Goal: Task Accomplishment & Management: Complete application form

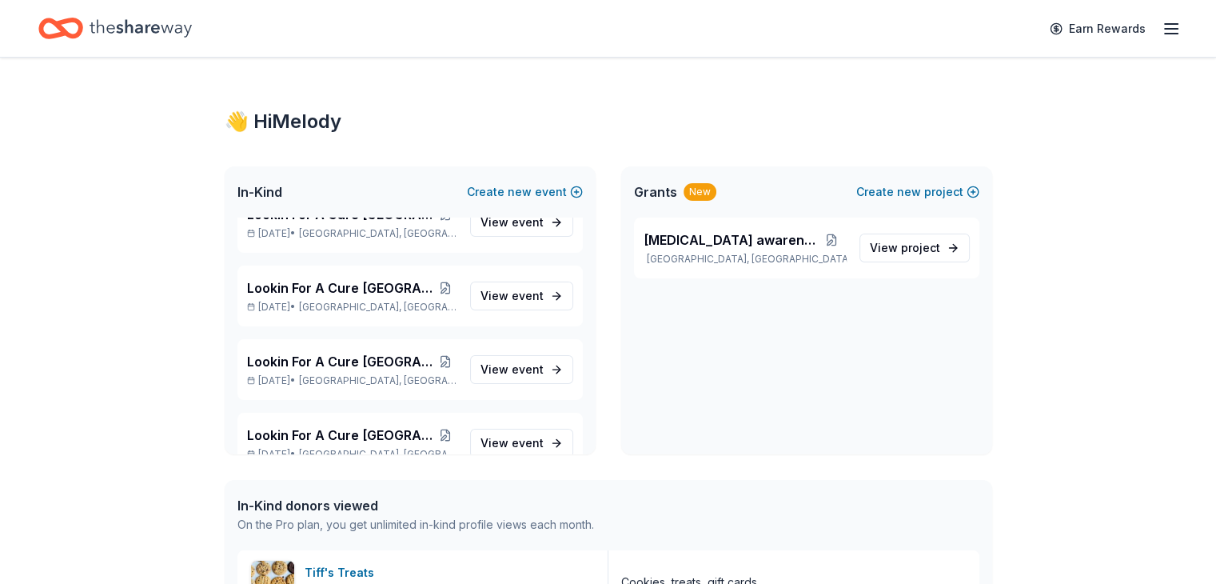
scroll to position [1334, 0]
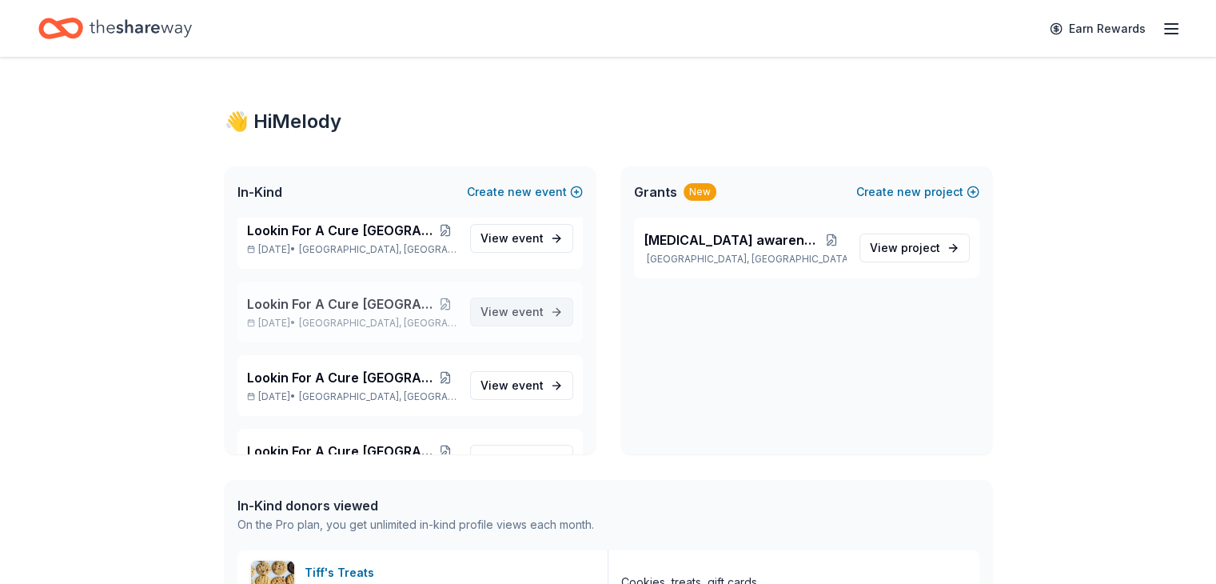
click at [512, 308] on span "event" at bounding box center [528, 312] width 32 height 14
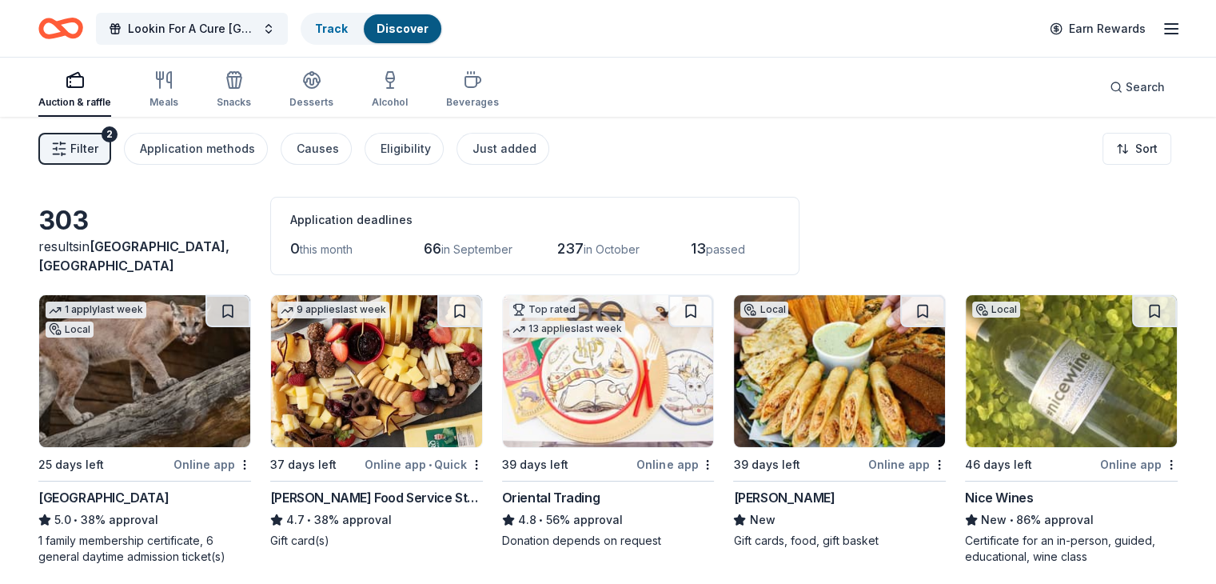
scroll to position [80, 0]
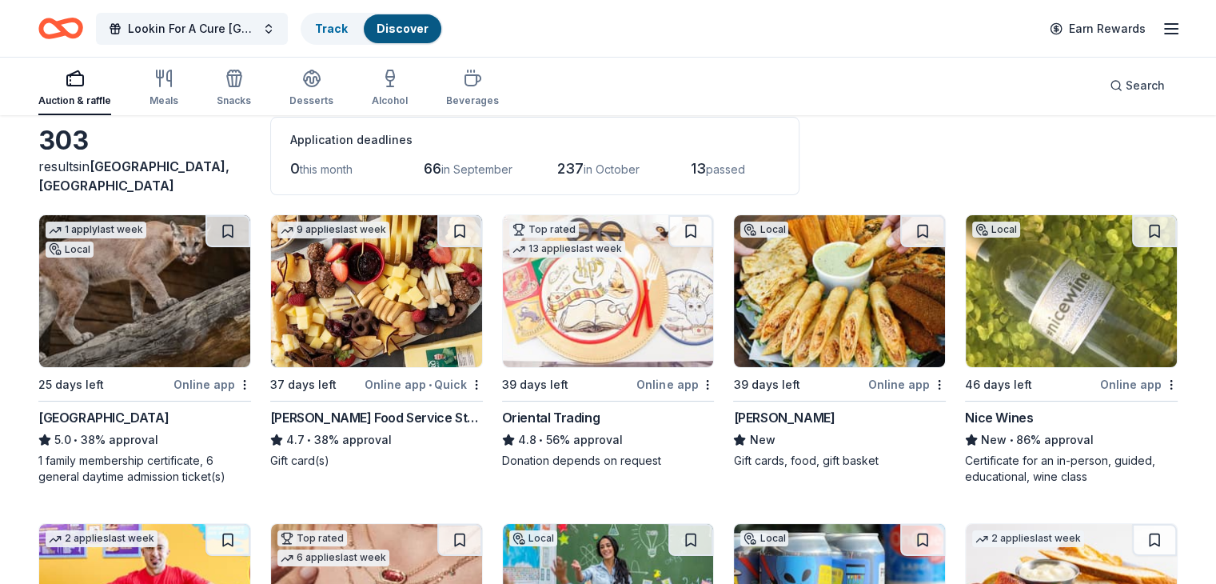
click at [382, 315] on img at bounding box center [376, 291] width 211 height 152
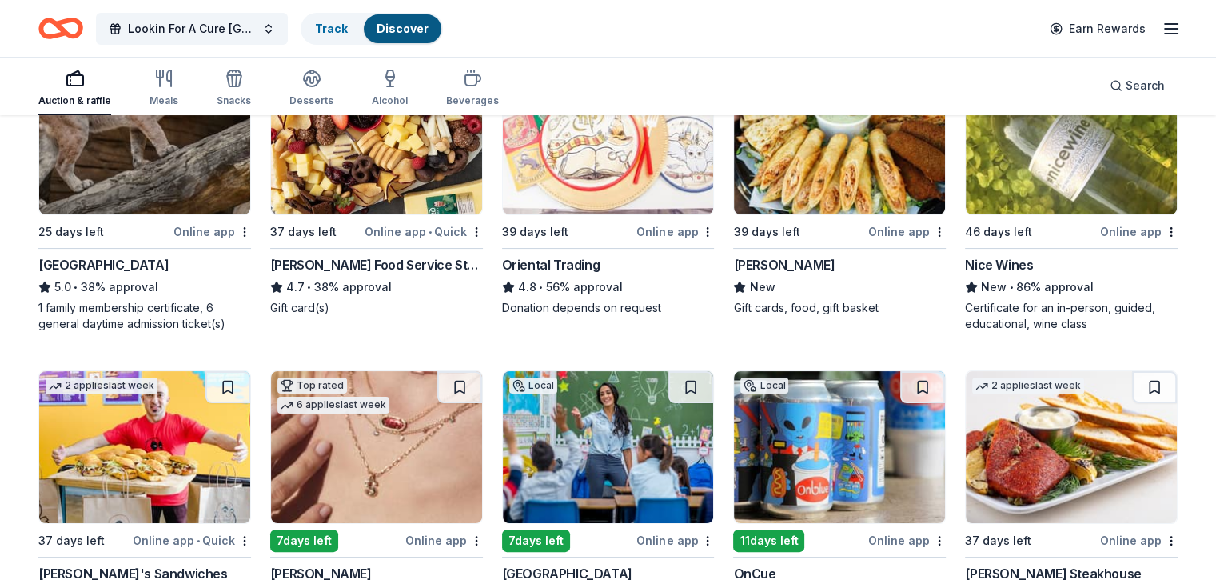
scroll to position [400, 0]
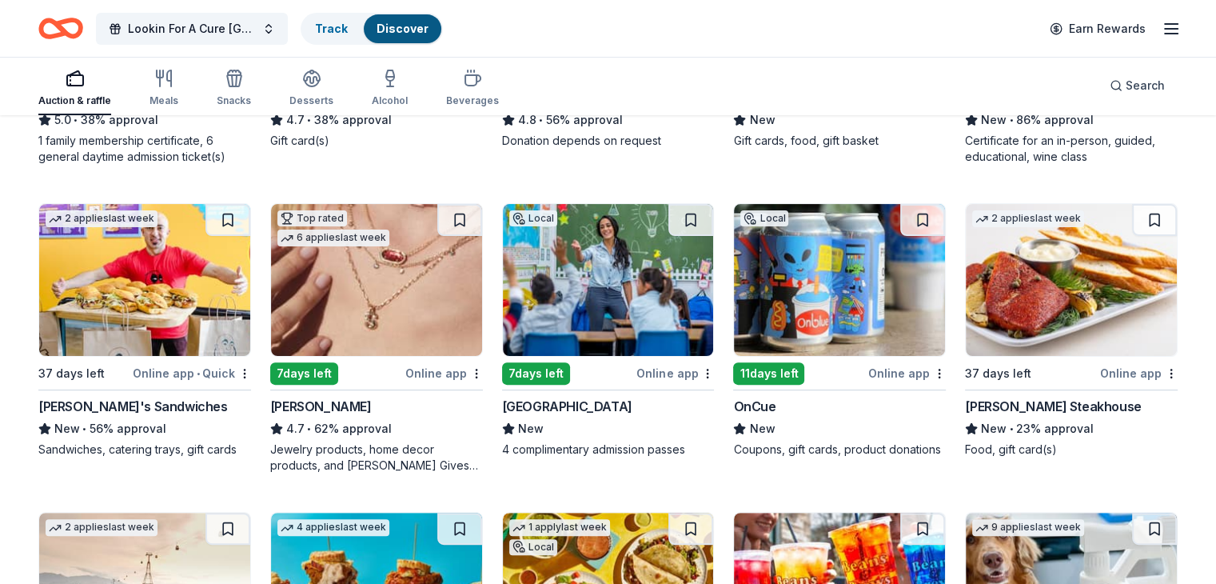
click at [575, 306] on img at bounding box center [608, 280] width 211 height 152
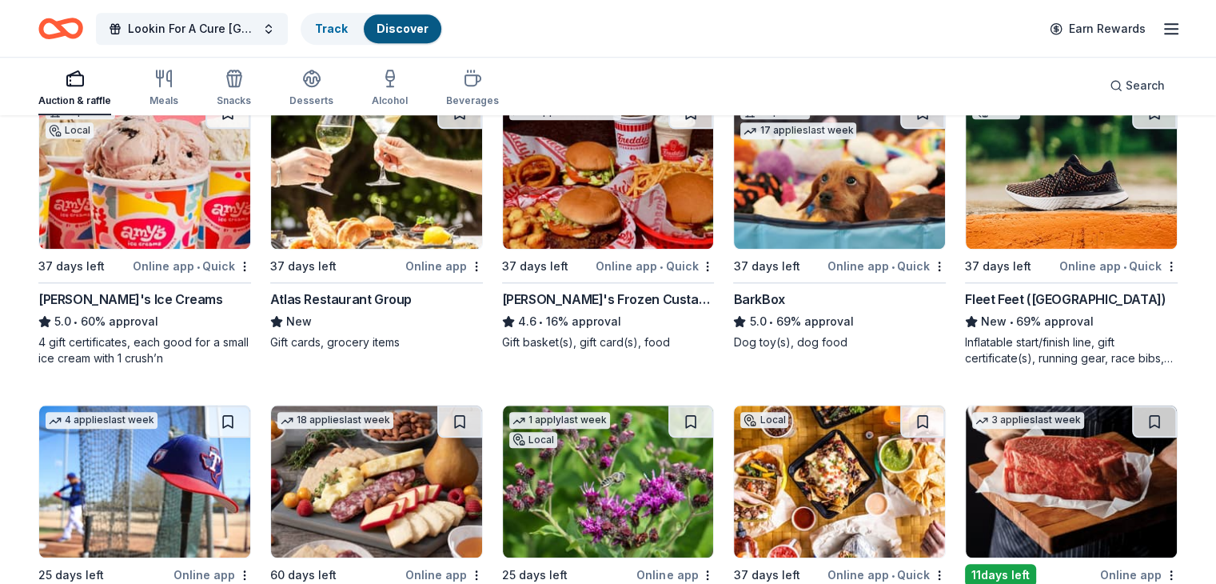
scroll to position [1651, 0]
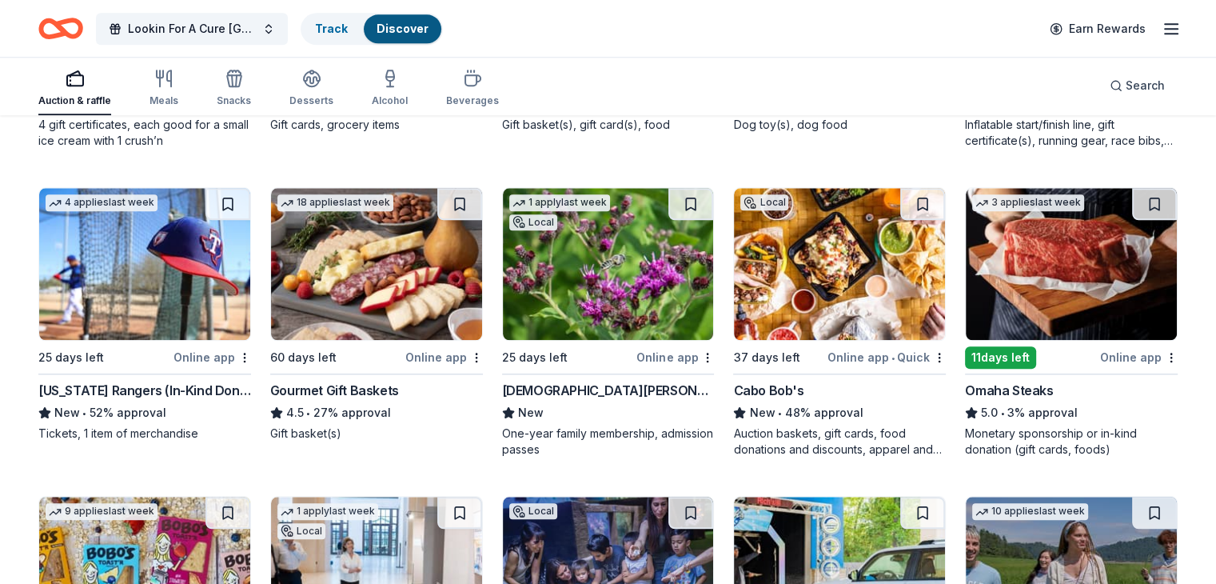
click at [614, 290] on img at bounding box center [608, 264] width 211 height 152
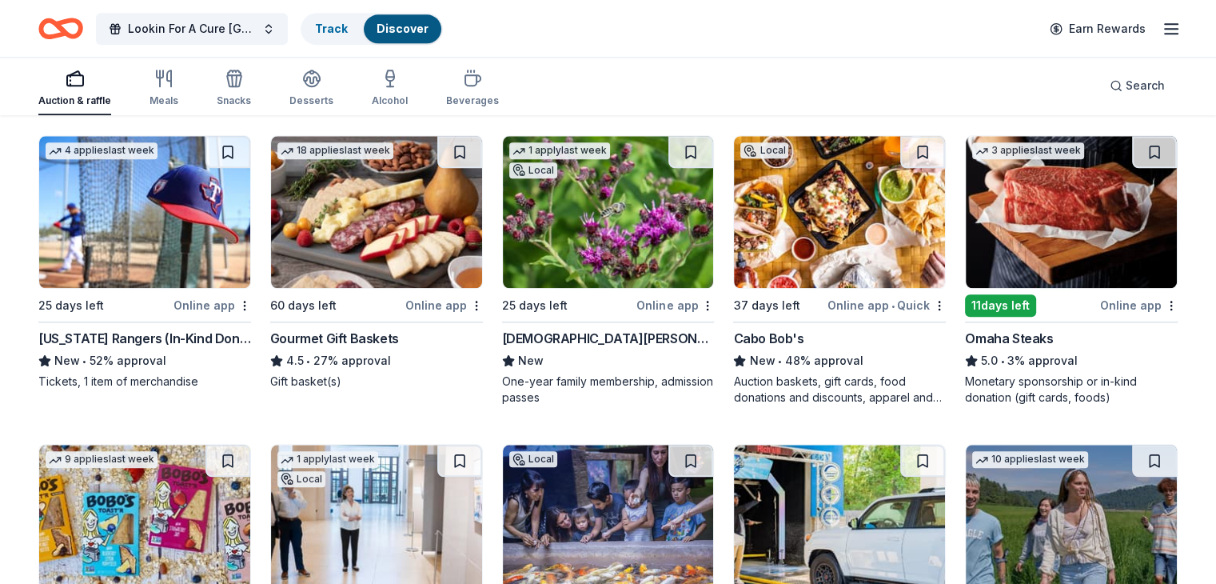
scroll to position [1731, 0]
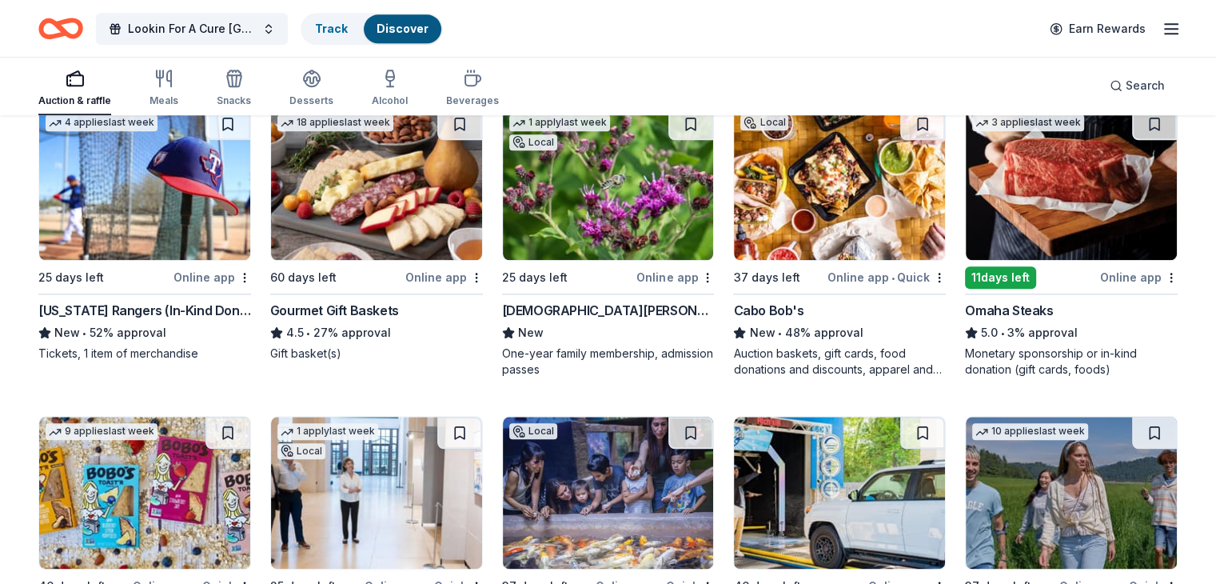
click at [826, 190] on img at bounding box center [839, 184] width 211 height 152
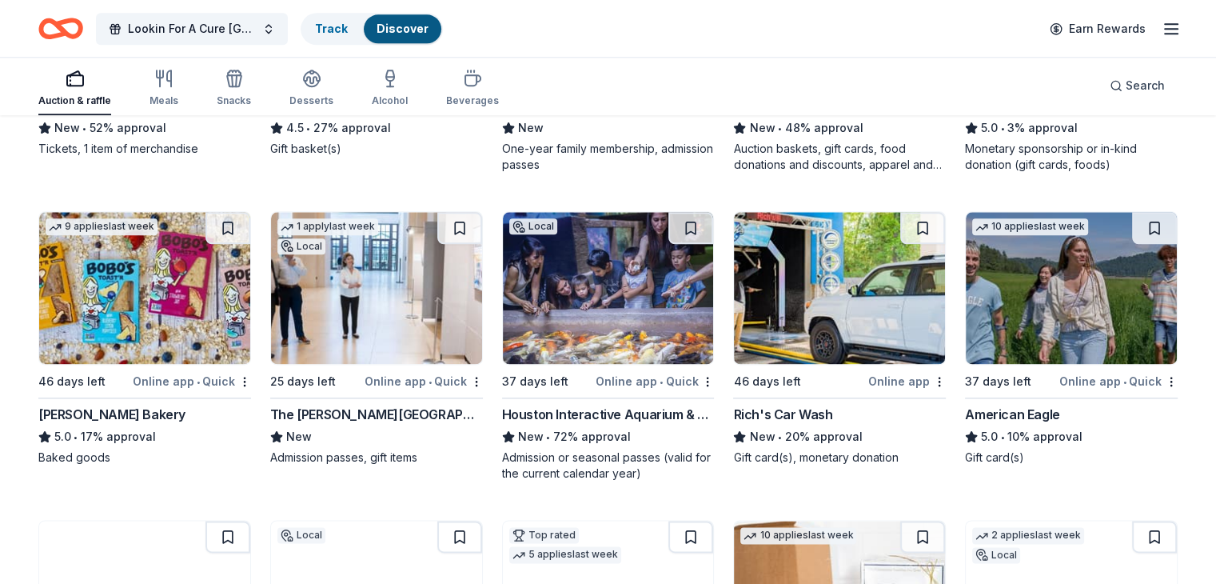
scroll to position [1971, 0]
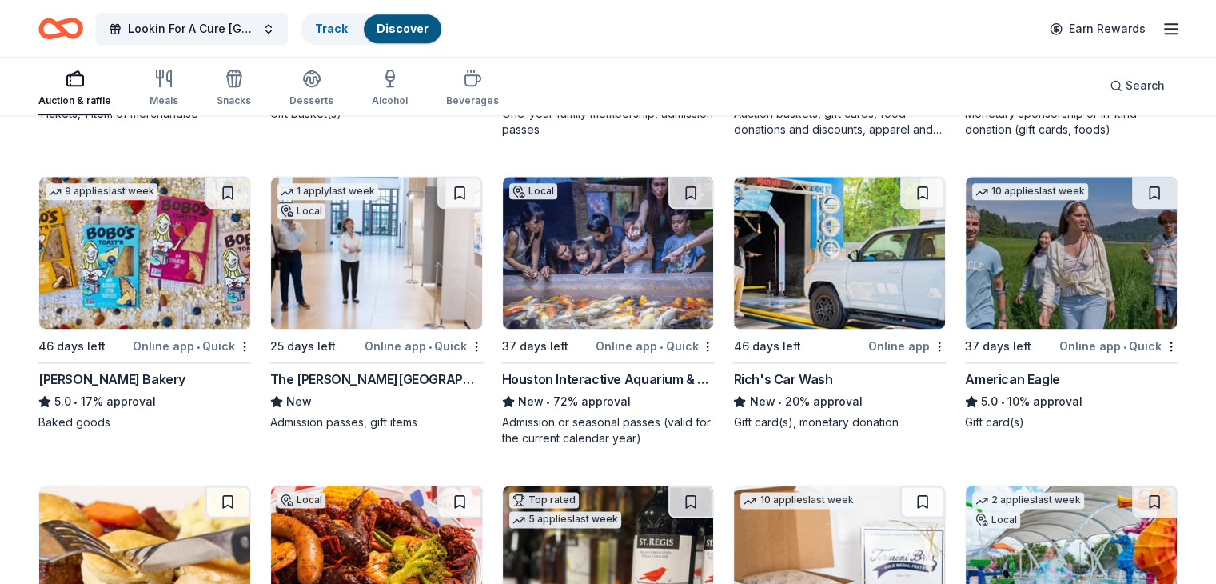
click at [386, 266] on img at bounding box center [376, 253] width 211 height 152
click at [585, 269] on img at bounding box center [608, 253] width 211 height 152
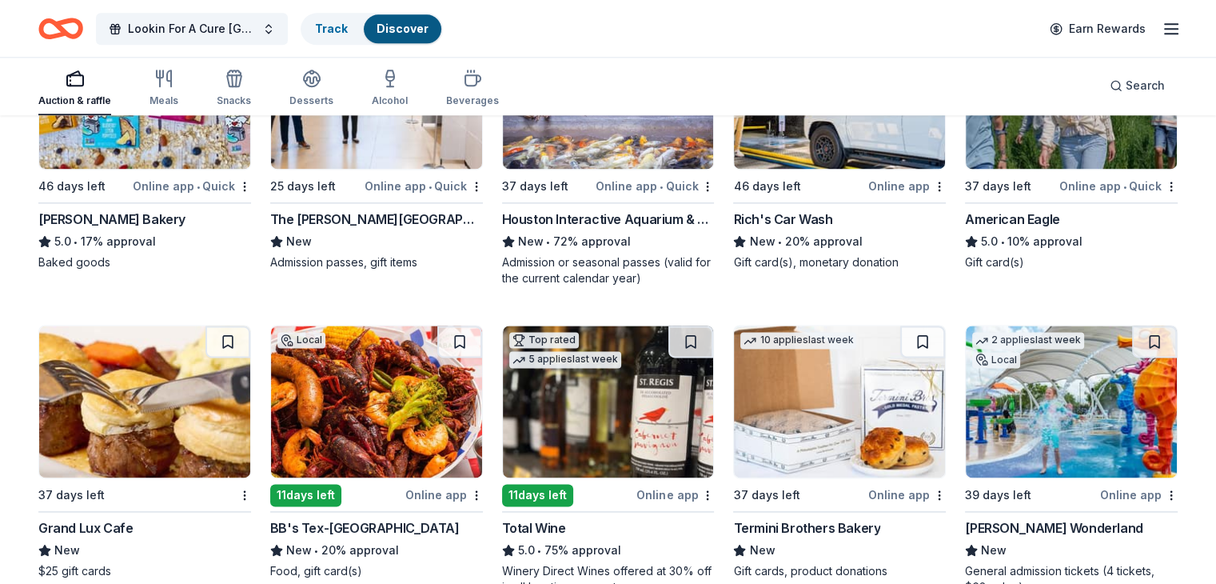
scroll to position [2268, 0]
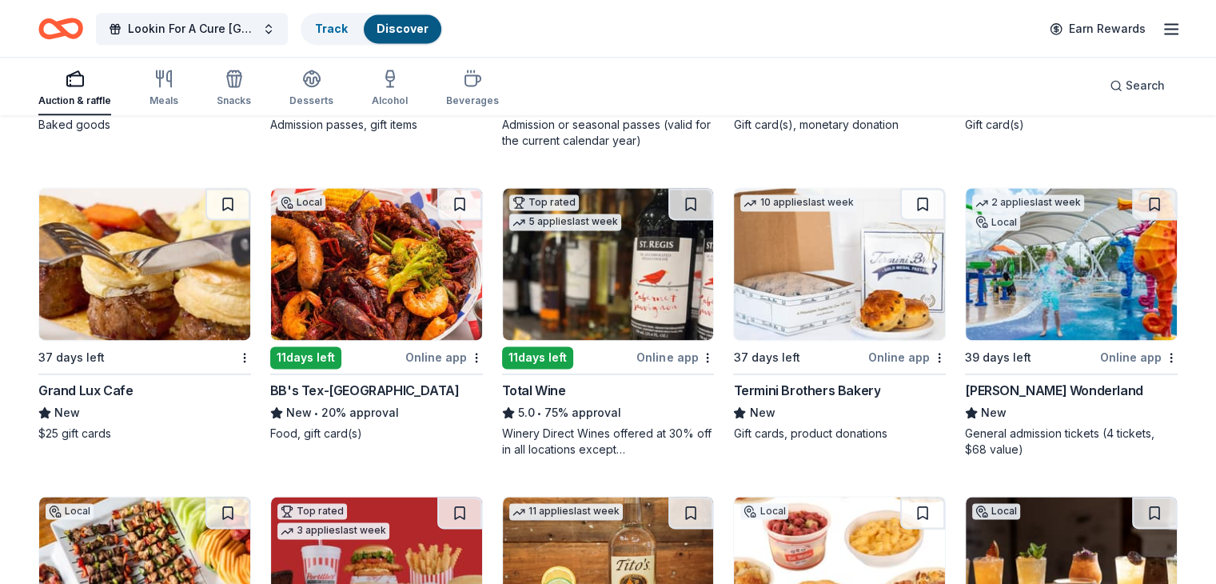
click at [192, 266] on img at bounding box center [144, 264] width 211 height 152
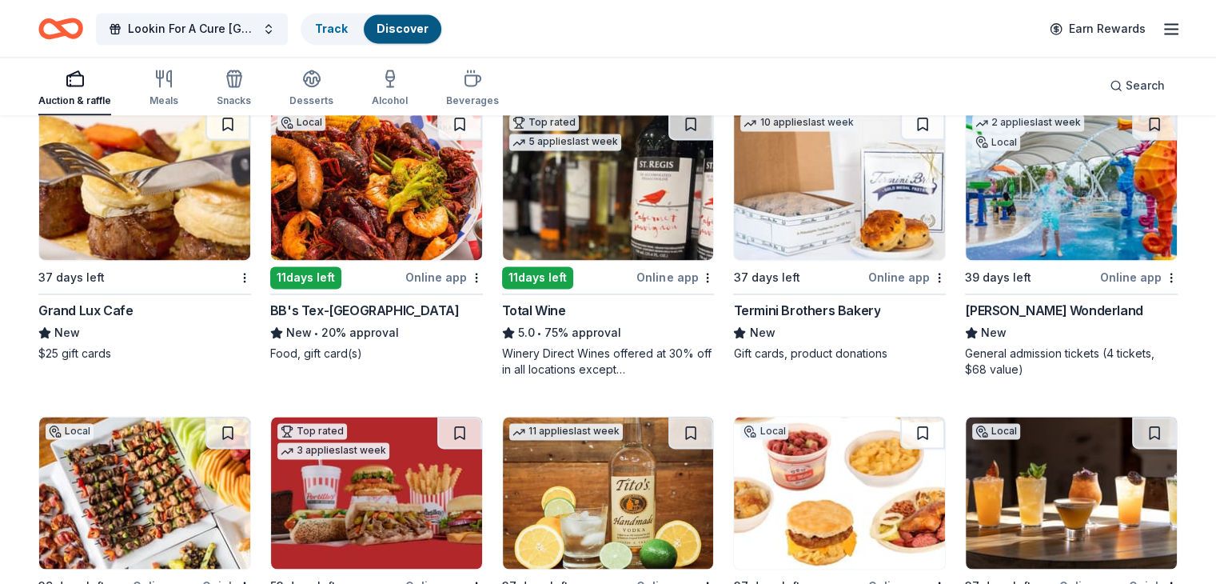
click at [1036, 231] on img at bounding box center [1071, 184] width 211 height 152
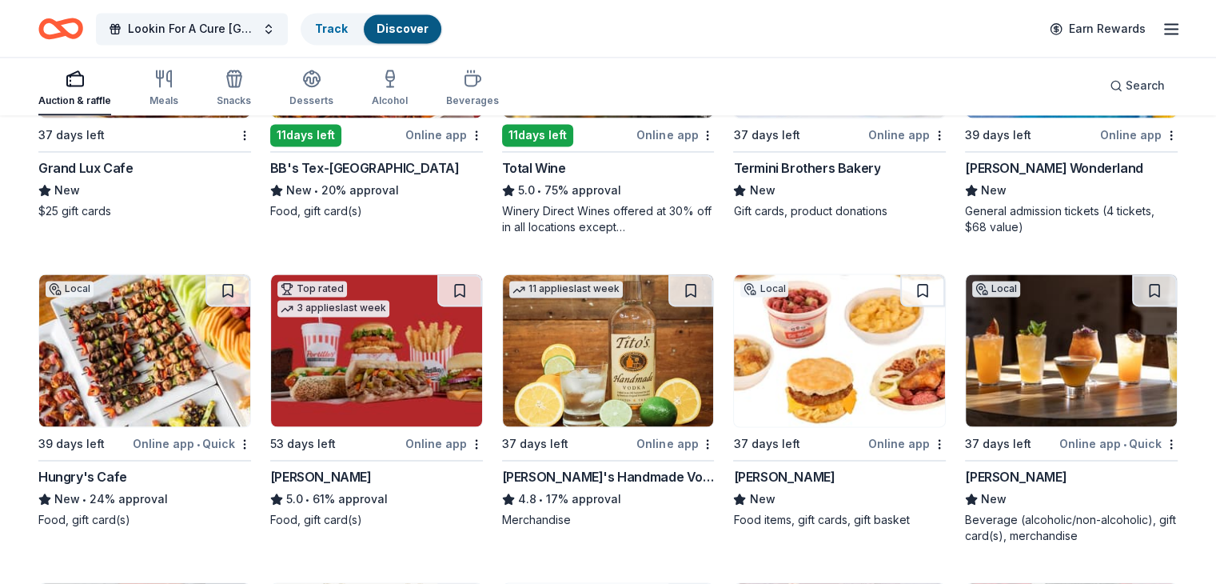
scroll to position [2508, 0]
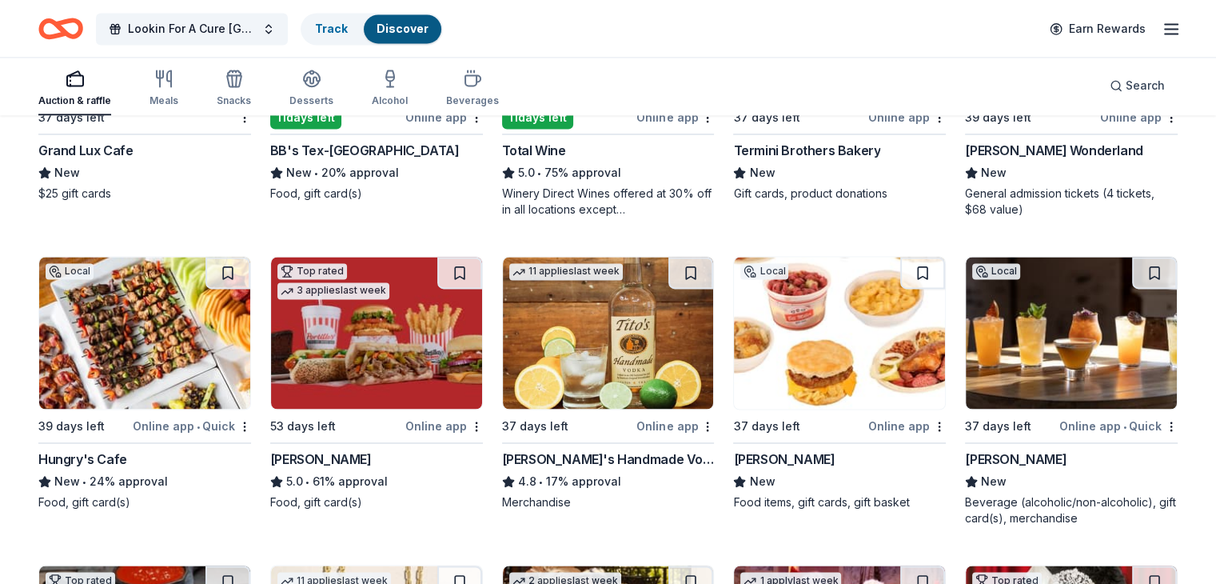
click at [119, 360] on img at bounding box center [144, 333] width 211 height 152
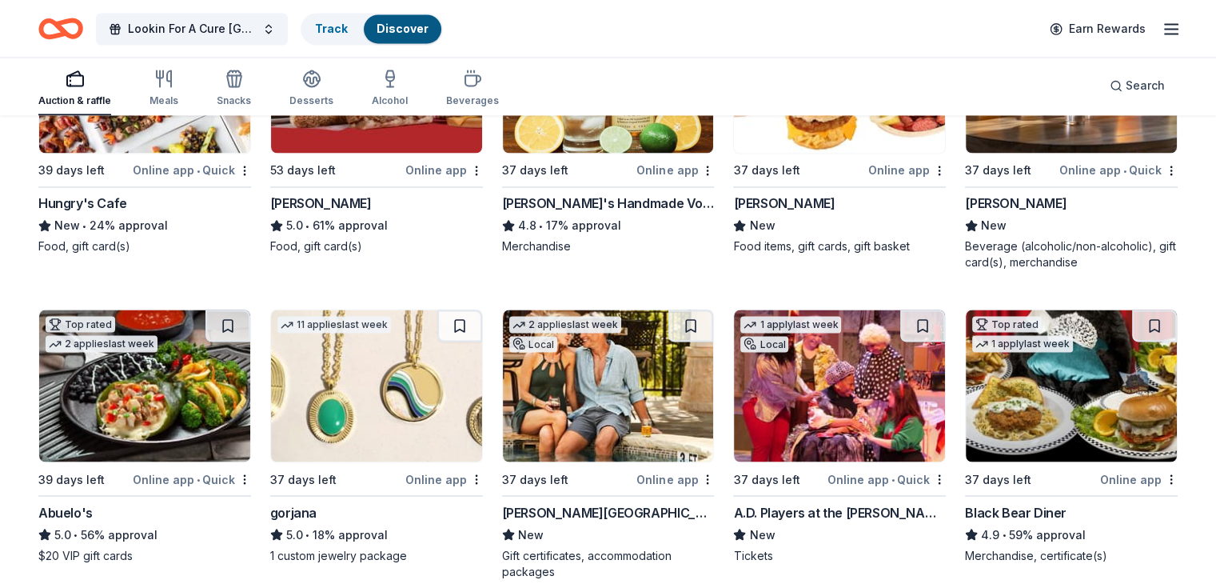
scroll to position [2885, 0]
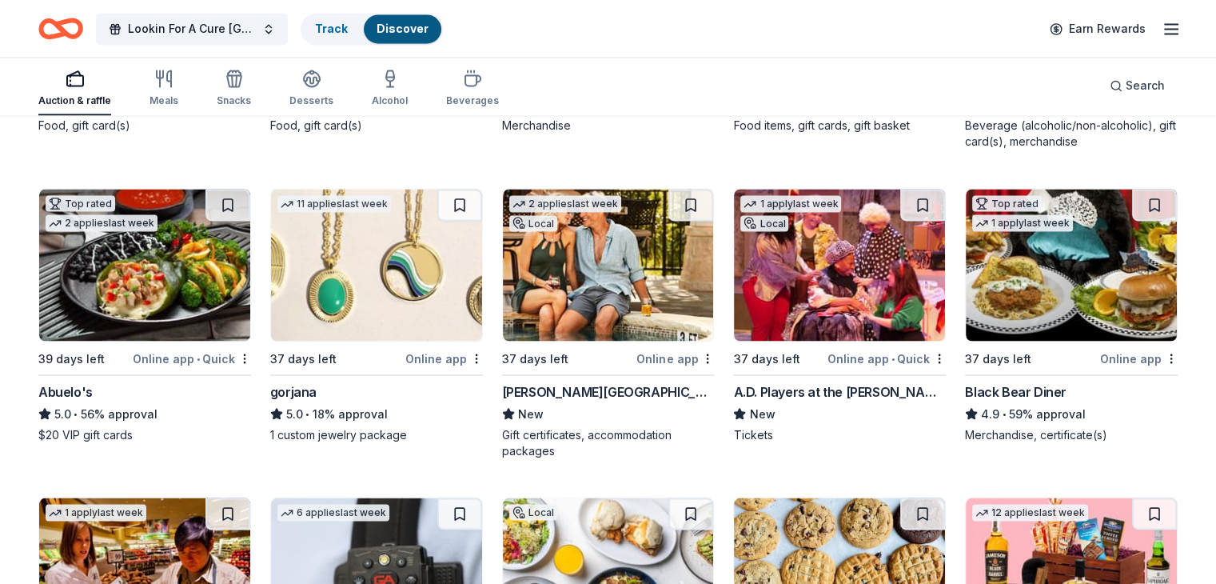
click at [144, 290] on img at bounding box center [144, 265] width 211 height 152
click at [1042, 276] on img at bounding box center [1071, 265] width 211 height 152
click at [611, 251] on img at bounding box center [608, 265] width 211 height 152
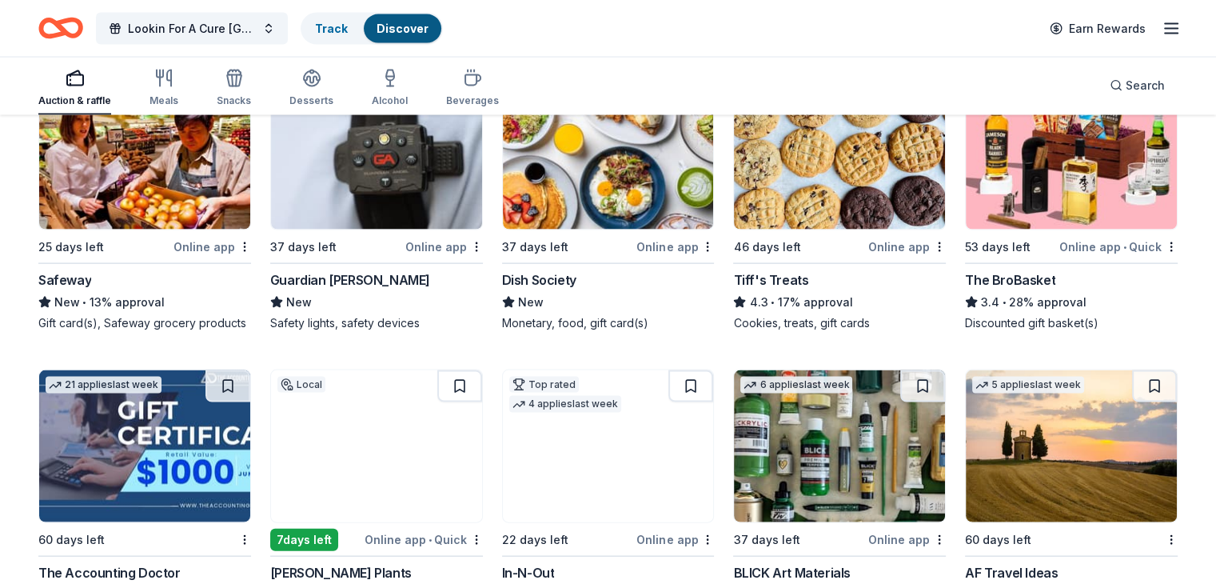
scroll to position [3444, 0]
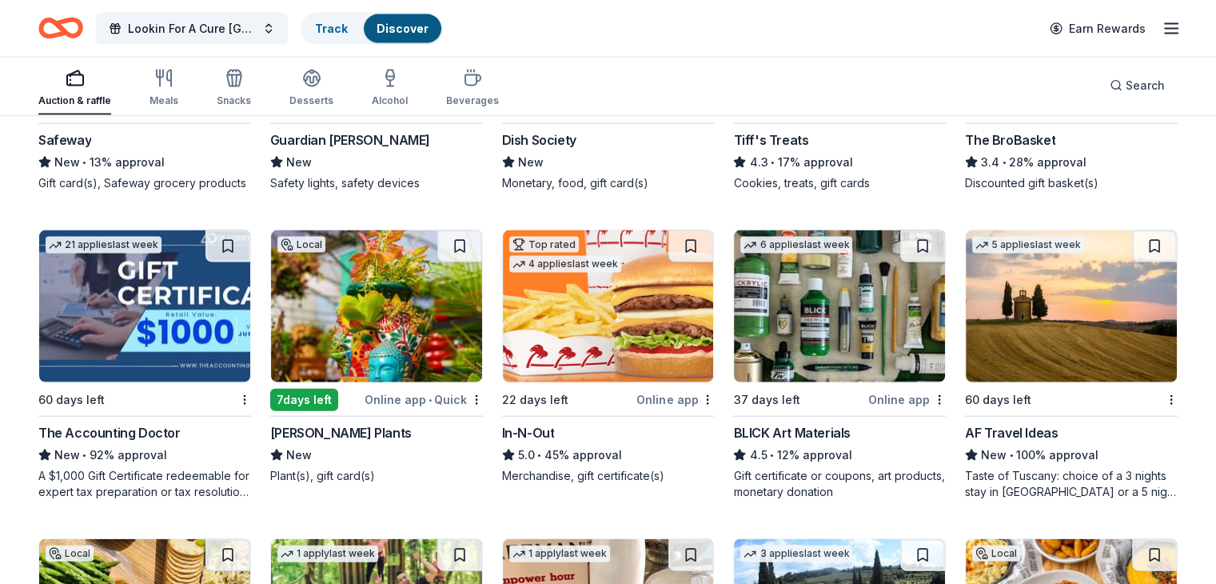
click at [376, 333] on img at bounding box center [376, 306] width 211 height 152
click at [601, 325] on img at bounding box center [608, 306] width 211 height 152
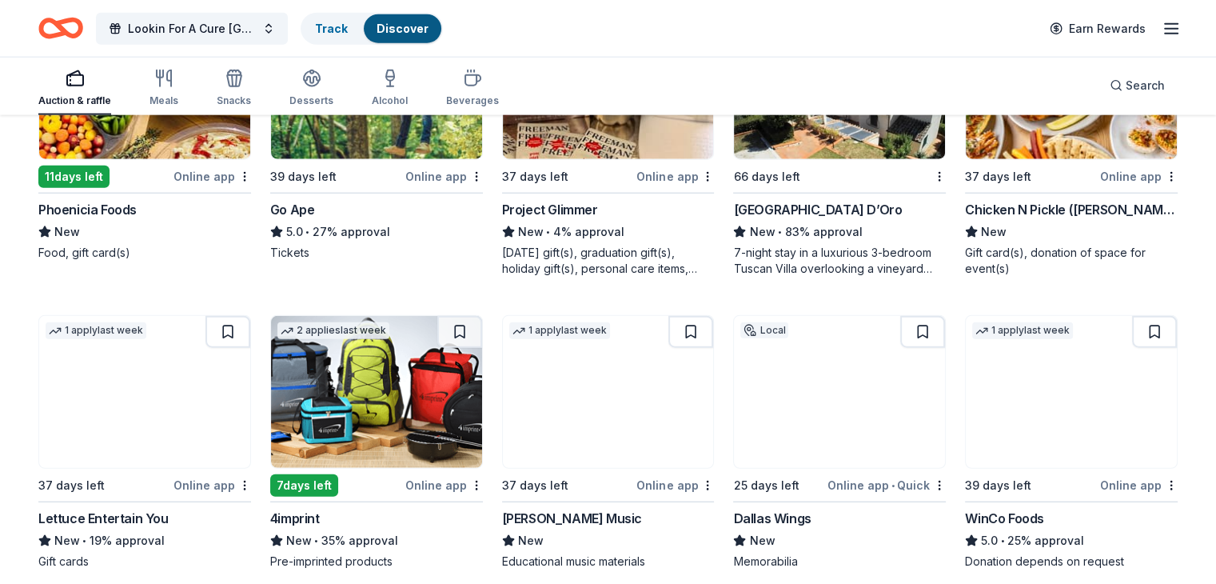
scroll to position [4004, 0]
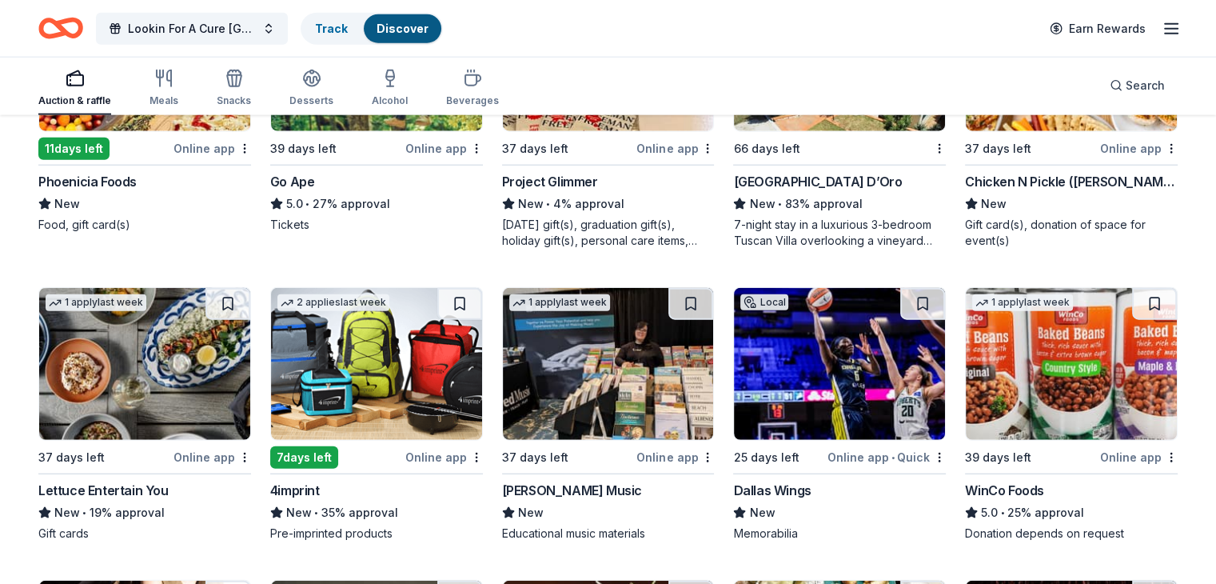
click at [166, 410] on img at bounding box center [144, 364] width 211 height 152
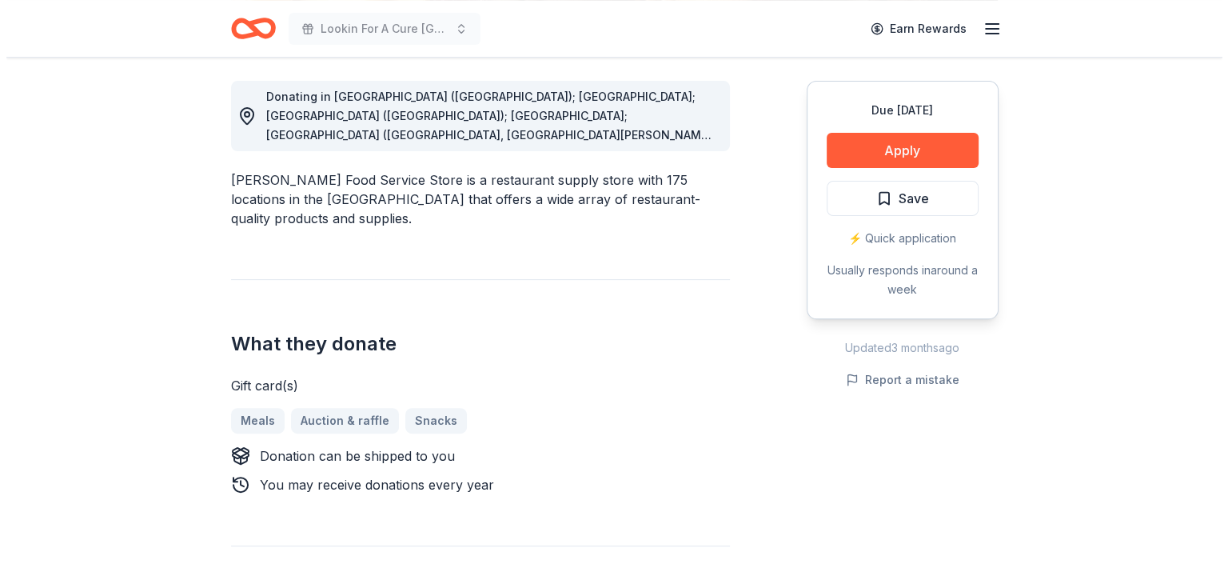
scroll to position [480, 0]
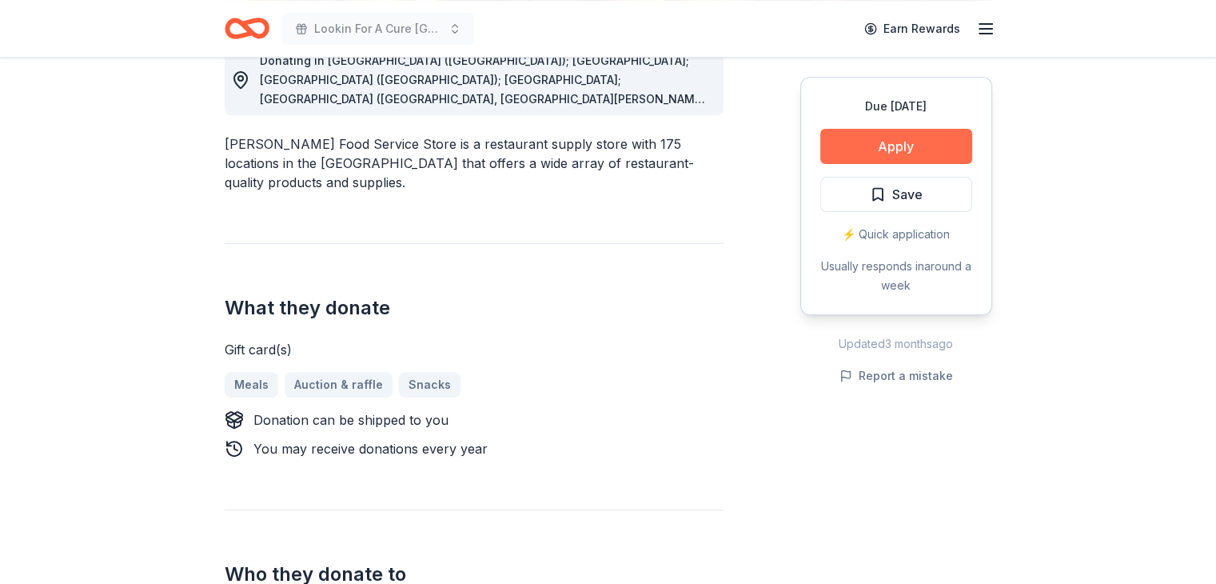
click at [894, 146] on button "Apply" at bounding box center [897, 146] width 152 height 35
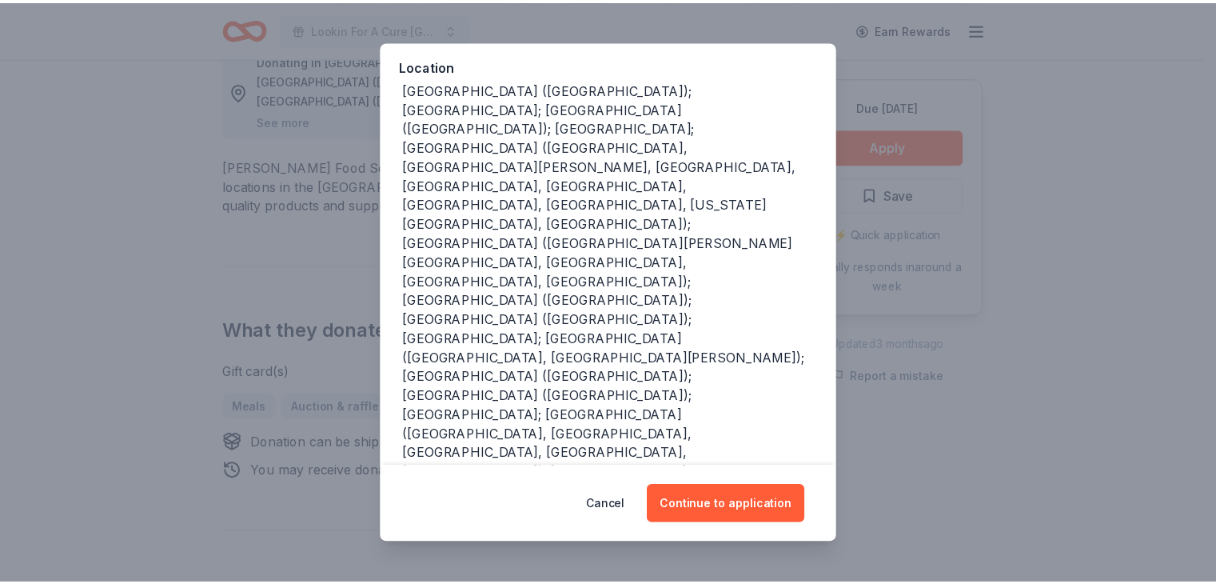
scroll to position [157, 0]
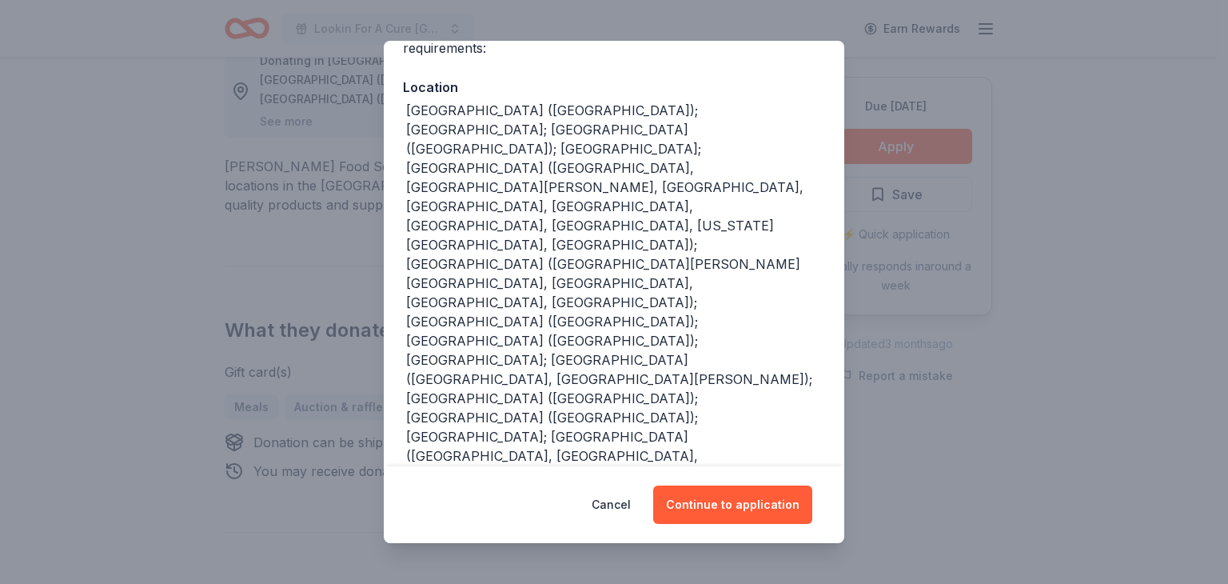
click at [1072, 130] on div "Donor Program Requirements We've summarized the requirements for Gordon Food Se…" at bounding box center [614, 292] width 1228 height 584
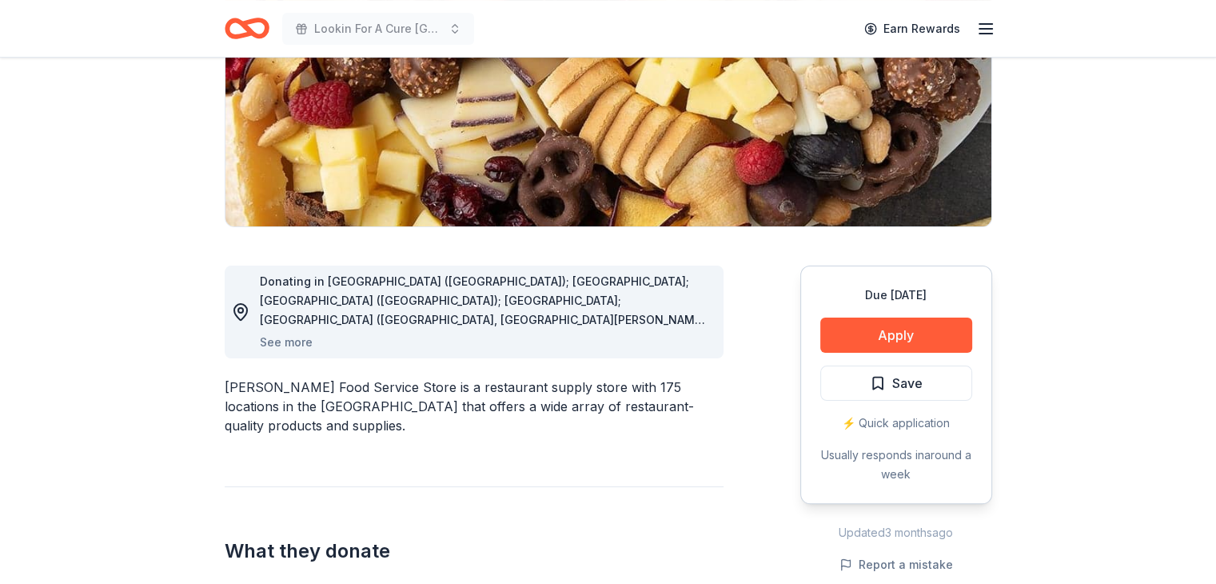
scroll to position [240, 0]
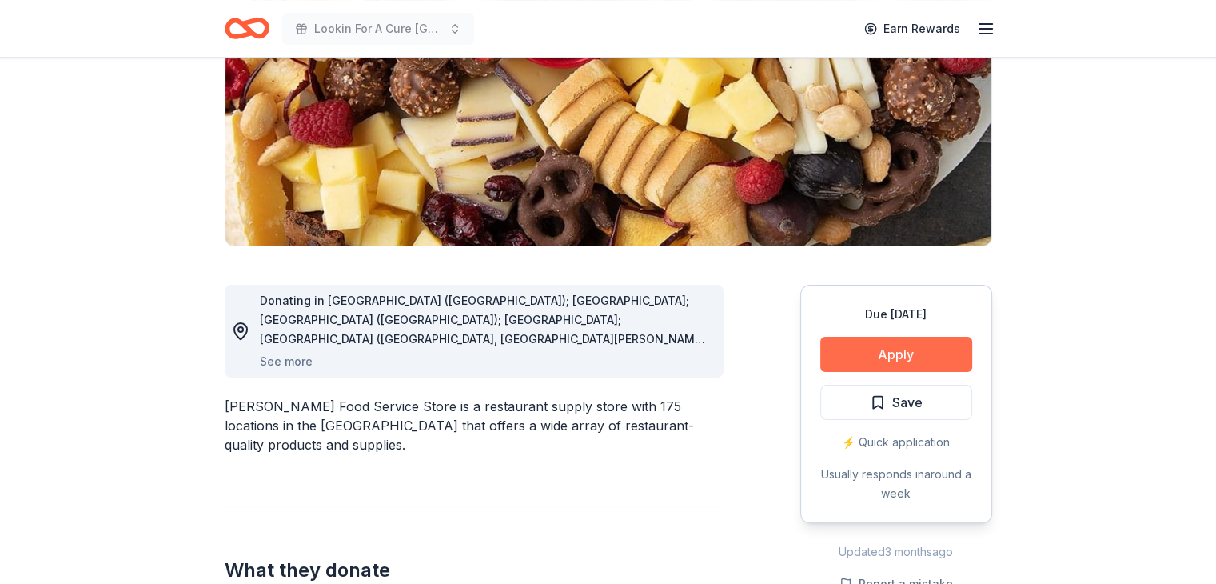
click at [915, 355] on button "Apply" at bounding box center [897, 354] width 152 height 35
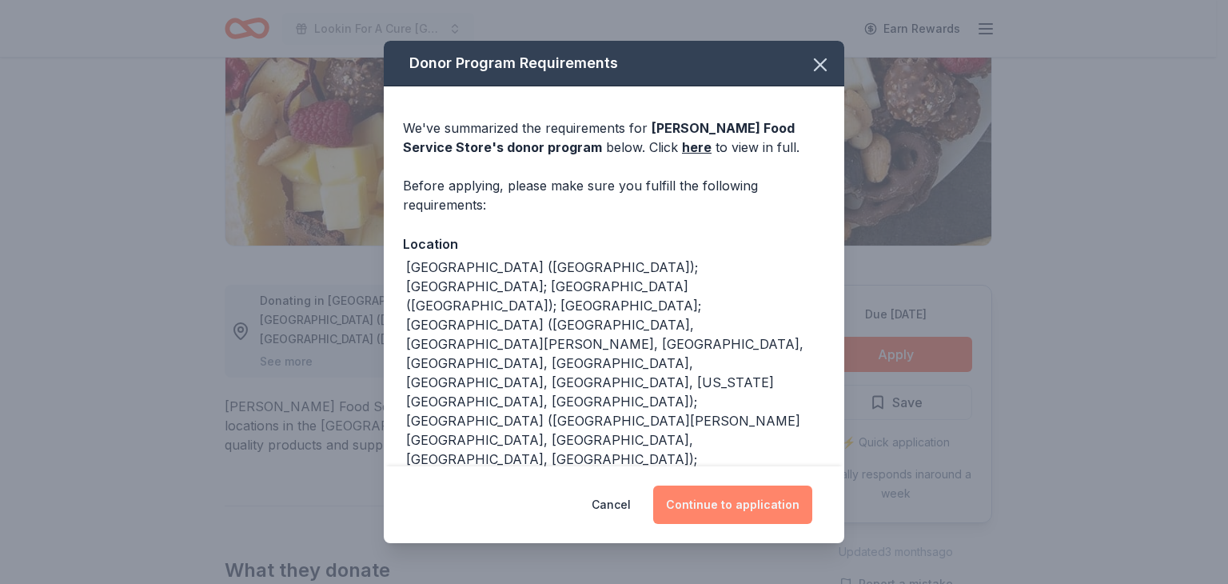
click at [726, 498] on button "Continue to application" at bounding box center [732, 504] width 159 height 38
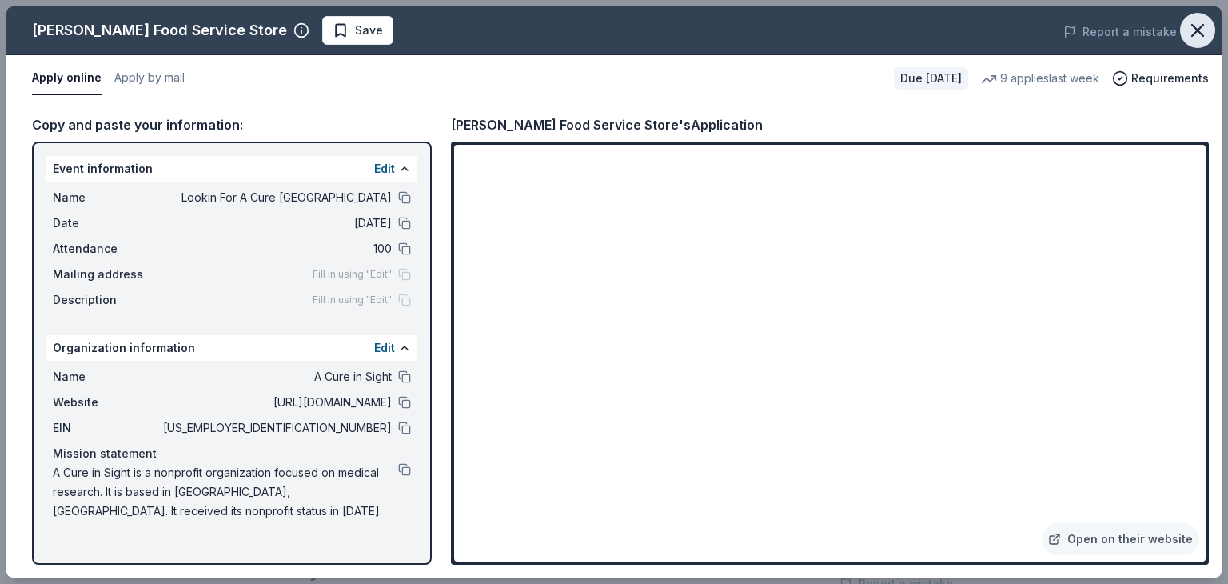
click at [1196, 24] on icon "button" at bounding box center [1198, 30] width 22 height 22
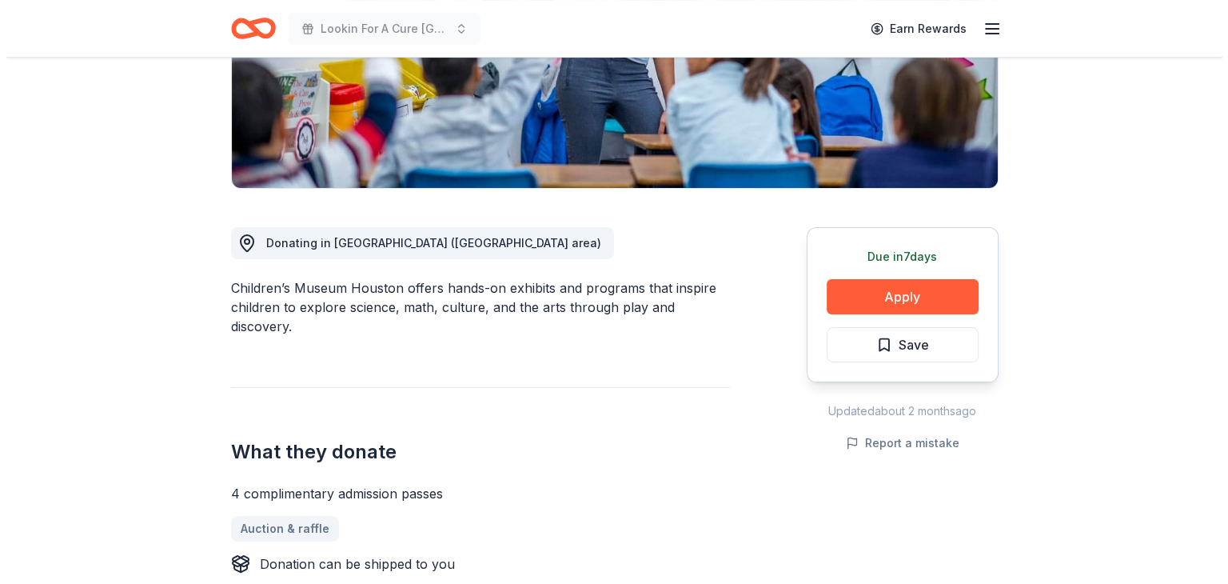
scroll to position [320, 0]
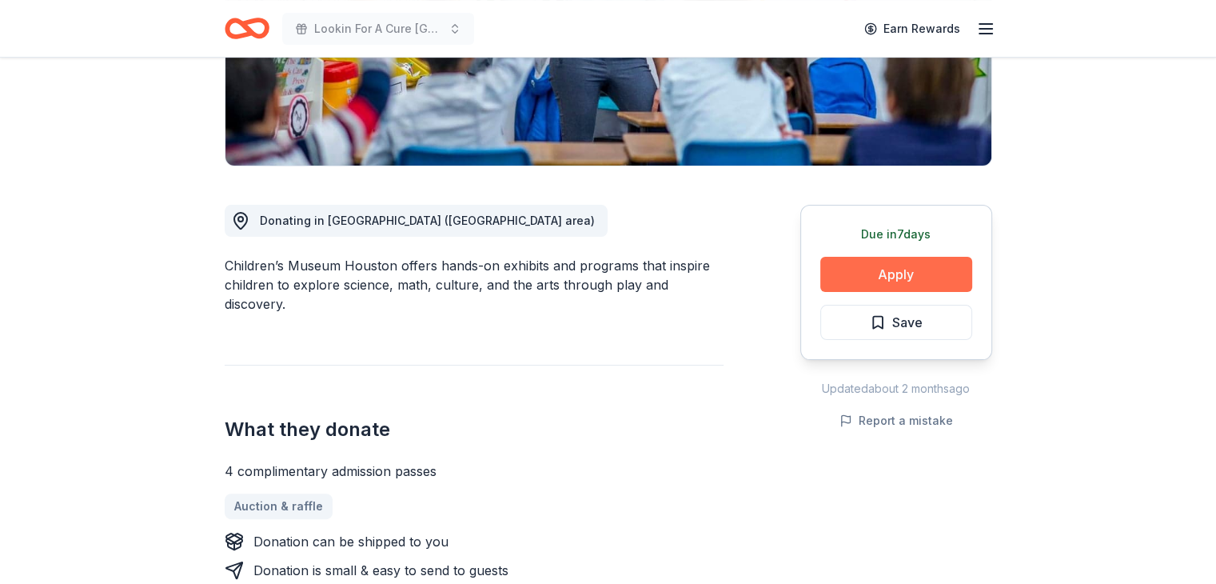
click at [867, 278] on button "Apply" at bounding box center [897, 274] width 152 height 35
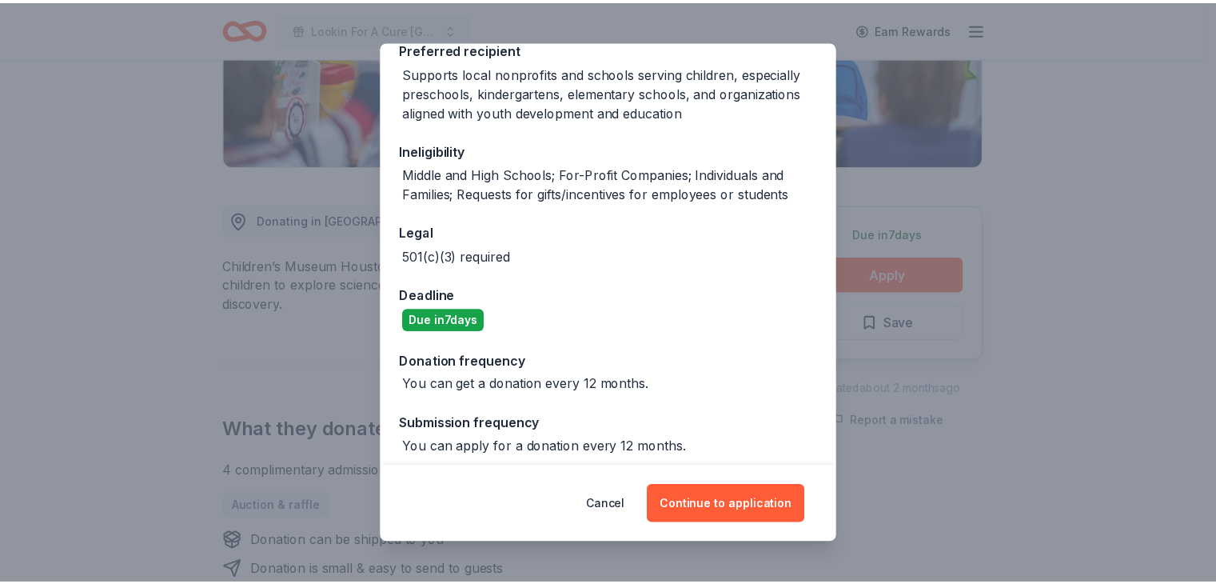
scroll to position [266, 0]
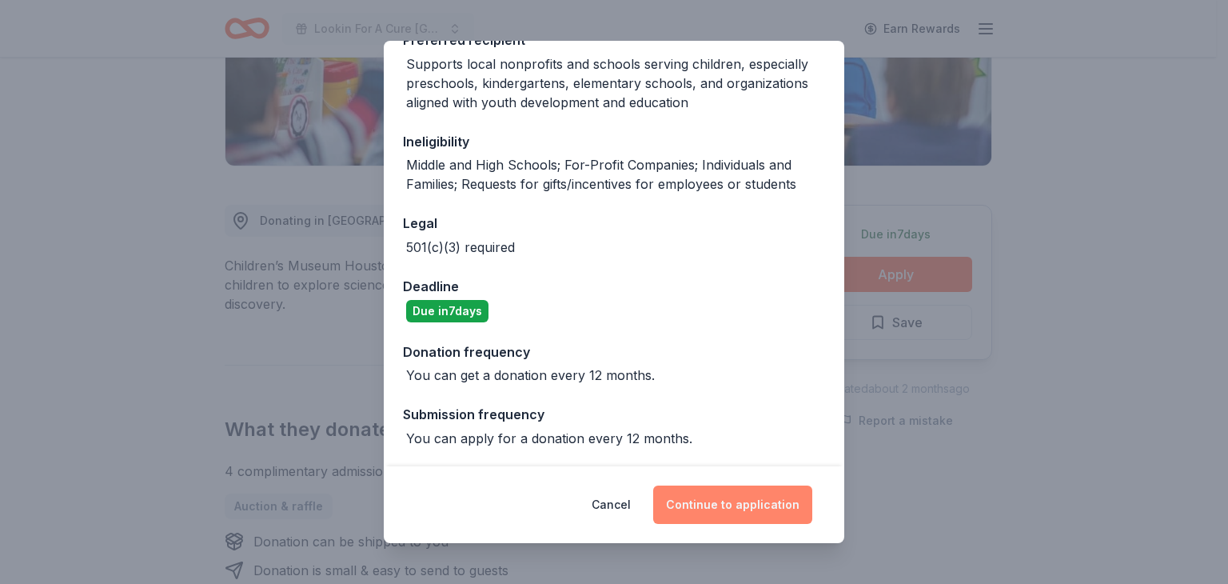
click at [721, 509] on button "Continue to application" at bounding box center [732, 504] width 159 height 38
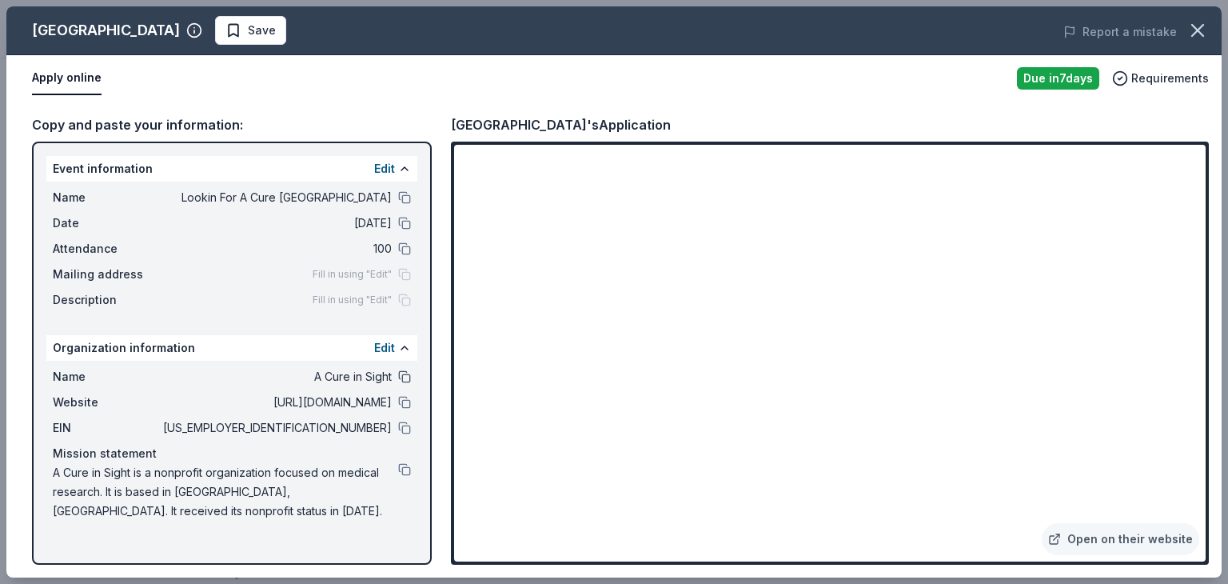
click at [406, 370] on button at bounding box center [404, 376] width 13 height 13
click at [405, 197] on button at bounding box center [404, 197] width 13 height 13
click at [400, 222] on button at bounding box center [404, 223] width 13 height 13
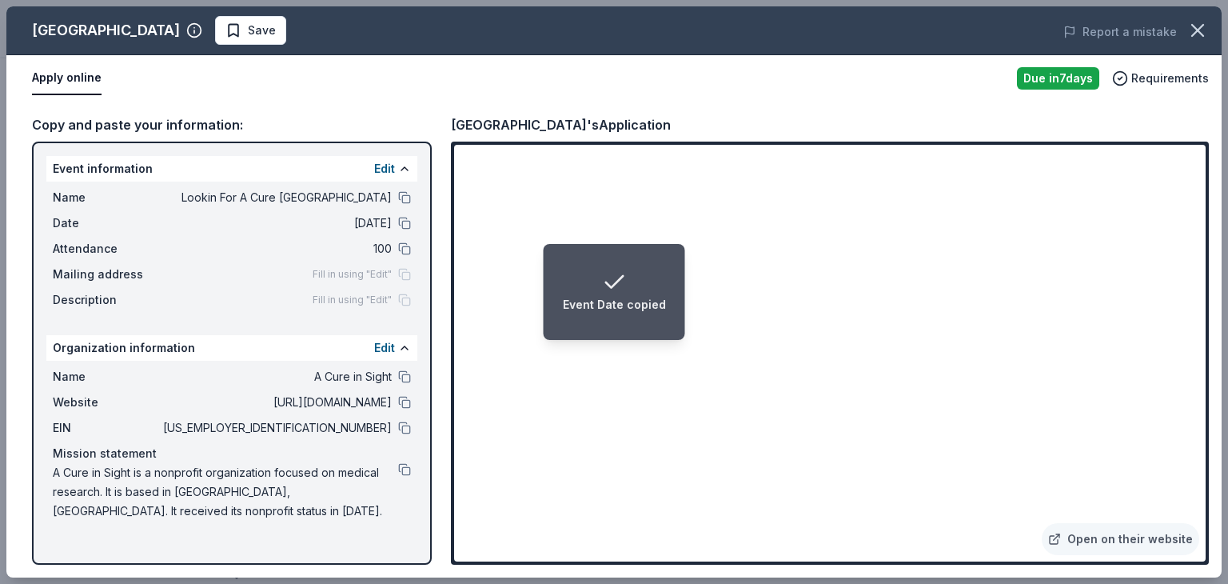
click at [313, 102] on div "Copy and paste your information: Event information Edit Name Lookin For A Cure …" at bounding box center [614, 340] width 1216 height 476
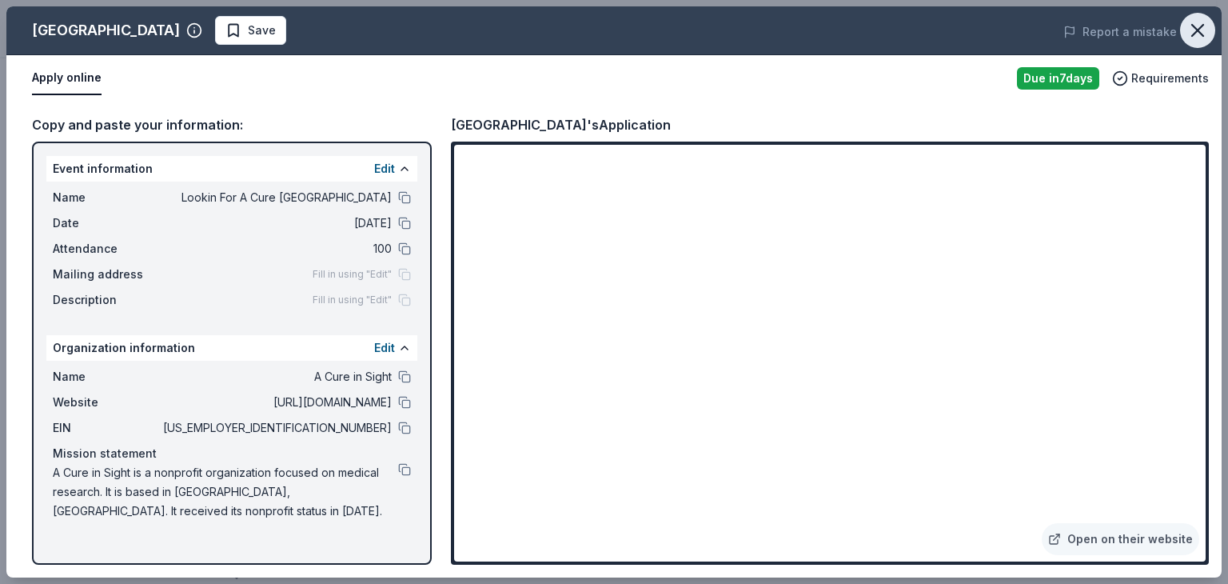
click at [1197, 27] on icon "button" at bounding box center [1198, 30] width 22 height 22
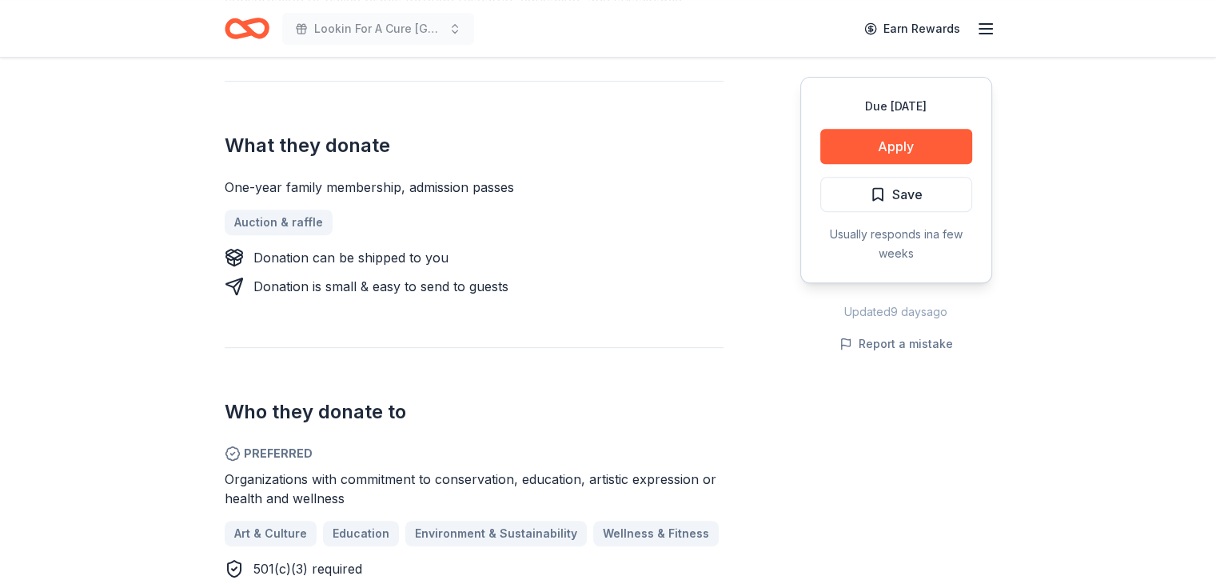
scroll to position [800, 0]
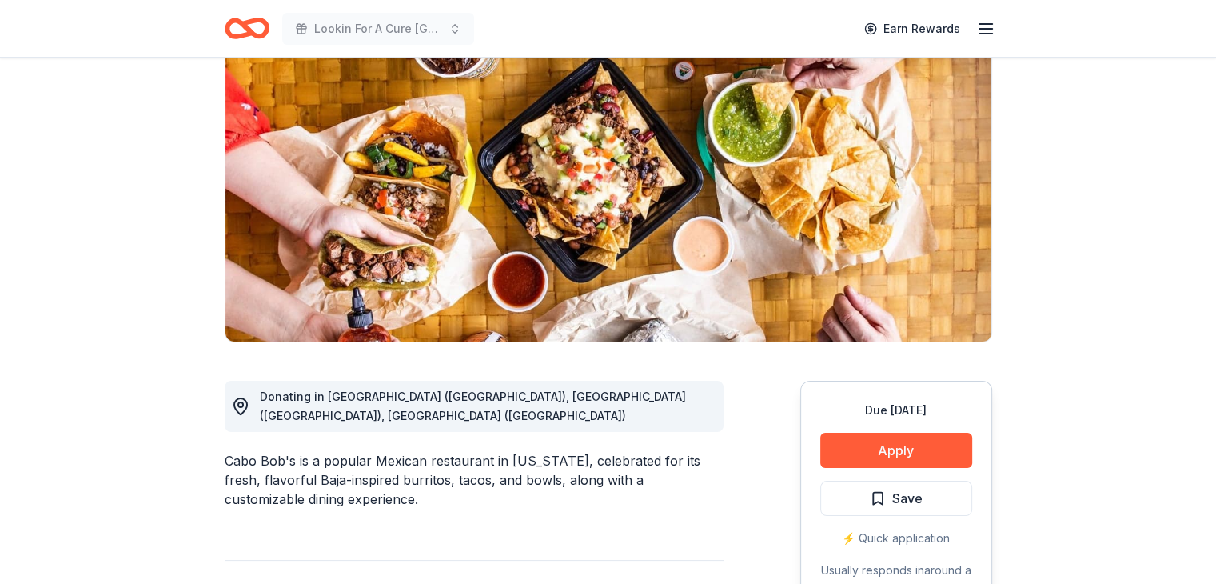
scroll to position [160, 0]
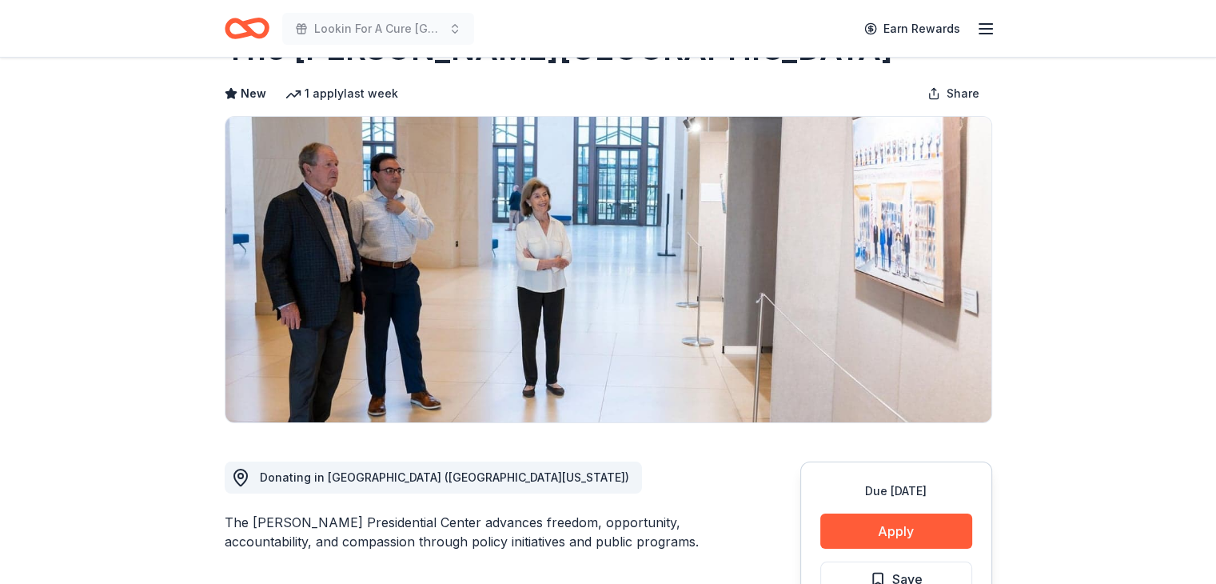
scroll to position [160, 0]
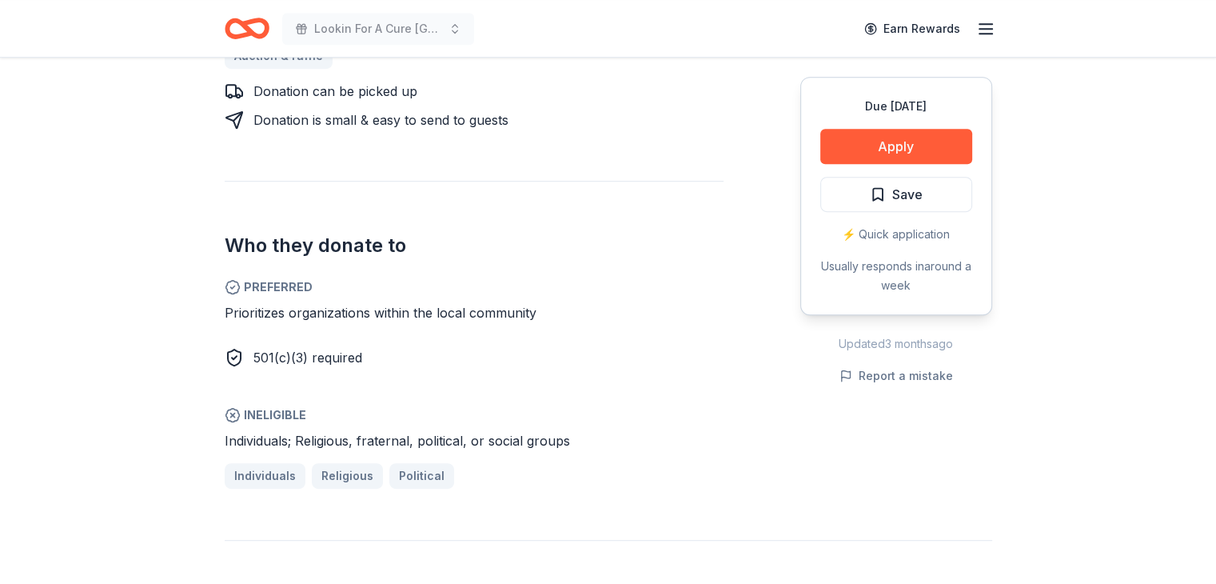
scroll to position [800, 0]
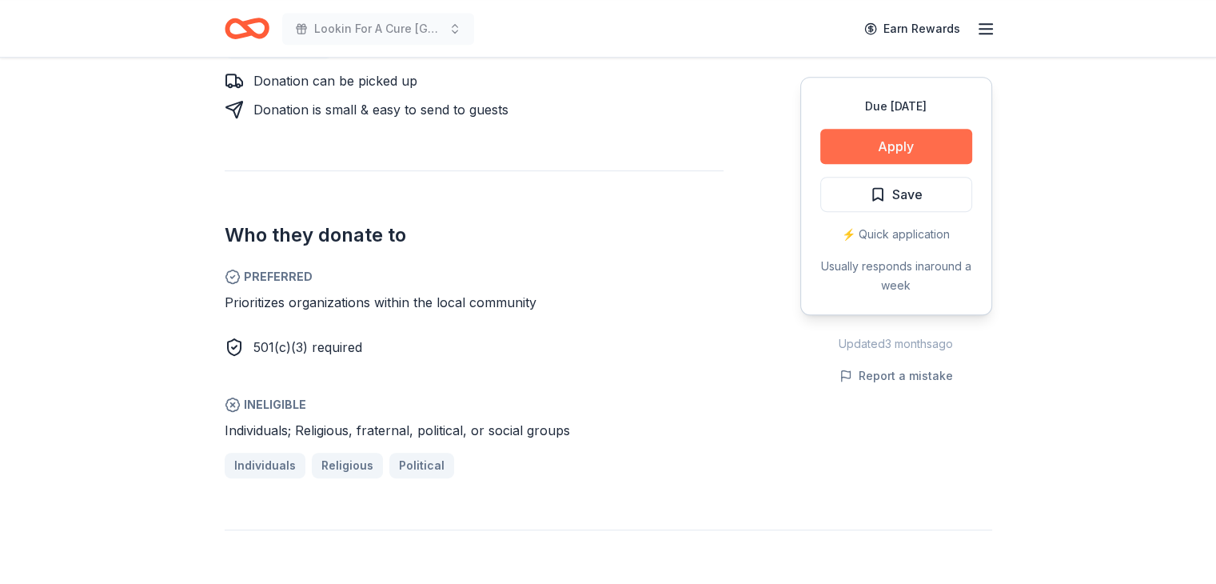
click at [927, 142] on button "Apply" at bounding box center [897, 146] width 152 height 35
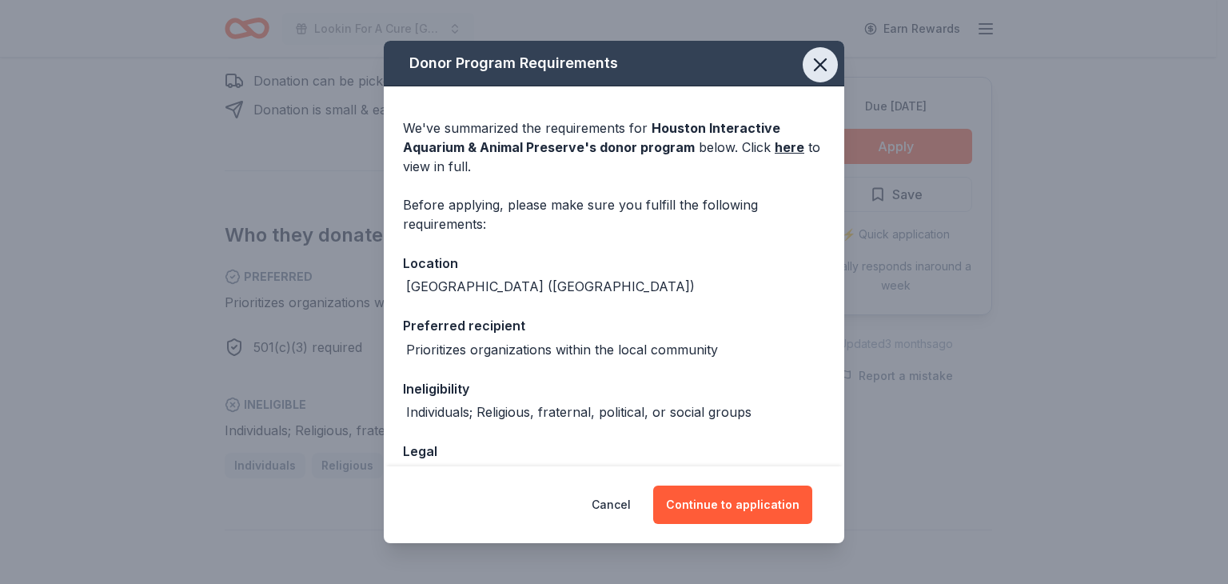
click at [809, 65] on icon "button" at bounding box center [820, 65] width 22 height 22
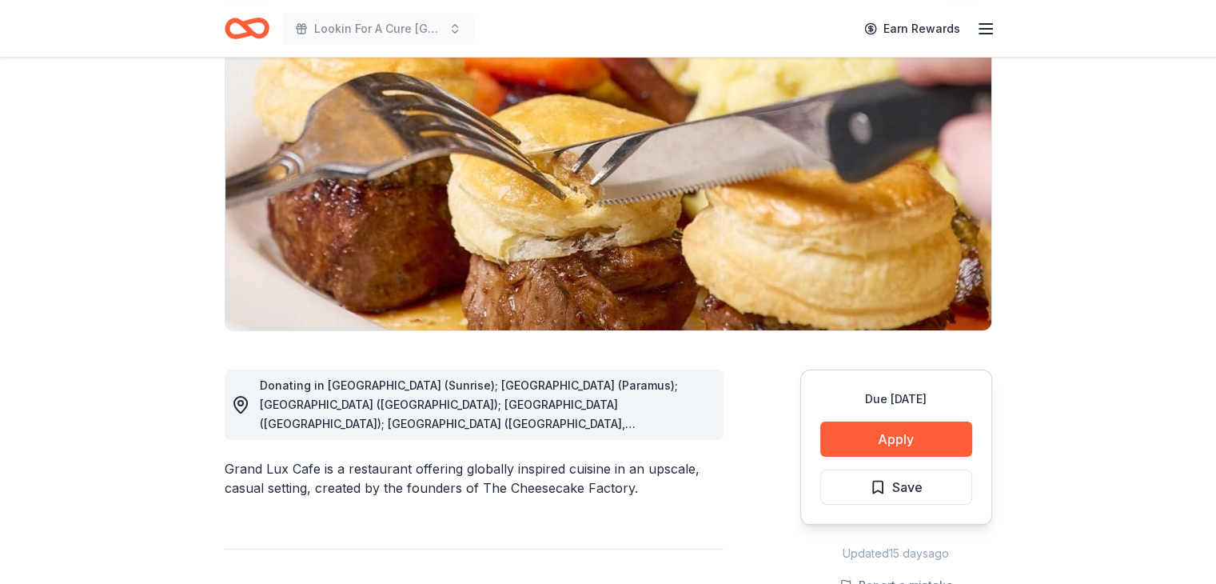
scroll to position [160, 0]
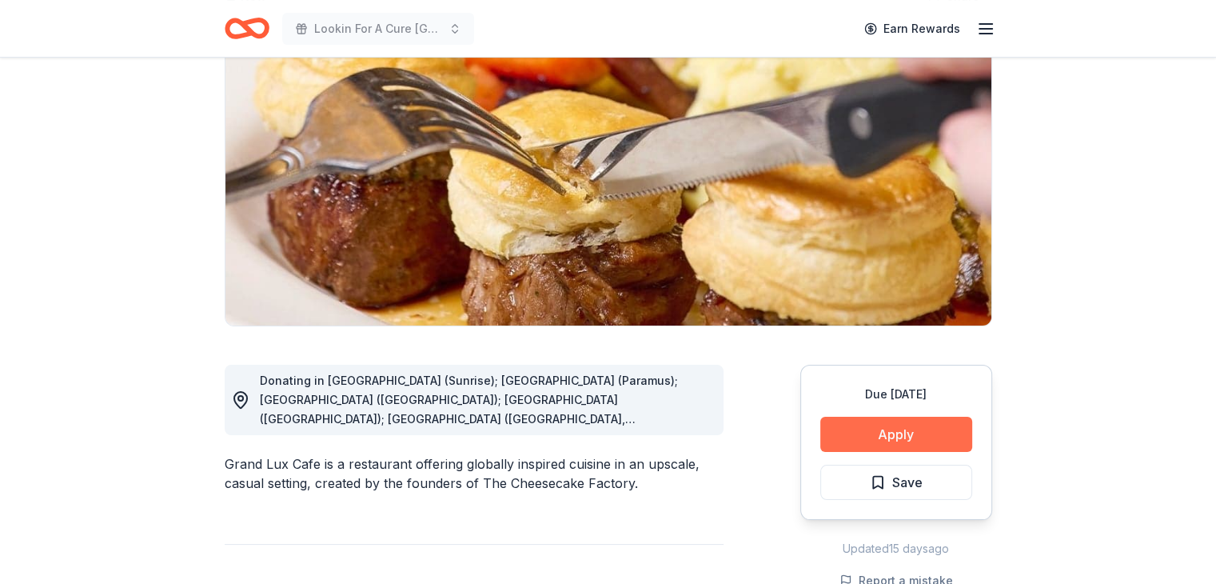
click at [856, 426] on button "Apply" at bounding box center [897, 434] width 152 height 35
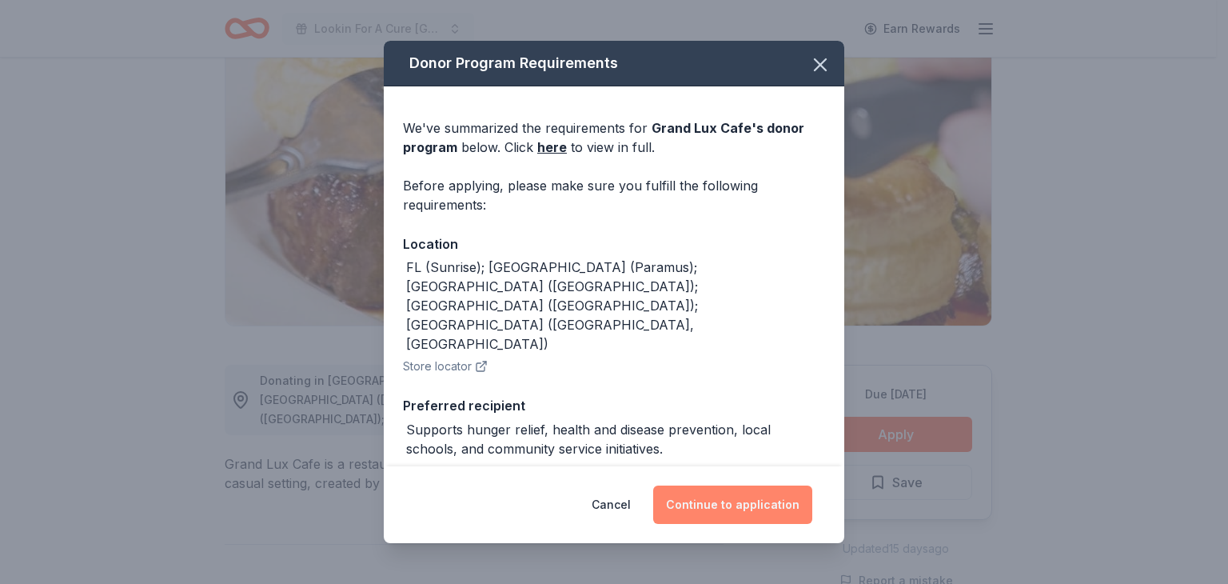
click at [726, 513] on button "Continue to application" at bounding box center [732, 504] width 159 height 38
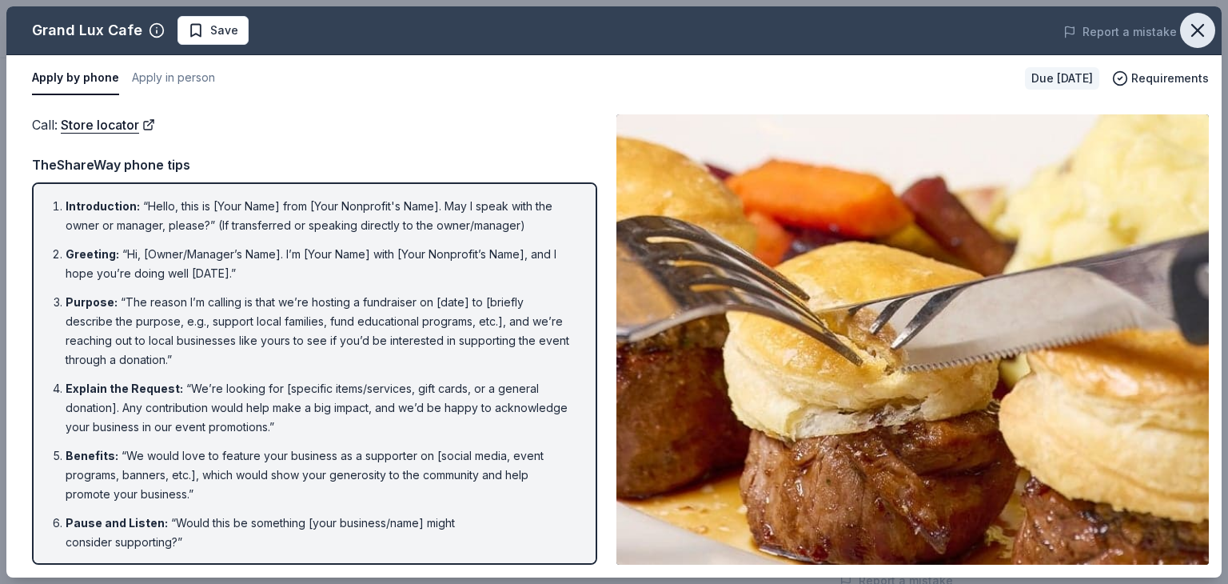
click at [1207, 26] on icon "button" at bounding box center [1198, 30] width 22 height 22
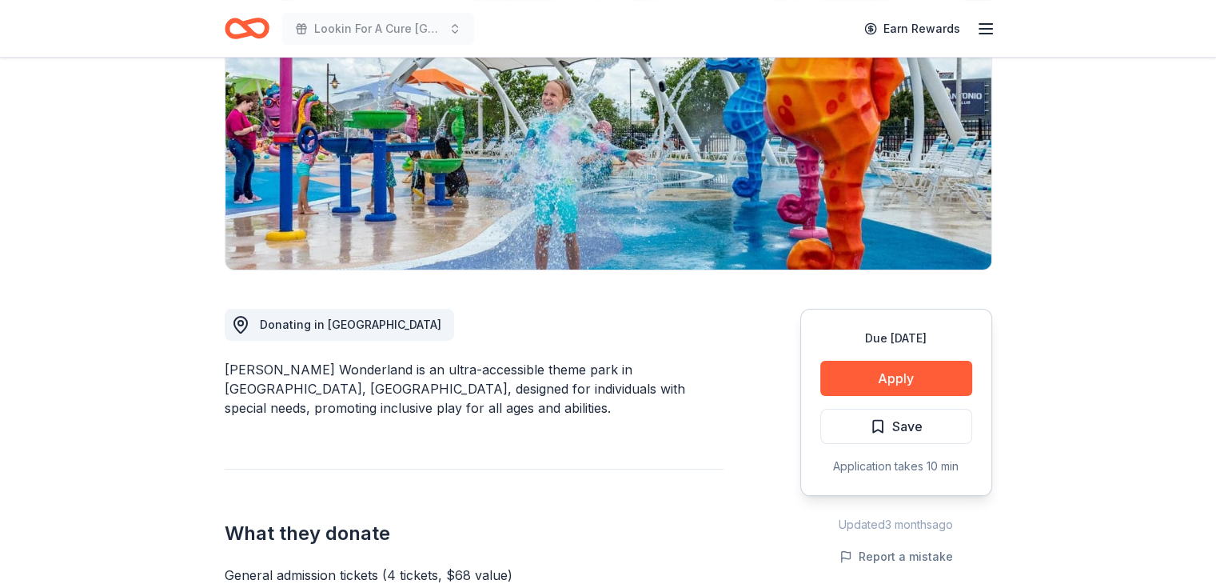
scroll to position [240, 0]
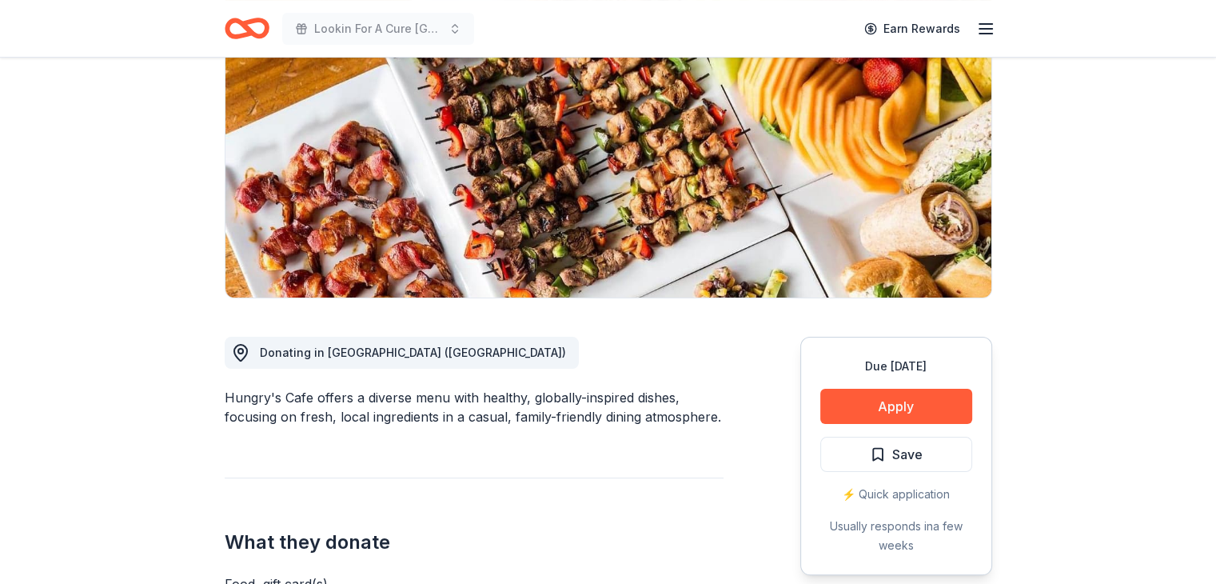
scroll to position [320, 0]
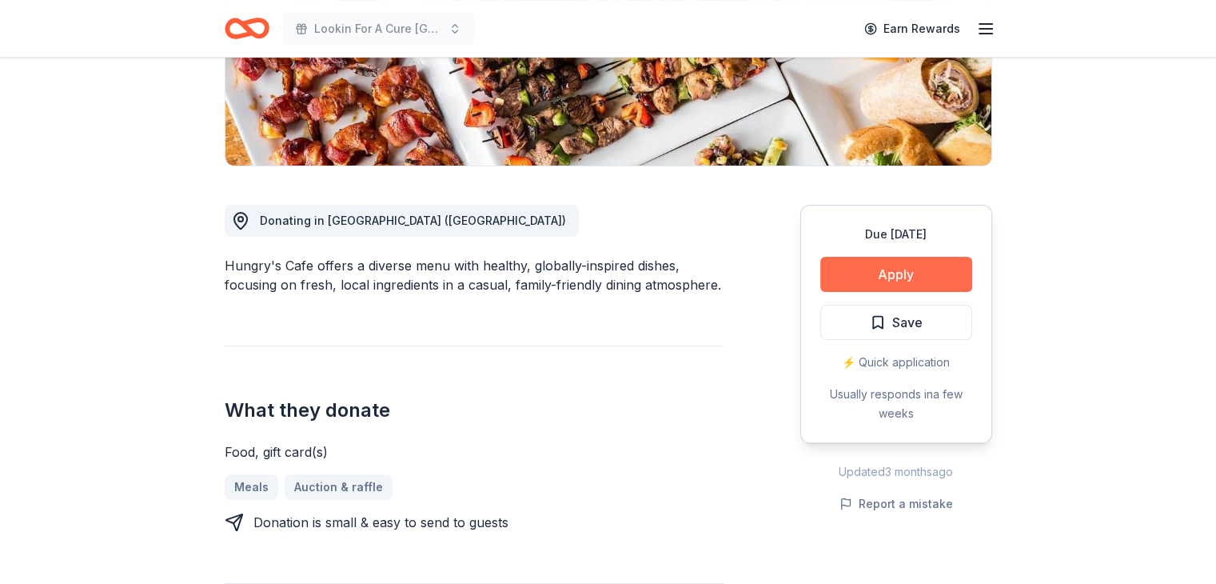
click at [882, 270] on button "Apply" at bounding box center [897, 274] width 152 height 35
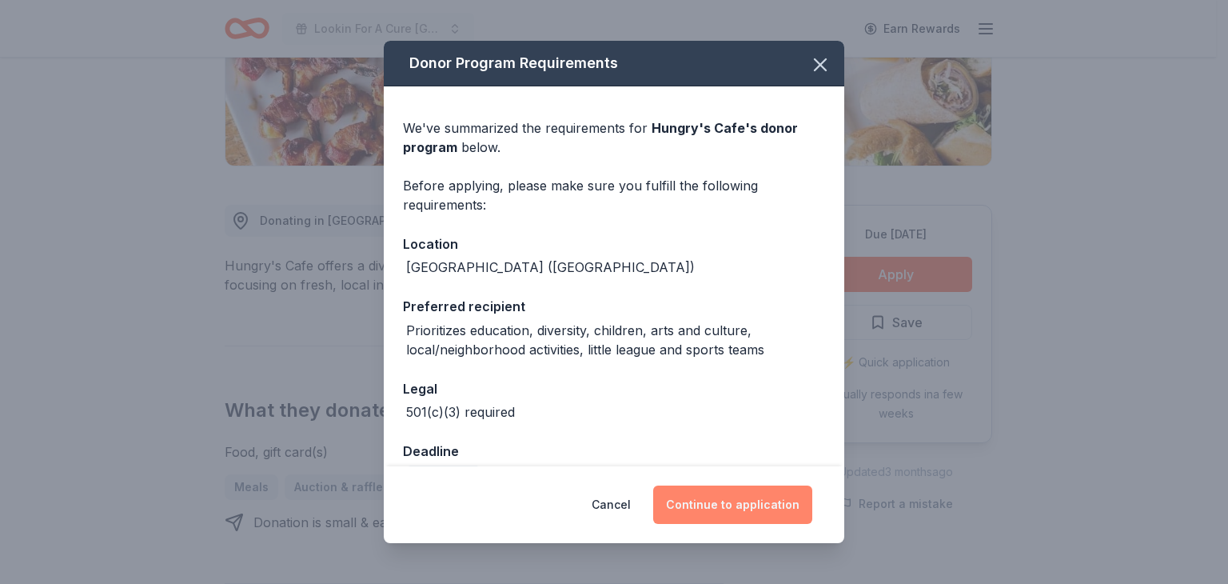
click at [726, 510] on button "Continue to application" at bounding box center [732, 504] width 159 height 38
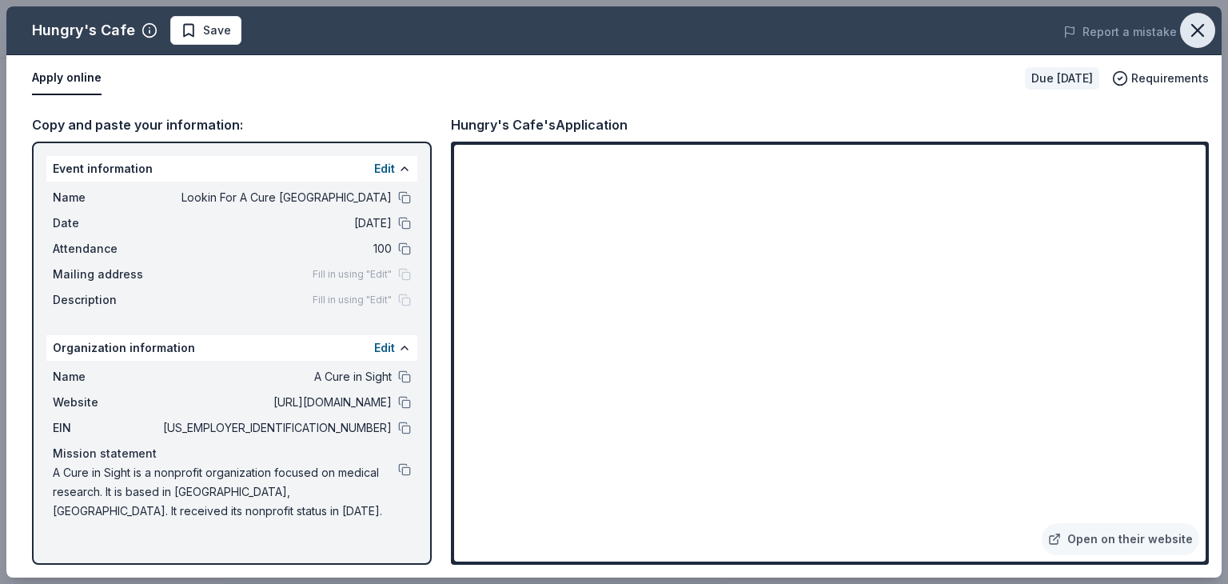
click at [1205, 25] on icon "button" at bounding box center [1198, 30] width 22 height 22
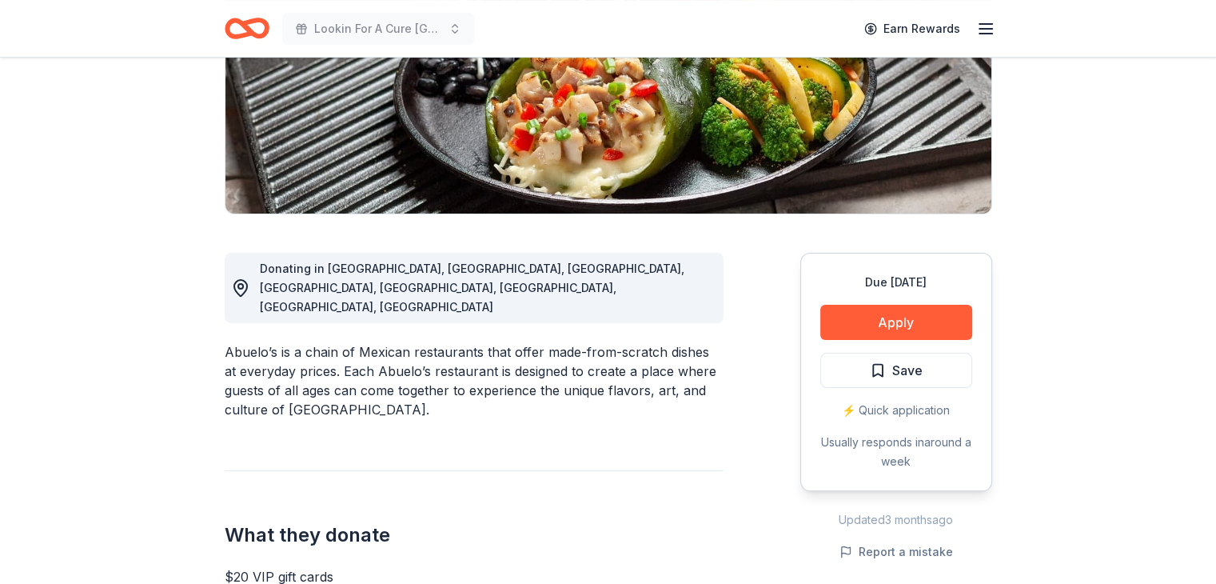
scroll to position [80, 0]
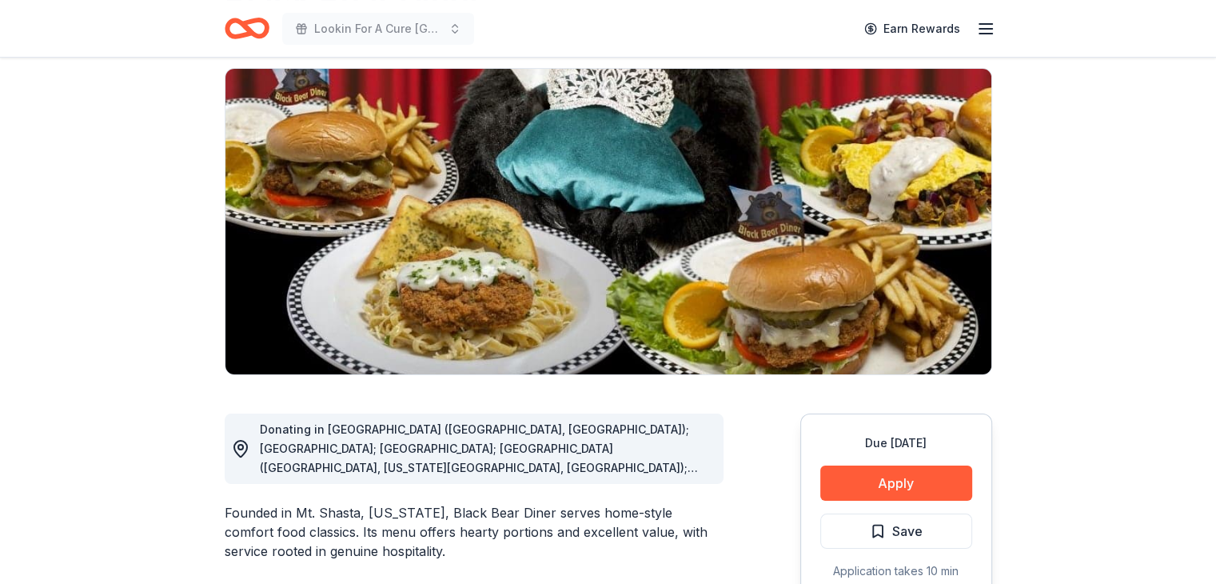
scroll to position [240, 0]
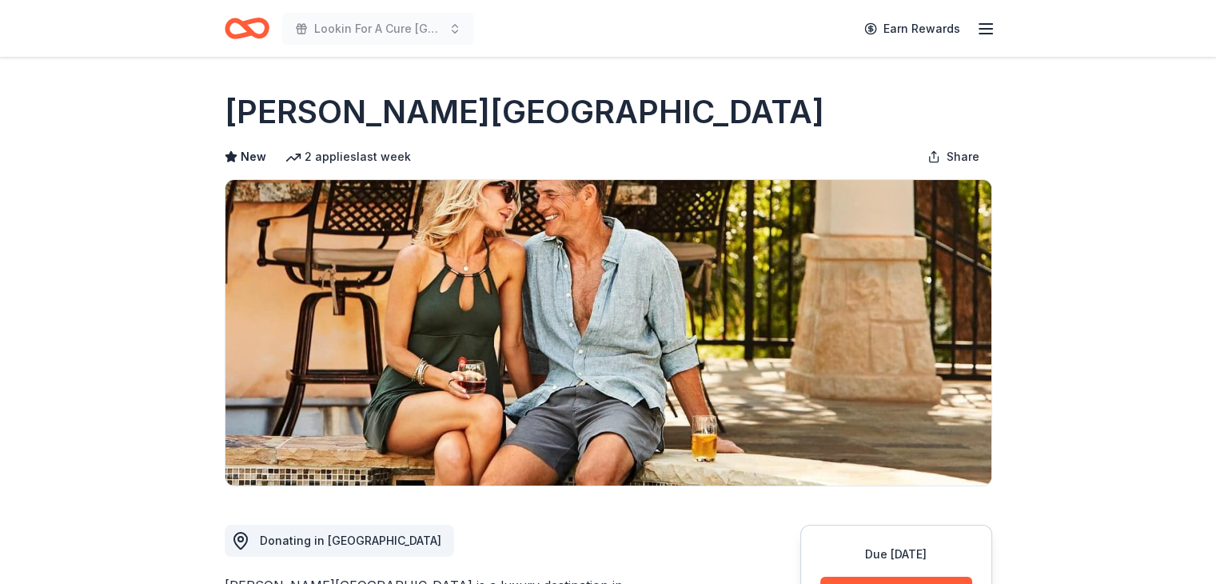
scroll to position [240, 0]
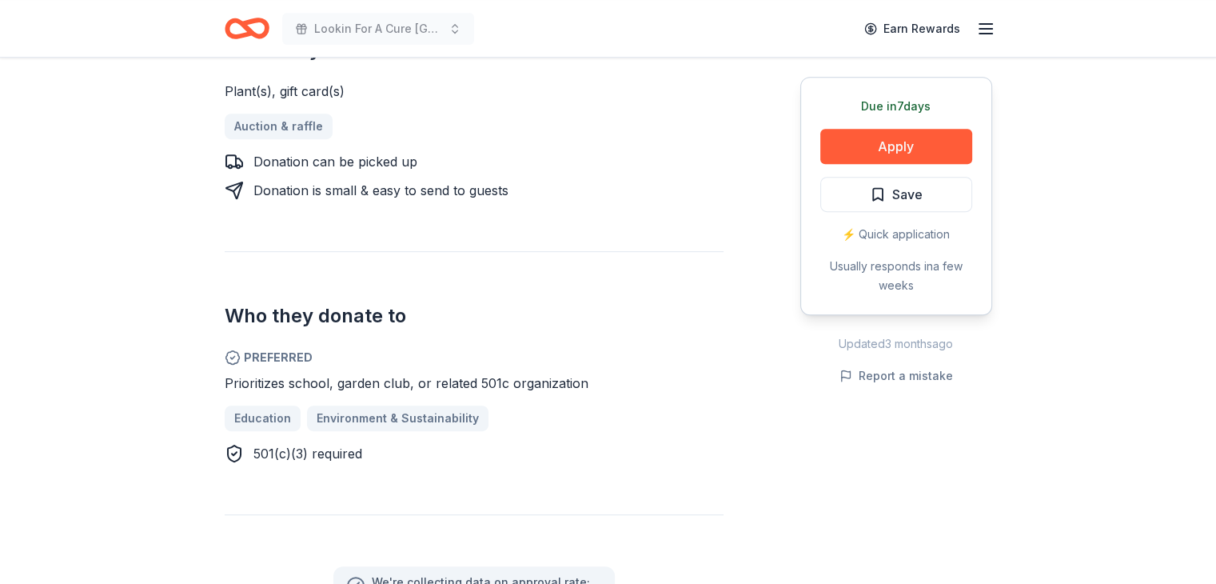
scroll to position [720, 0]
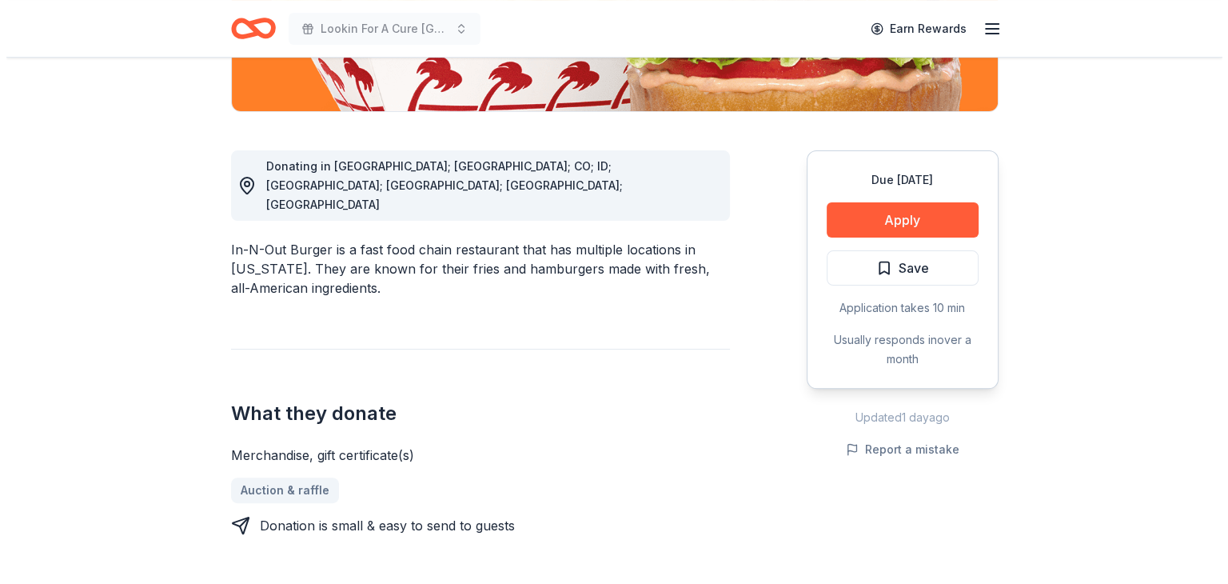
scroll to position [400, 0]
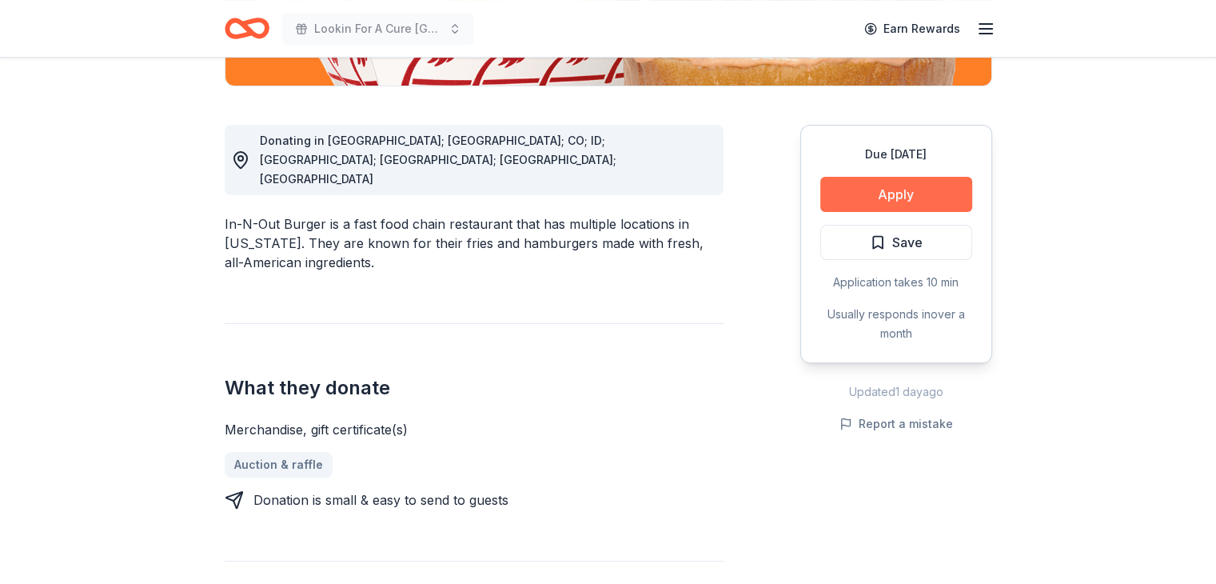
click at [880, 197] on button "Apply" at bounding box center [897, 194] width 152 height 35
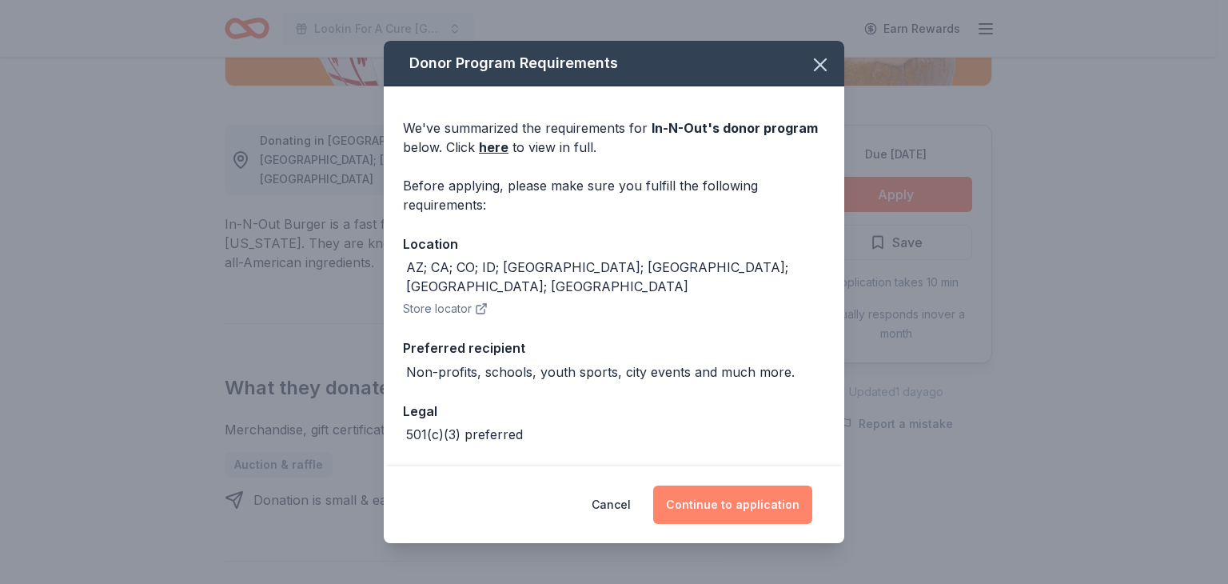
click at [722, 506] on button "Continue to application" at bounding box center [732, 504] width 159 height 38
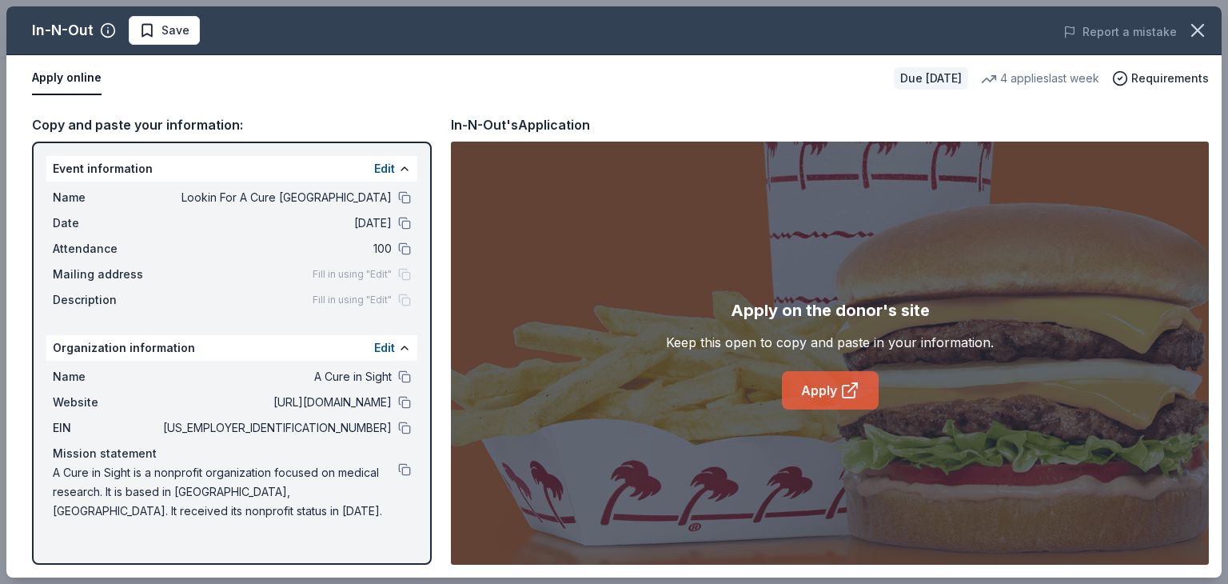
click at [841, 385] on icon at bounding box center [850, 390] width 19 height 19
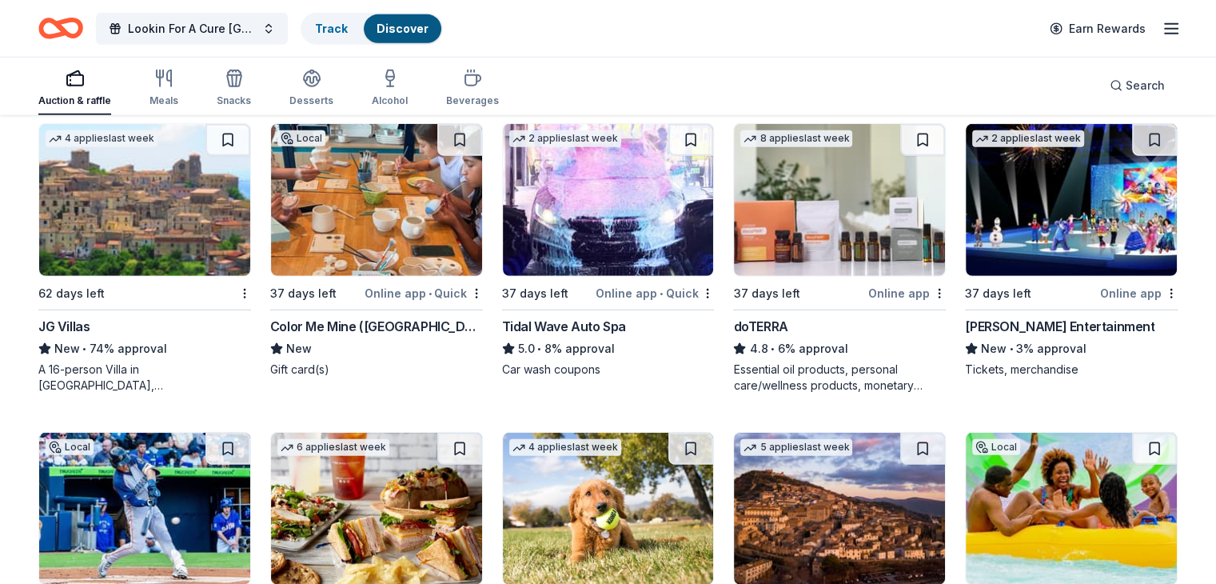
scroll to position [4822, 0]
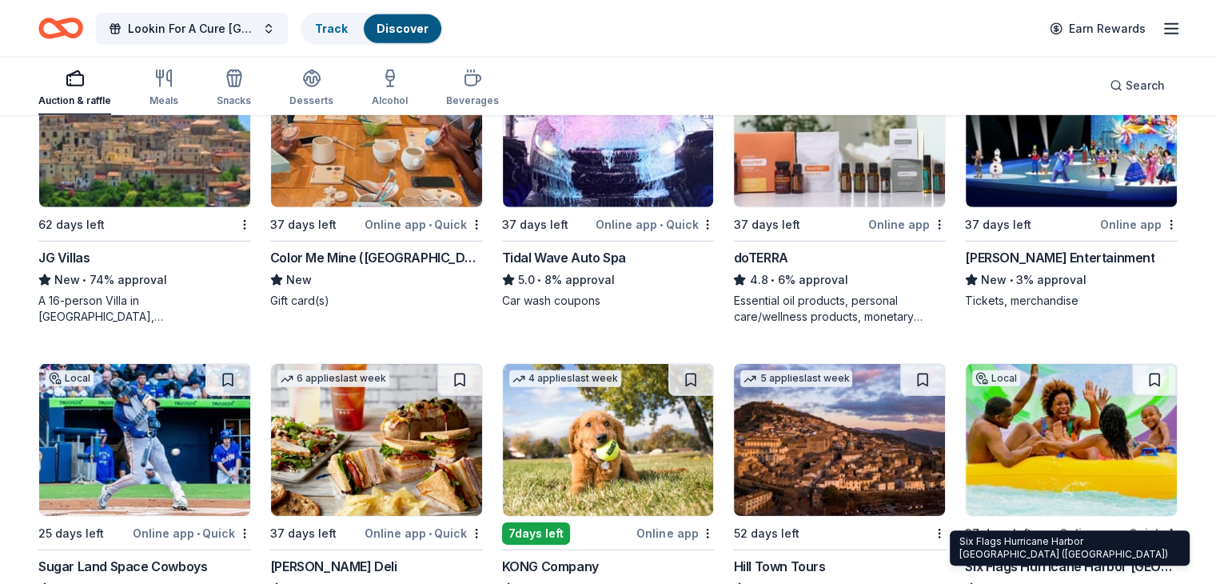
click at [413, 150] on img at bounding box center [376, 131] width 211 height 152
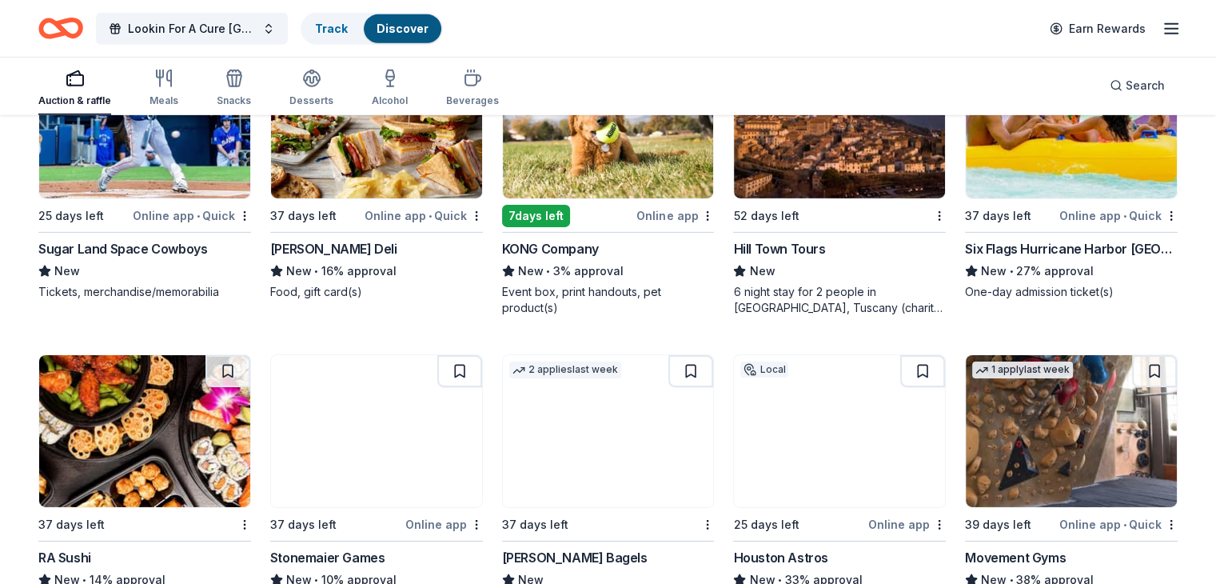
scroll to position [5142, 0]
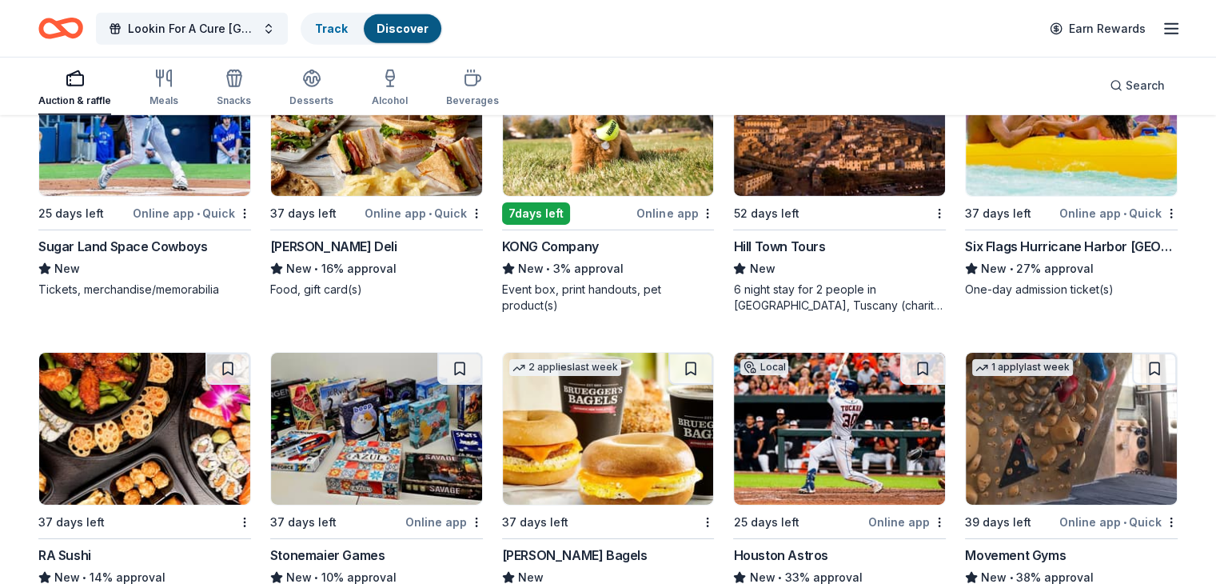
click at [635, 166] on img at bounding box center [608, 120] width 211 height 152
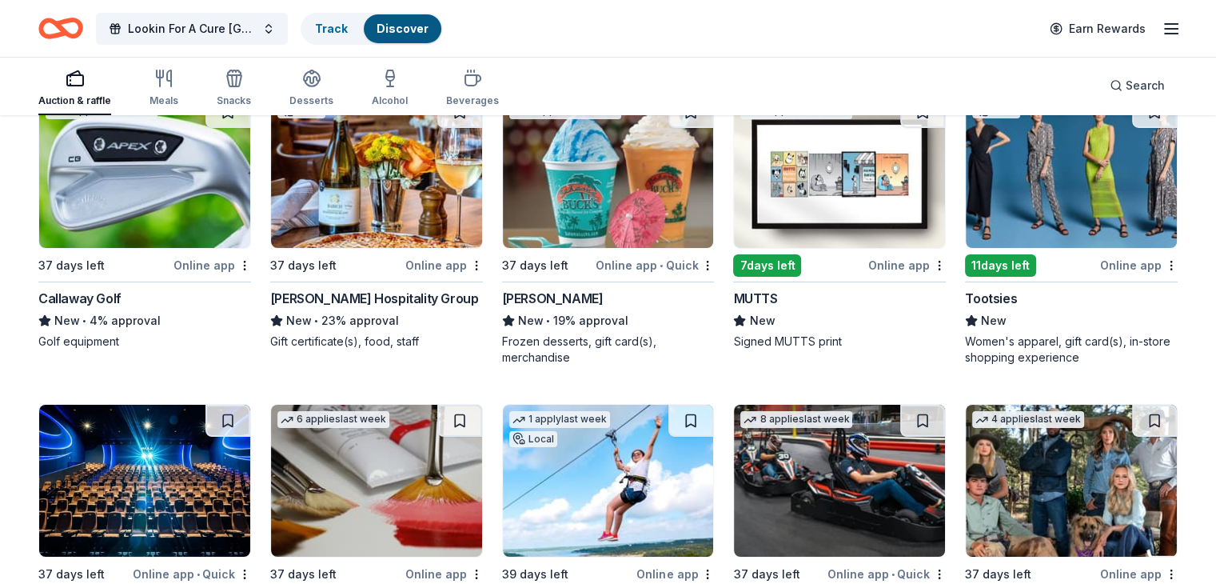
scroll to position [5864, 0]
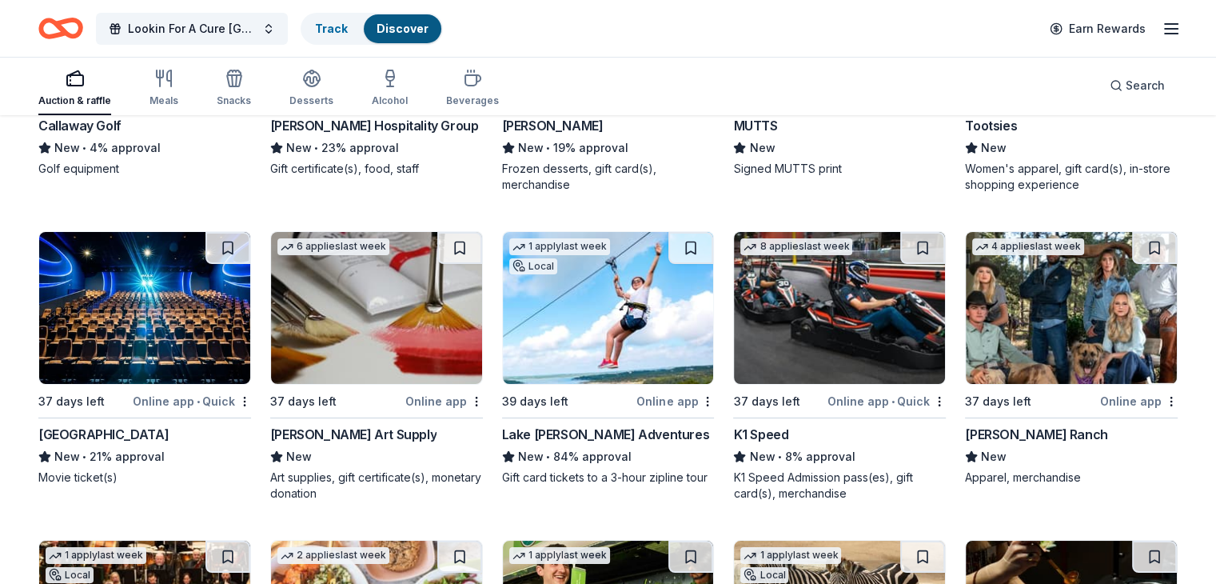
click at [599, 359] on img at bounding box center [608, 308] width 211 height 152
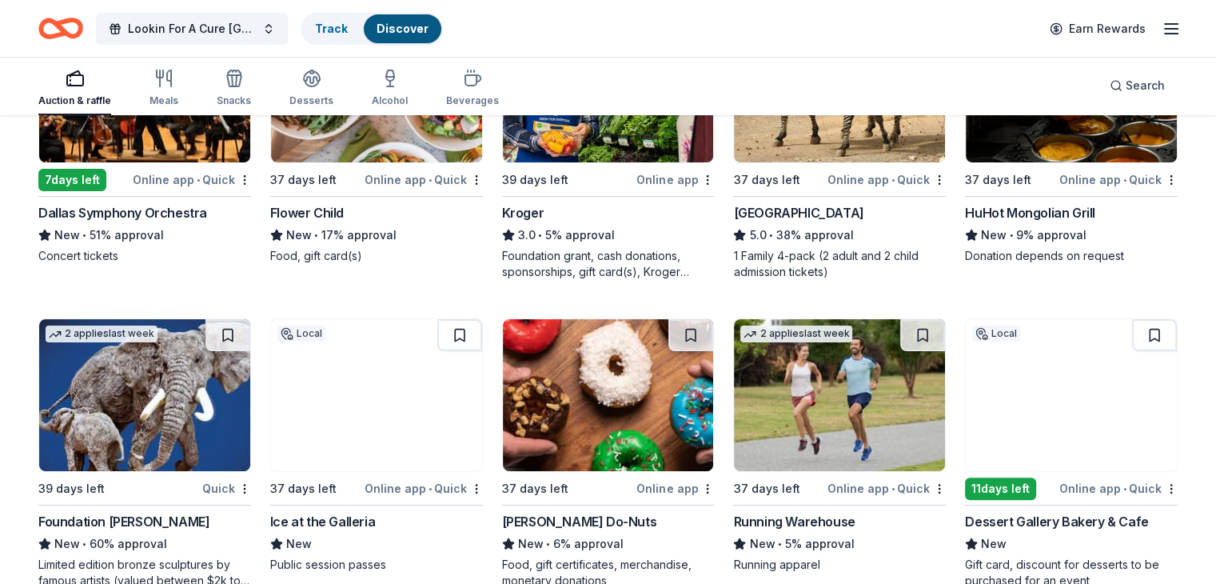
scroll to position [6539, 0]
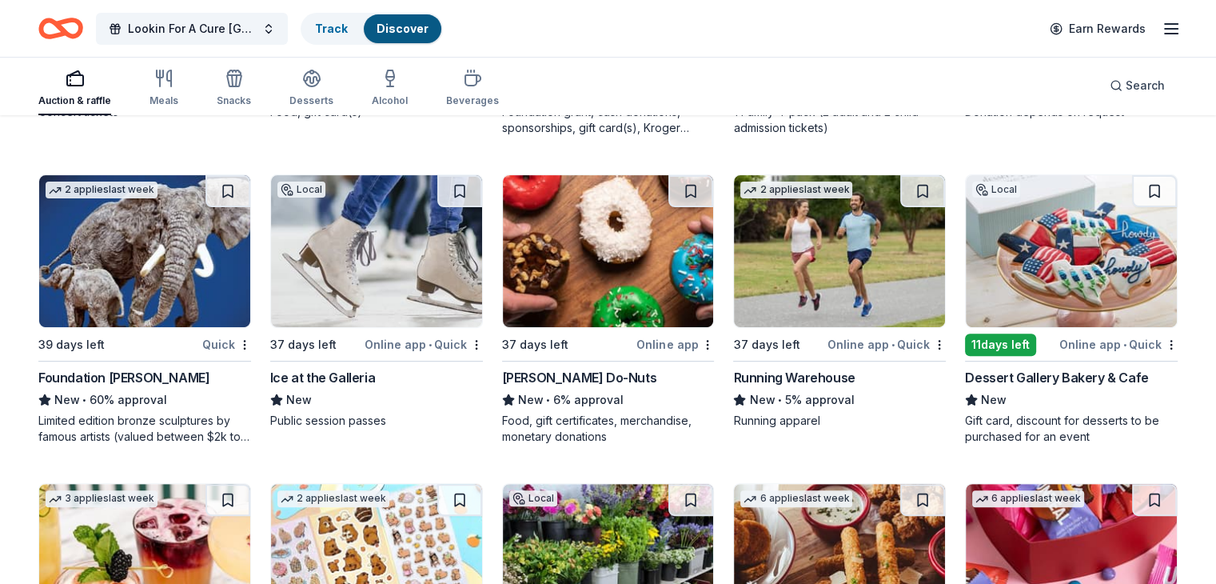
click at [827, 298] on img at bounding box center [839, 251] width 211 height 152
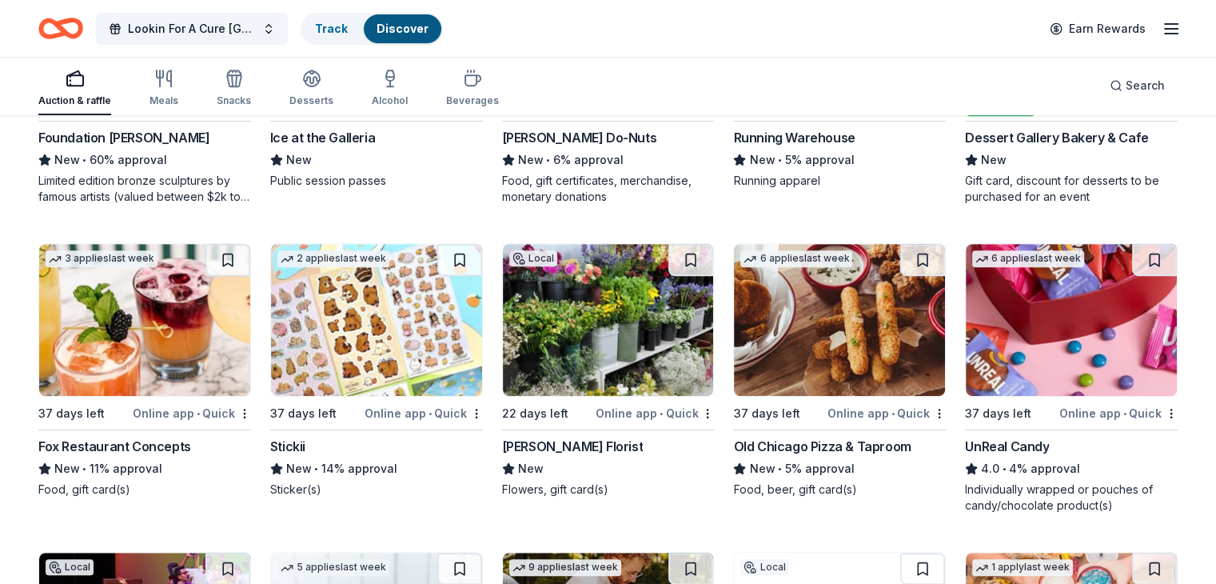
scroll to position [6859, 0]
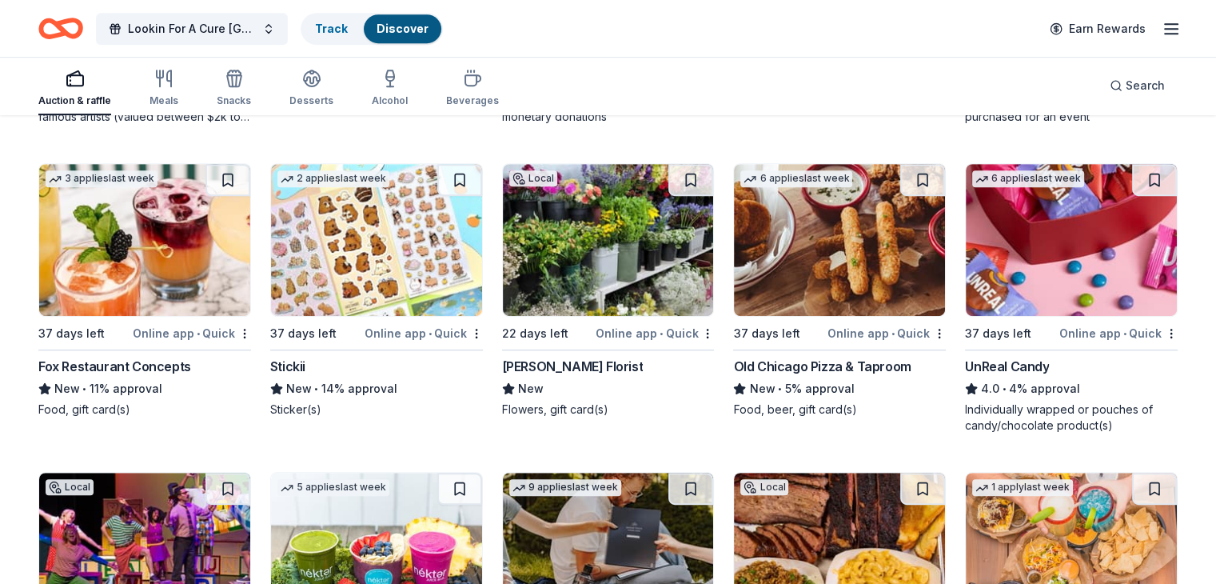
click at [599, 274] on img at bounding box center [608, 240] width 211 height 152
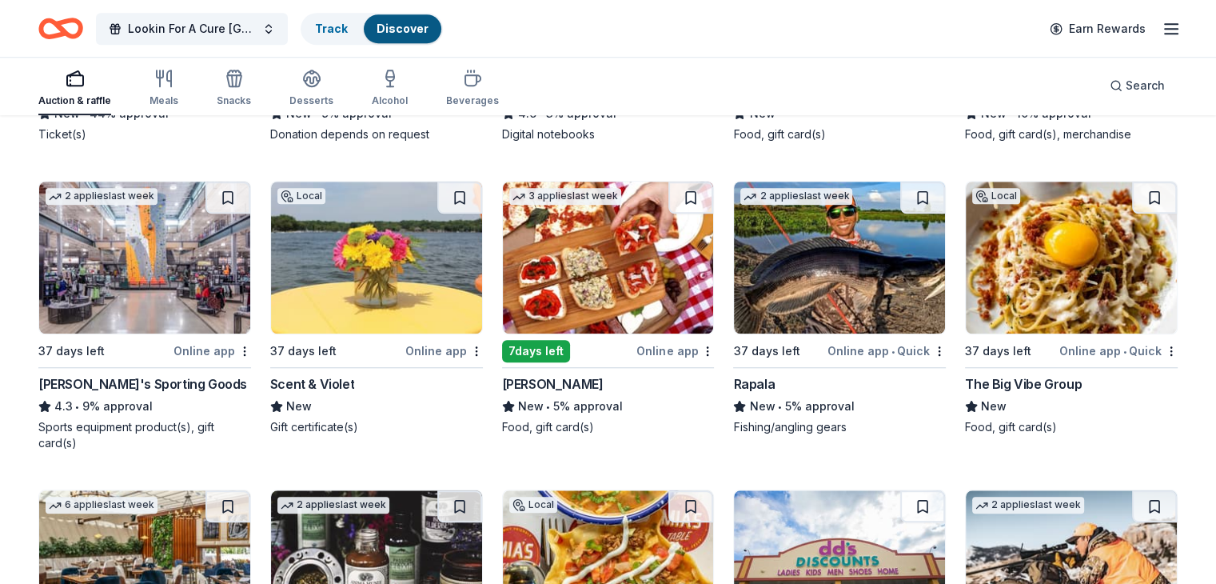
scroll to position [7460, 0]
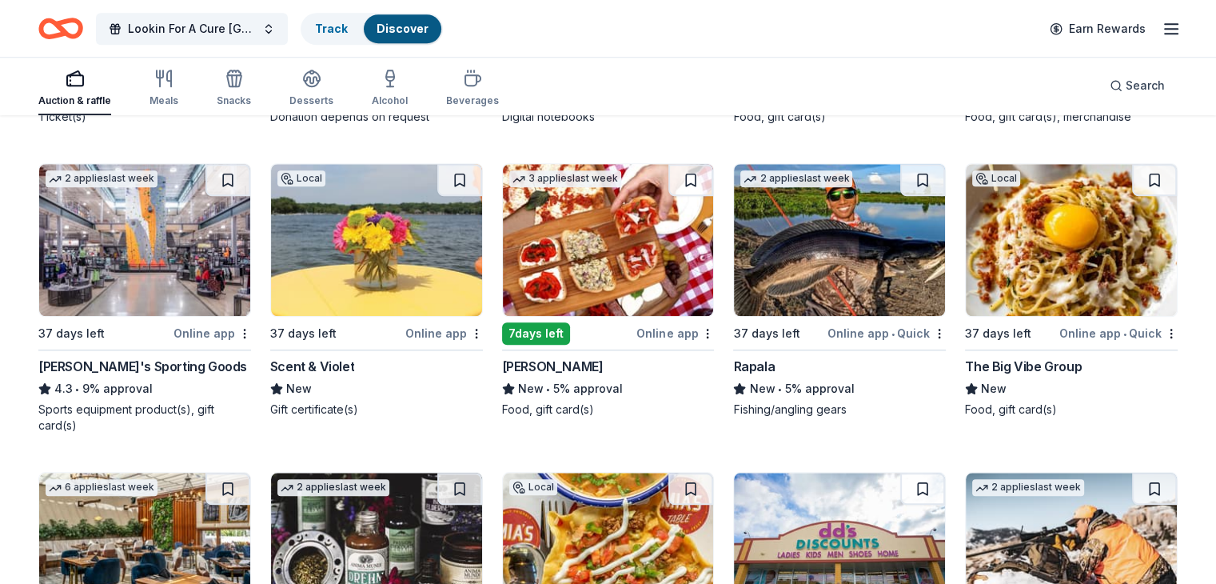
click at [333, 296] on img at bounding box center [376, 240] width 211 height 152
click at [354, 375] on div "Scent & Violet" at bounding box center [312, 366] width 84 height 19
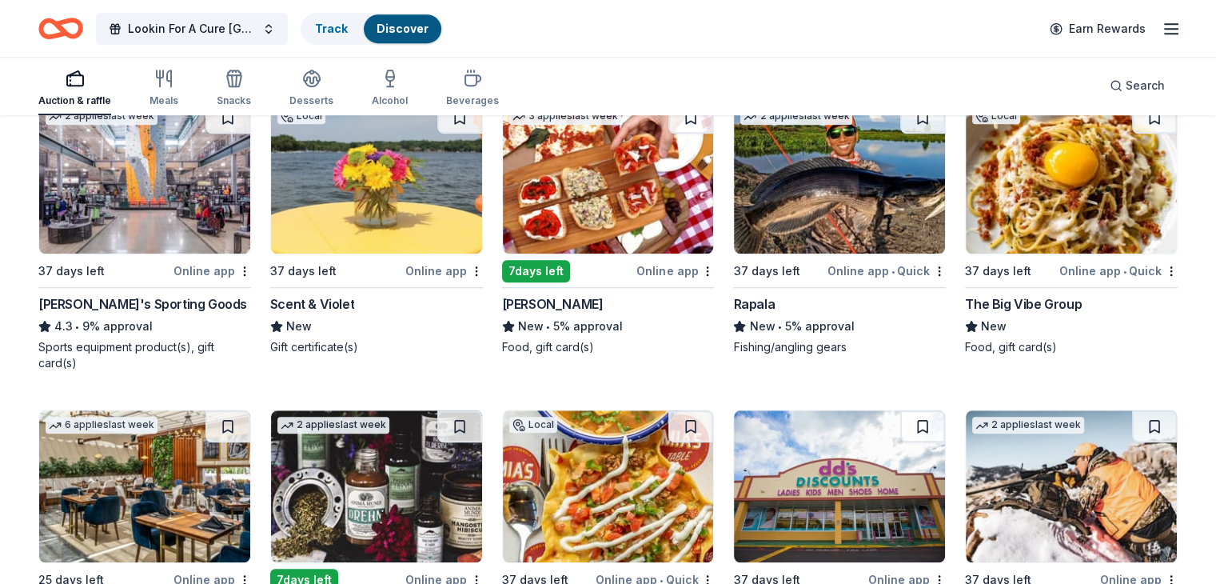
scroll to position [7700, 0]
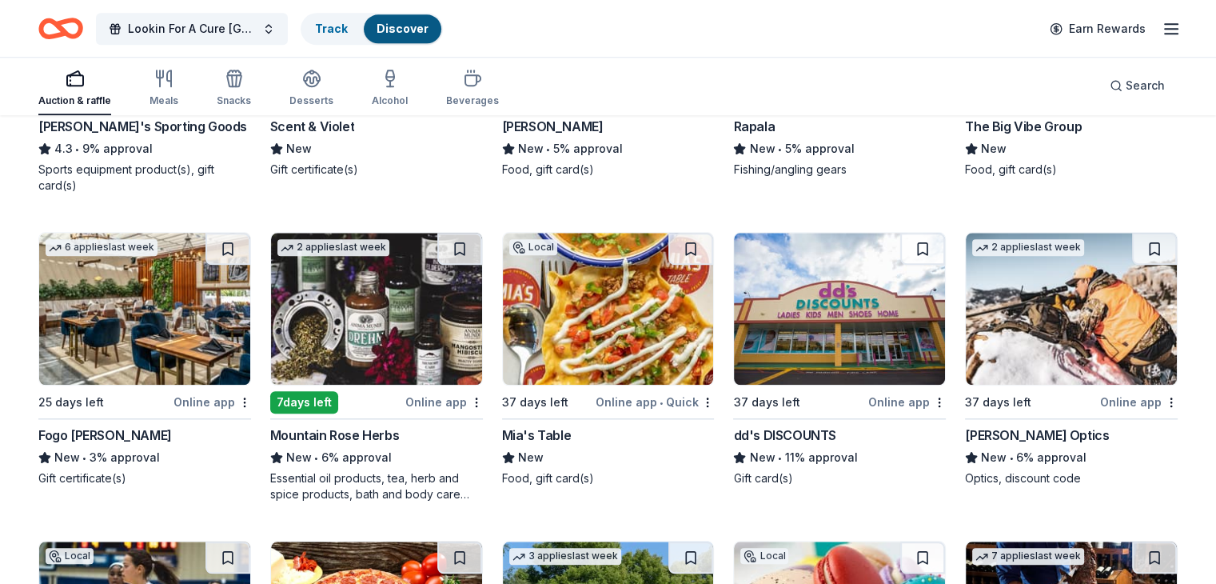
click at [420, 341] on img at bounding box center [376, 309] width 211 height 152
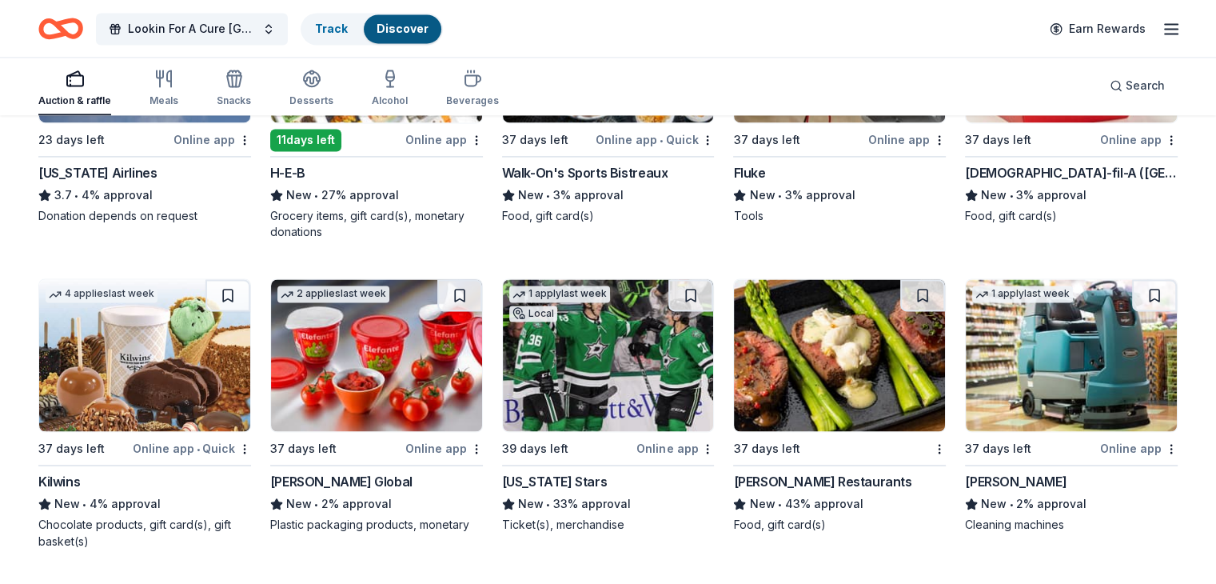
scroll to position [8740, 0]
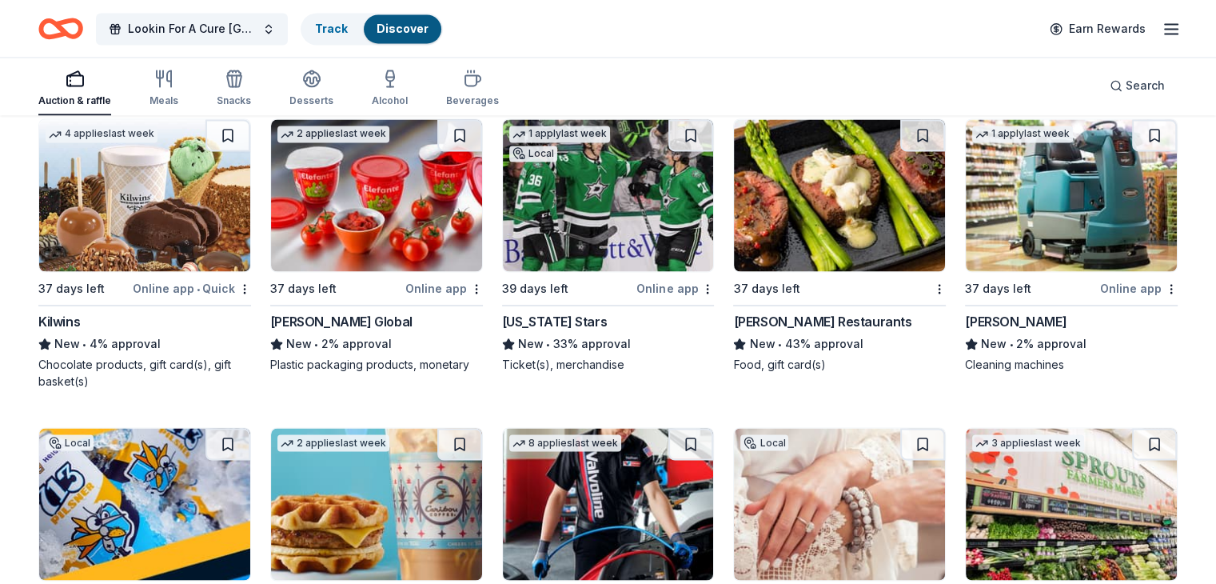
click at [172, 209] on img at bounding box center [144, 195] width 211 height 152
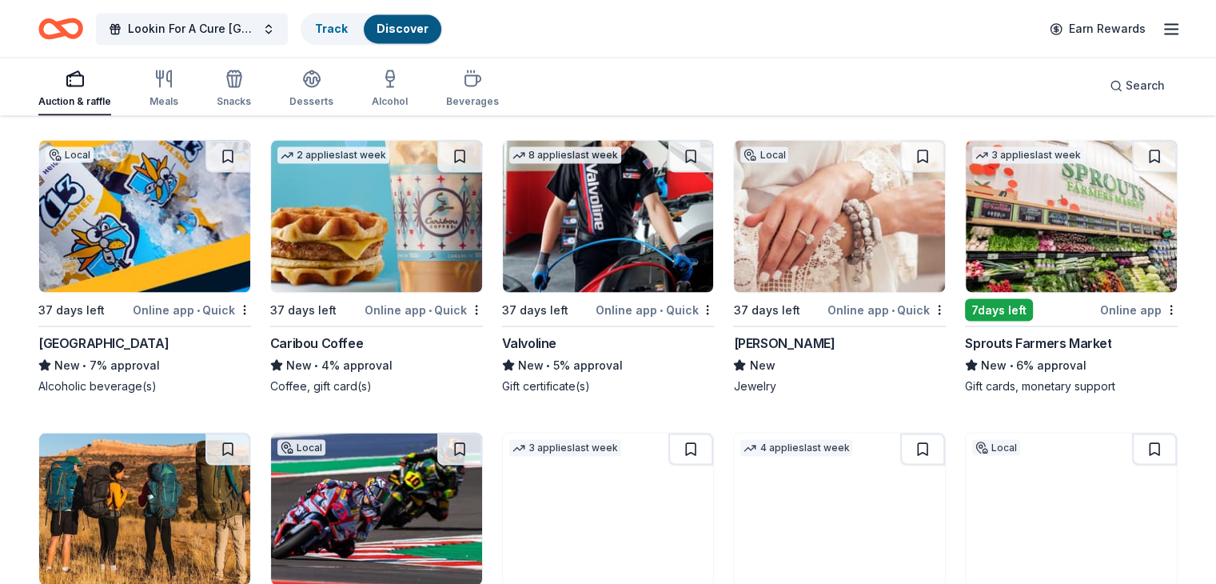
scroll to position [9055, 0]
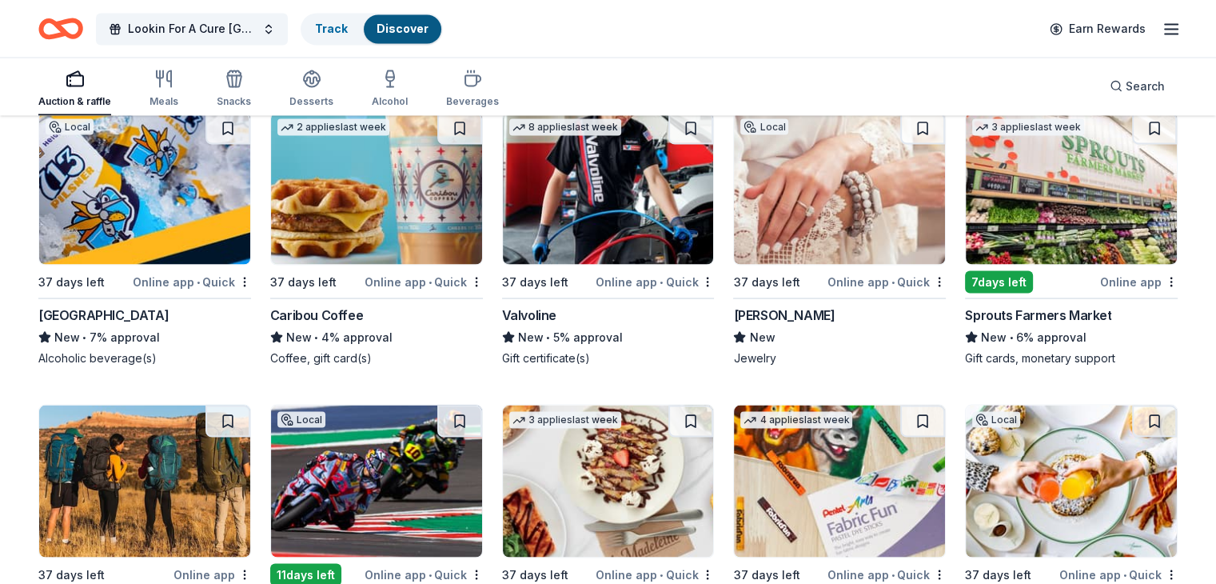
click at [382, 209] on img at bounding box center [376, 188] width 211 height 152
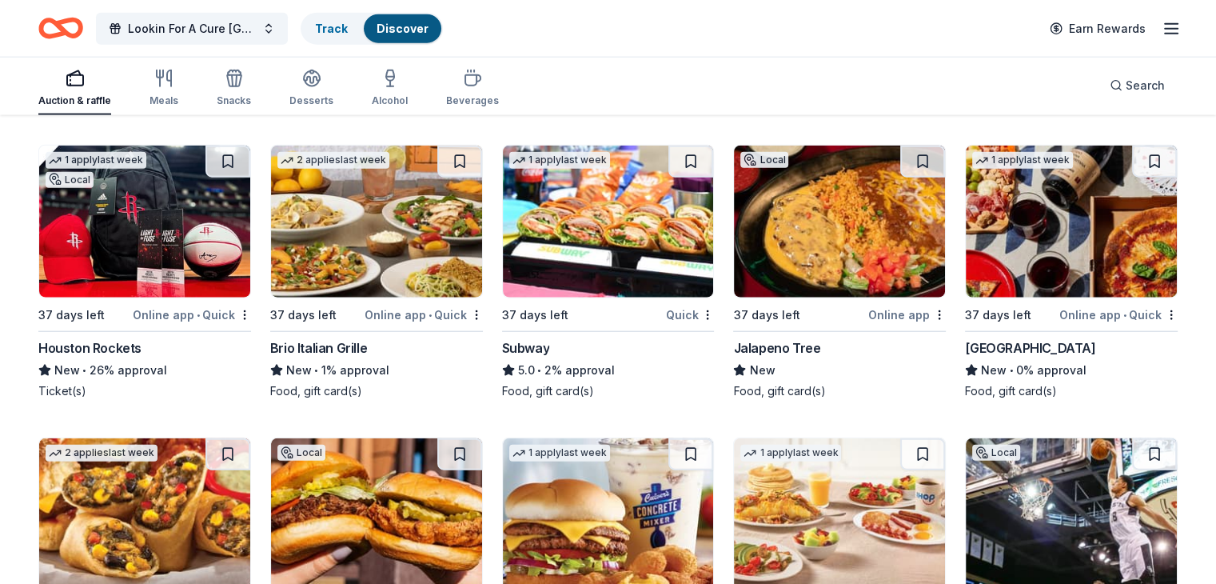
scroll to position [9935, 0]
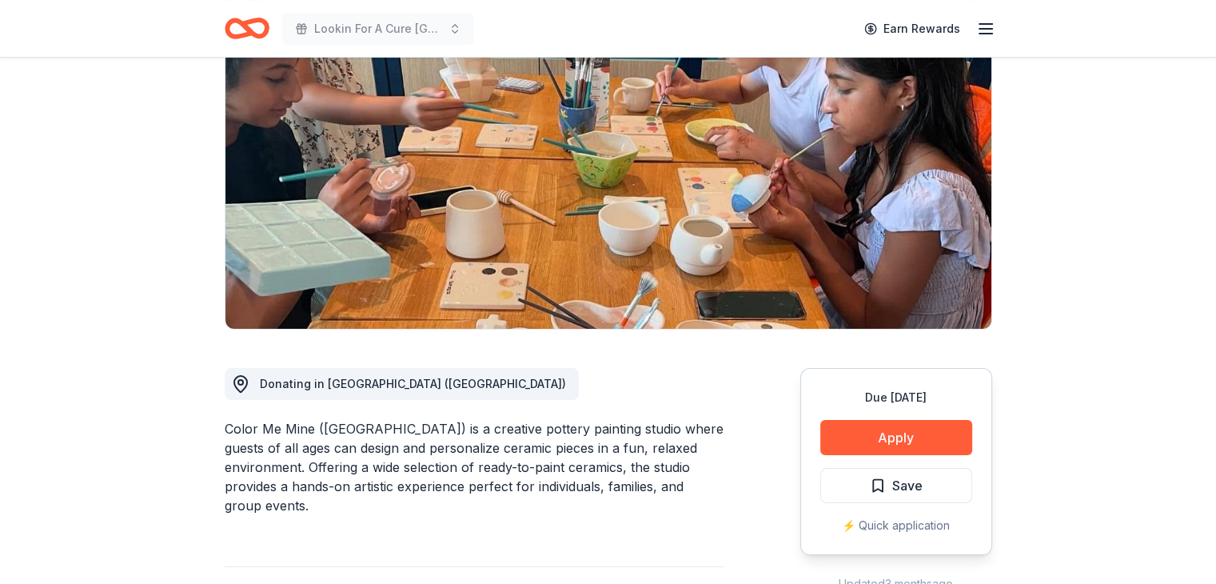
scroll to position [160, 0]
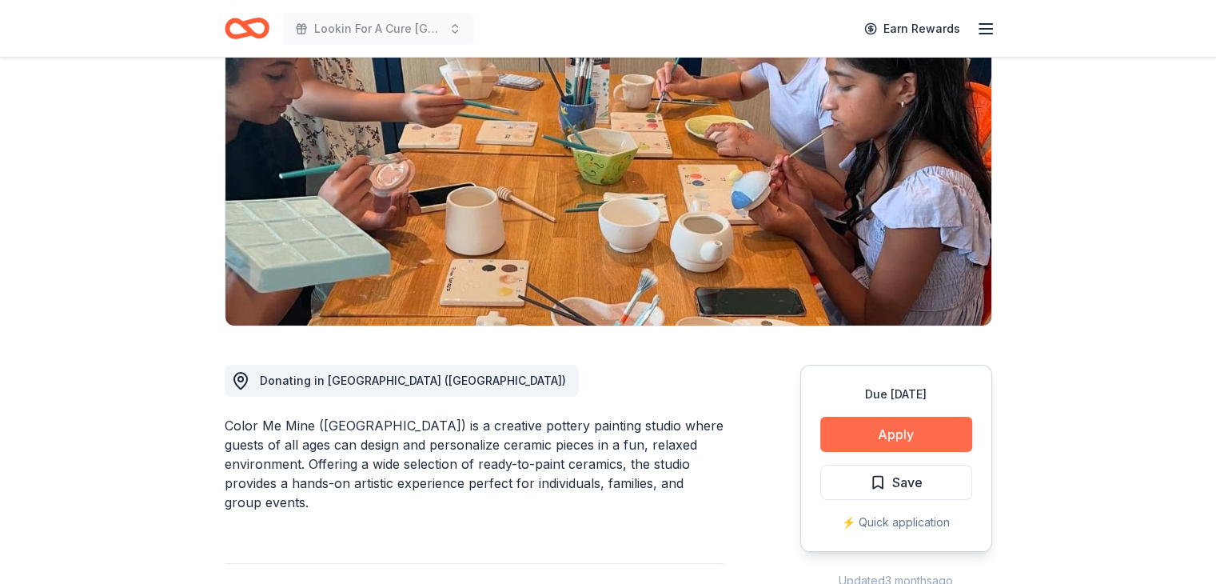
click at [882, 429] on button "Apply" at bounding box center [897, 434] width 152 height 35
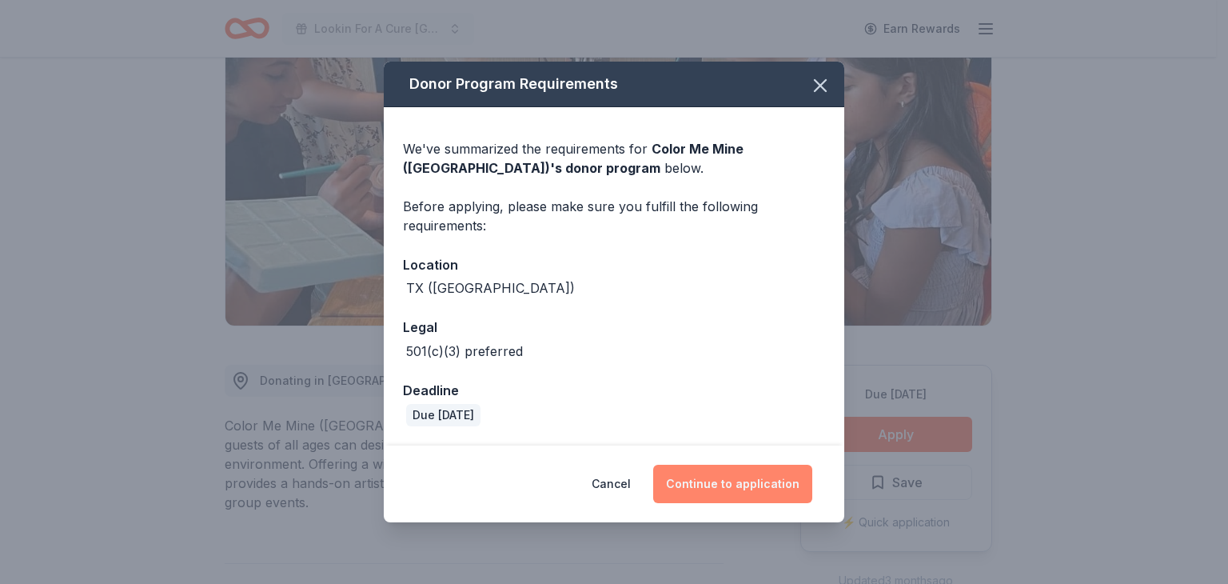
click at [698, 480] on button "Continue to application" at bounding box center [732, 484] width 159 height 38
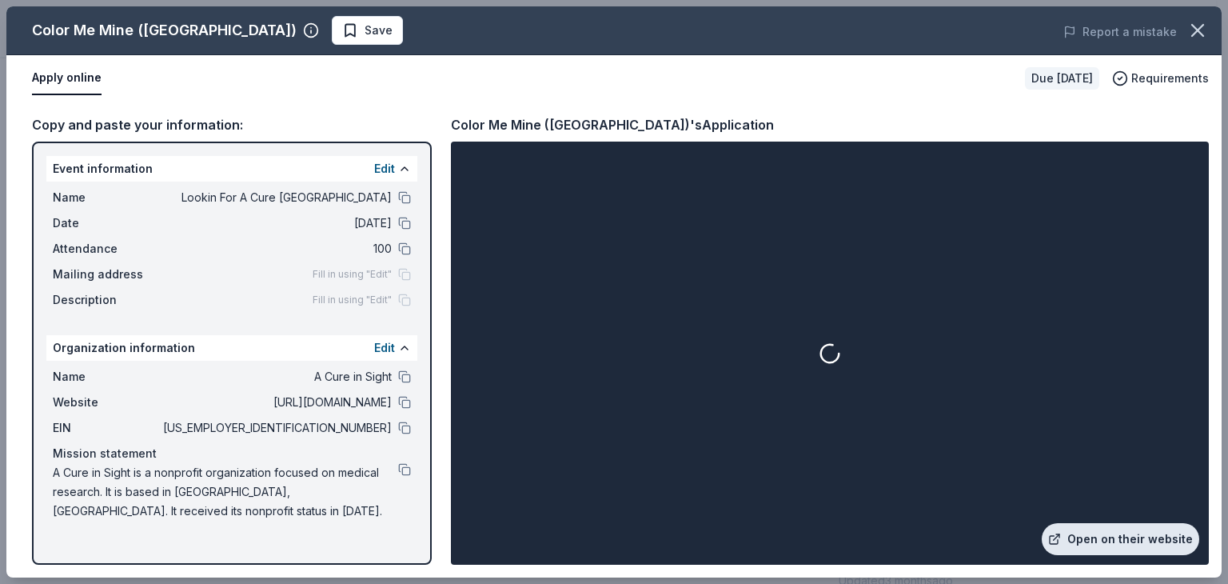
click at [1129, 538] on link "Open on their website" at bounding box center [1121, 539] width 158 height 32
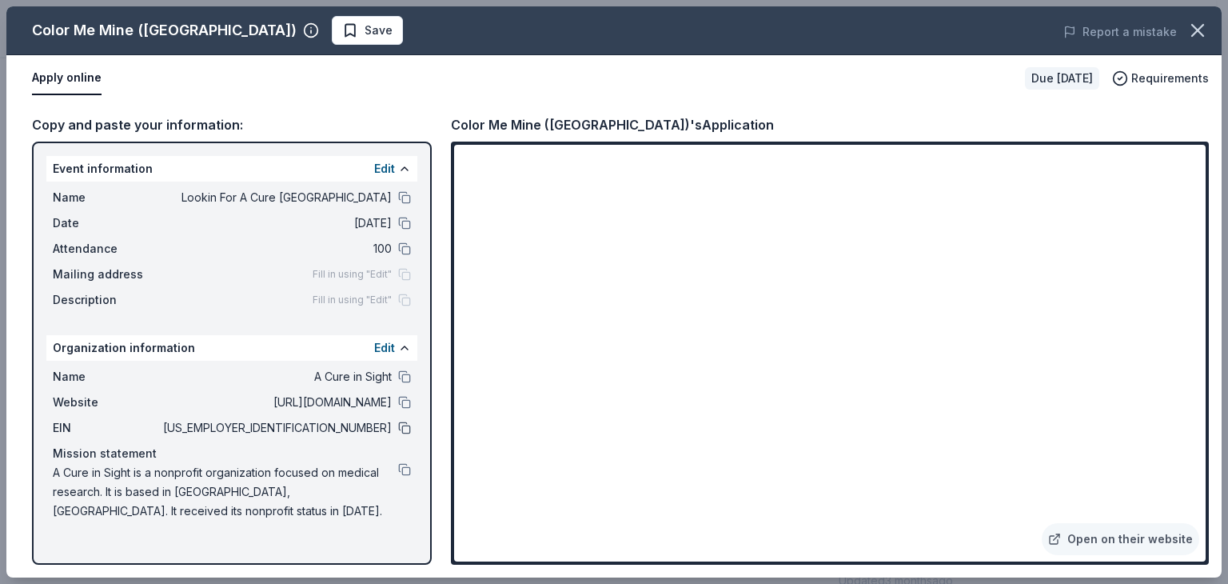
click at [399, 422] on button at bounding box center [404, 427] width 13 height 13
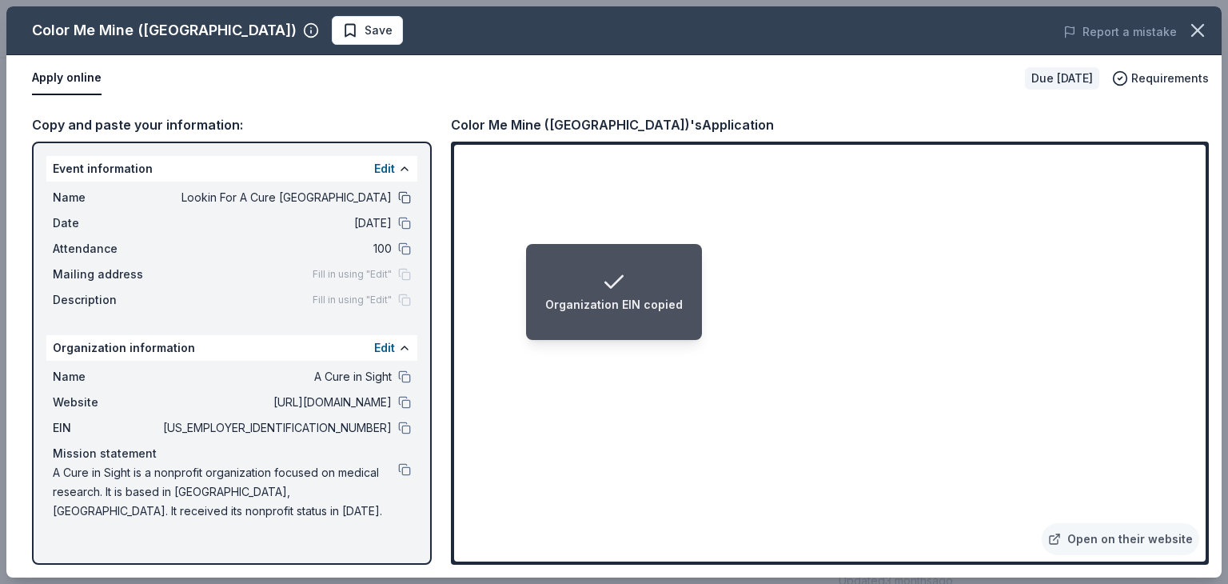
click at [400, 197] on button at bounding box center [404, 197] width 13 height 13
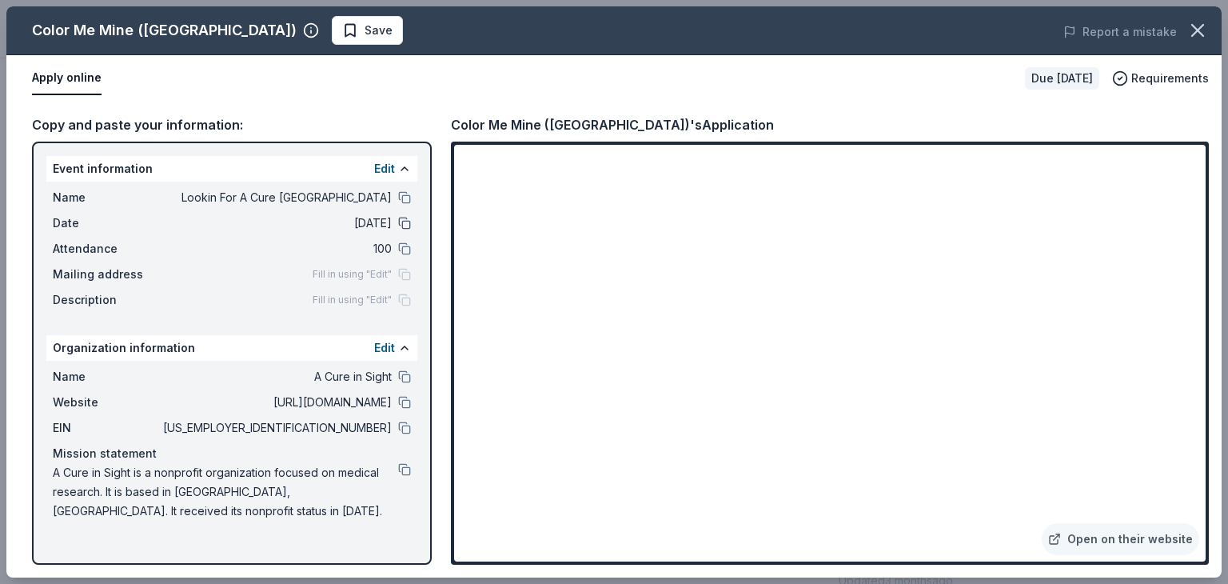
click at [404, 220] on button at bounding box center [404, 223] width 13 height 13
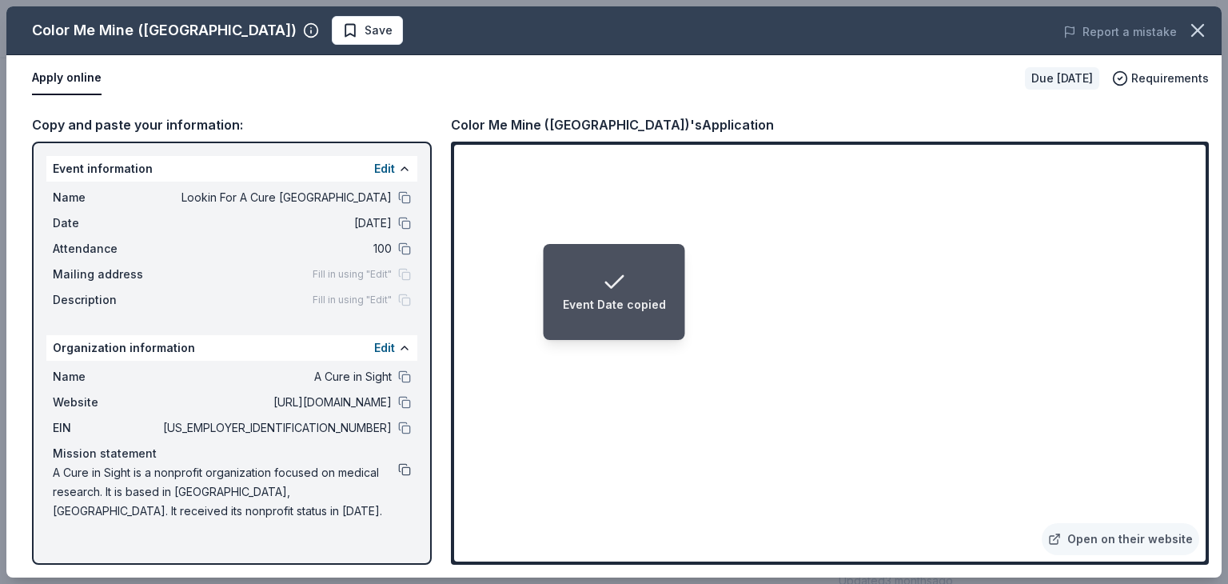
click at [407, 469] on button at bounding box center [404, 469] width 13 height 13
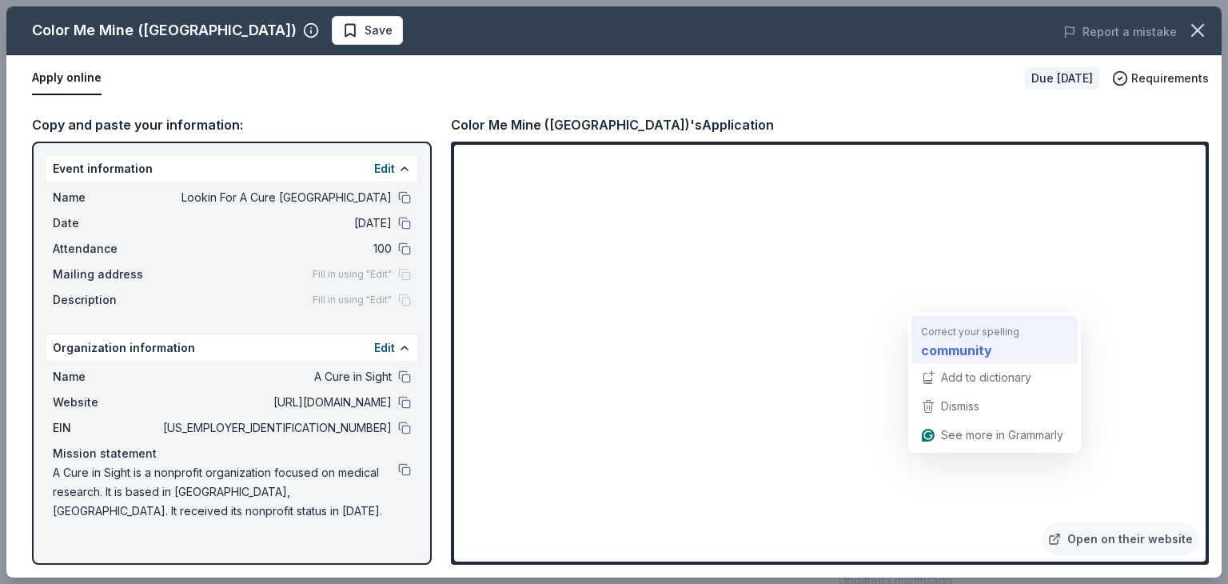
click at [974, 351] on strong "community" at bounding box center [956, 350] width 71 height 20
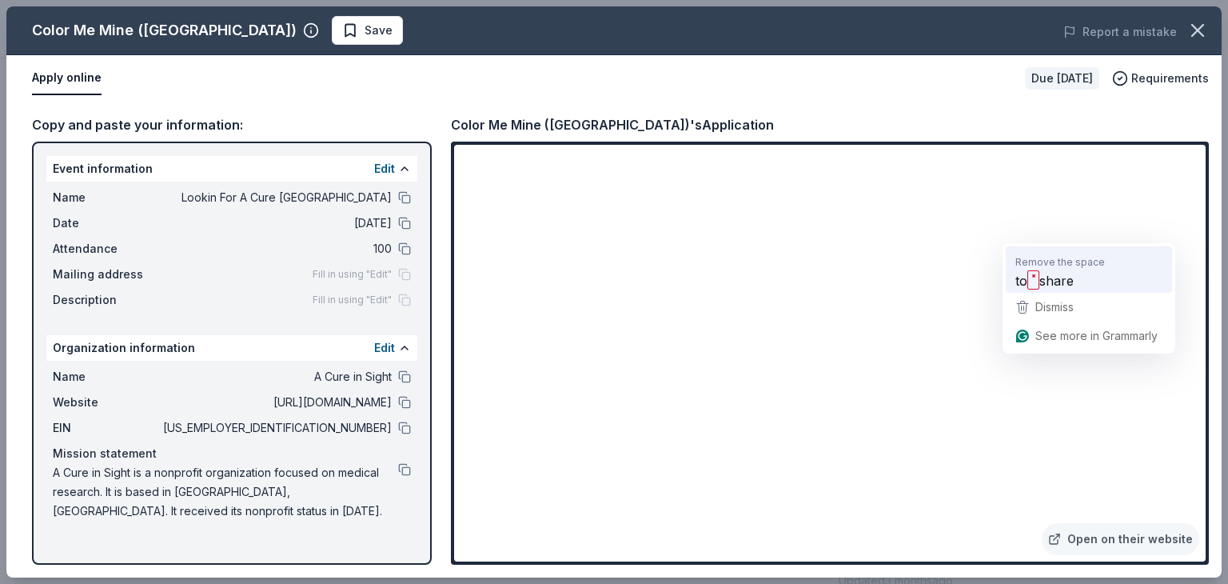
click at [1043, 279] on span "share" at bounding box center [1057, 280] width 34 height 20
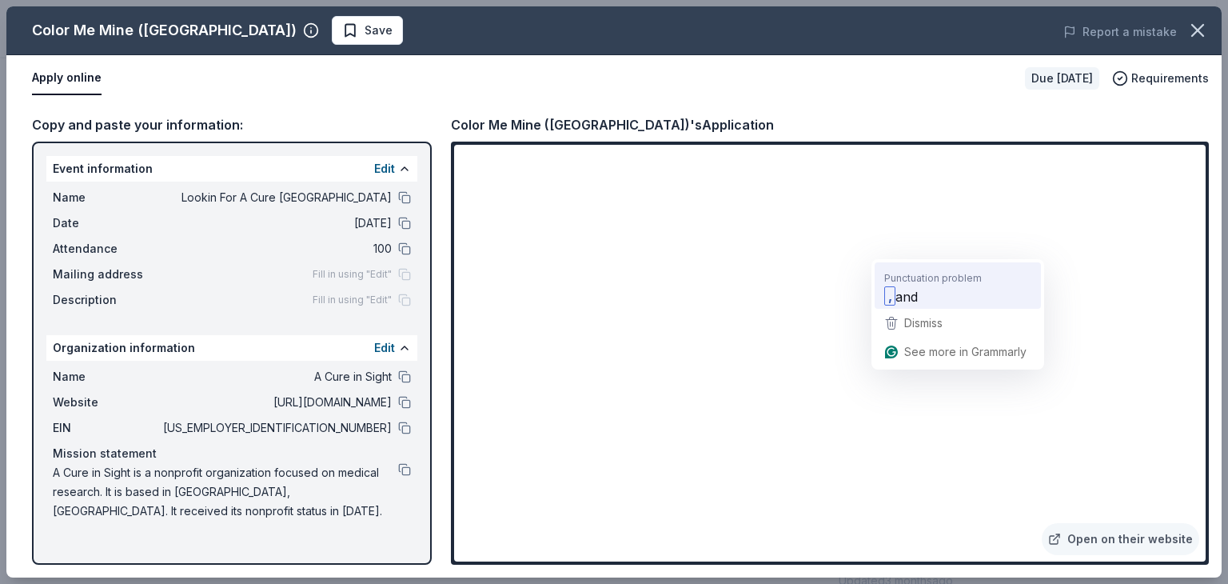
click at [922, 293] on div ", and" at bounding box center [958, 296] width 154 height 26
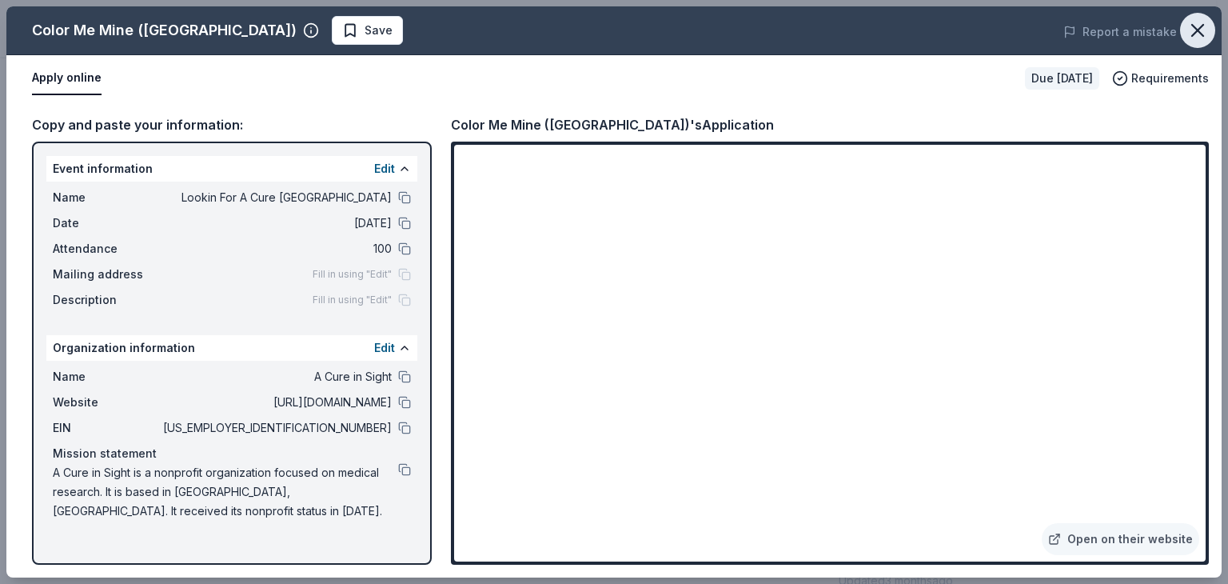
click at [1200, 34] on icon "button" at bounding box center [1198, 30] width 22 height 22
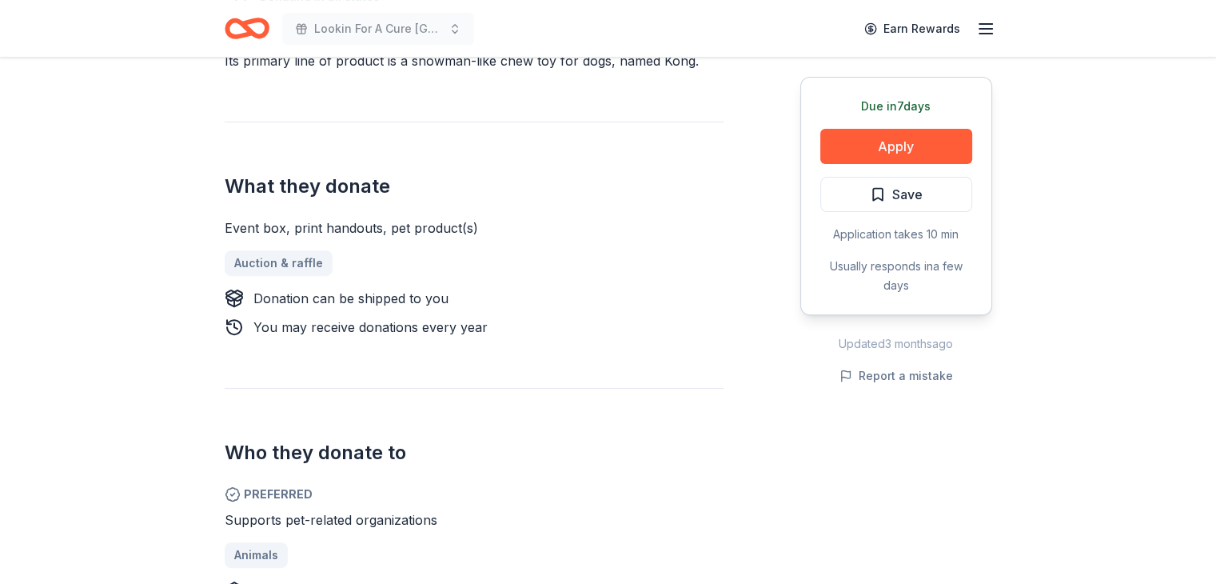
scroll to position [720, 0]
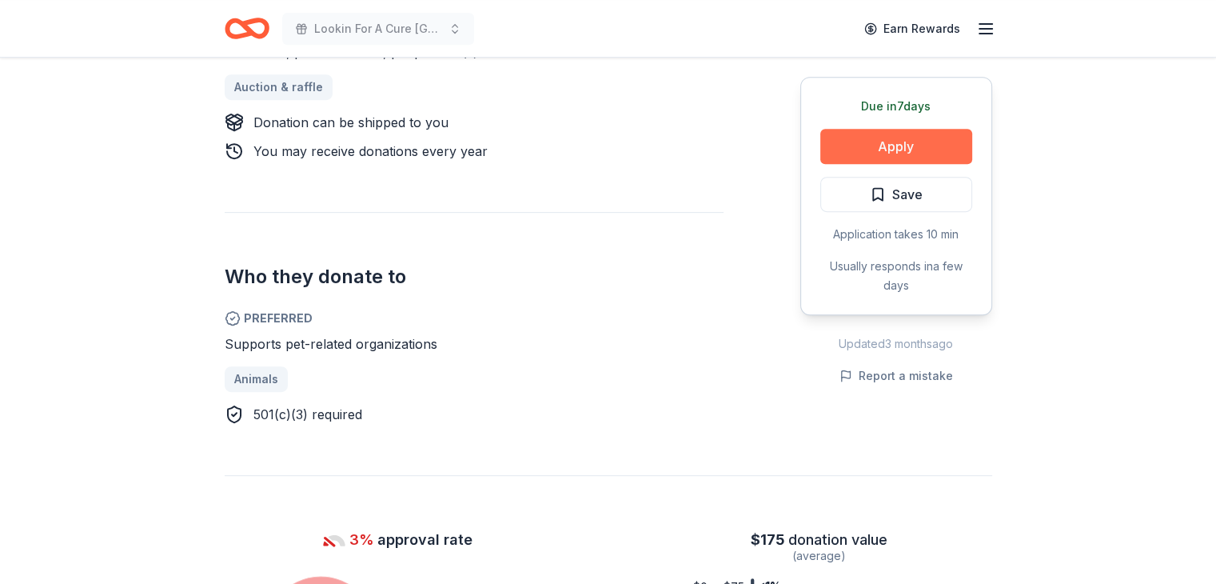
click at [899, 148] on button "Apply" at bounding box center [897, 146] width 152 height 35
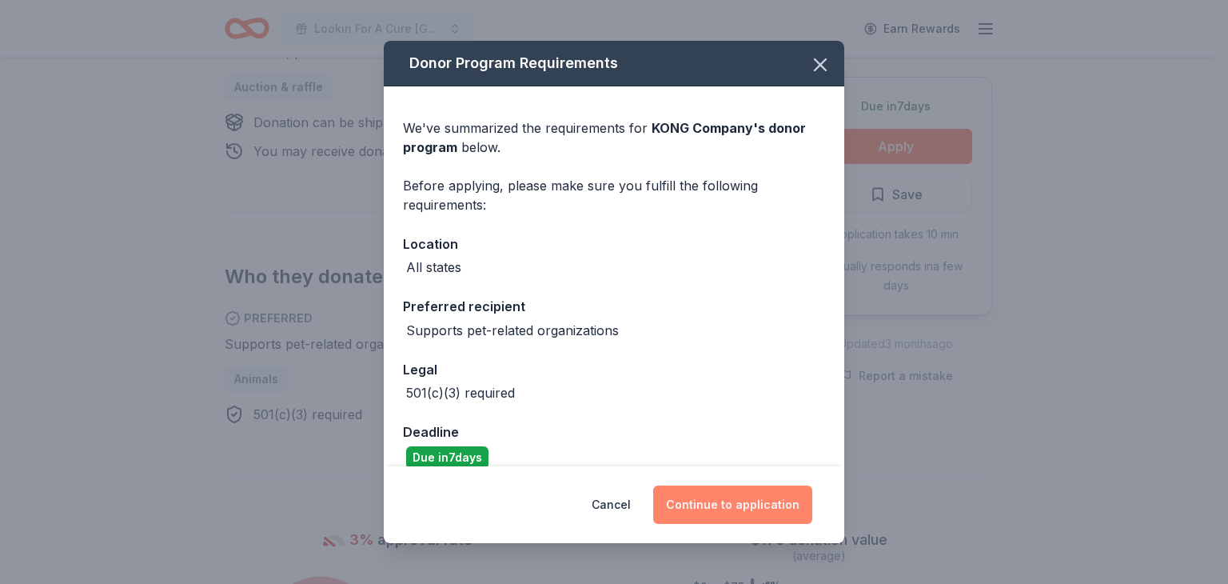
click at [741, 513] on button "Continue to application" at bounding box center [732, 504] width 159 height 38
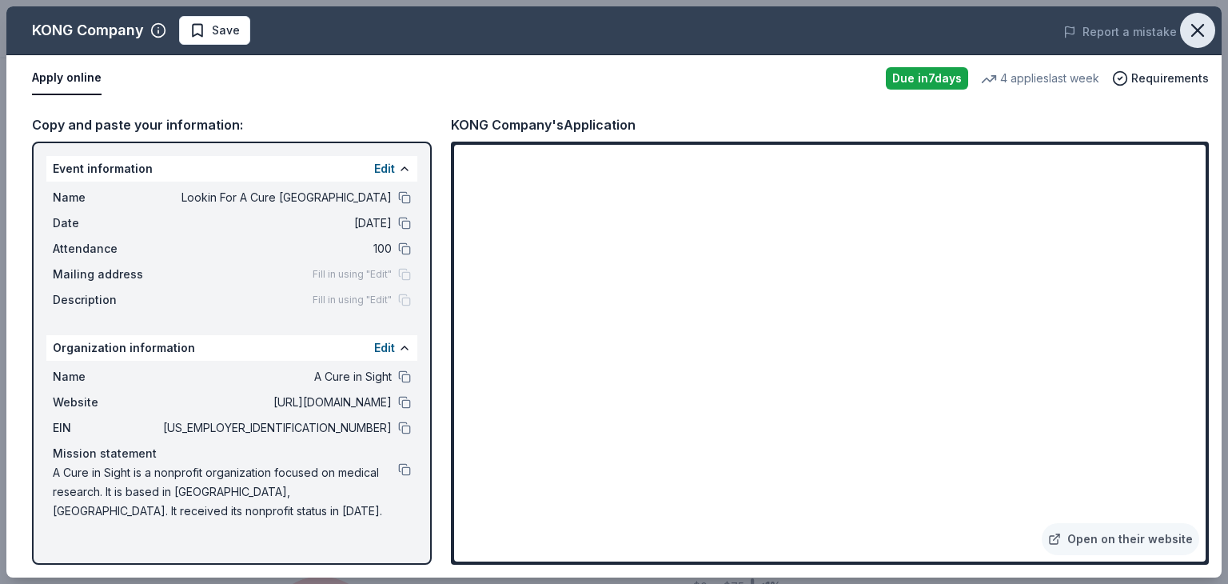
click at [1200, 28] on icon "button" at bounding box center [1197, 30] width 11 height 11
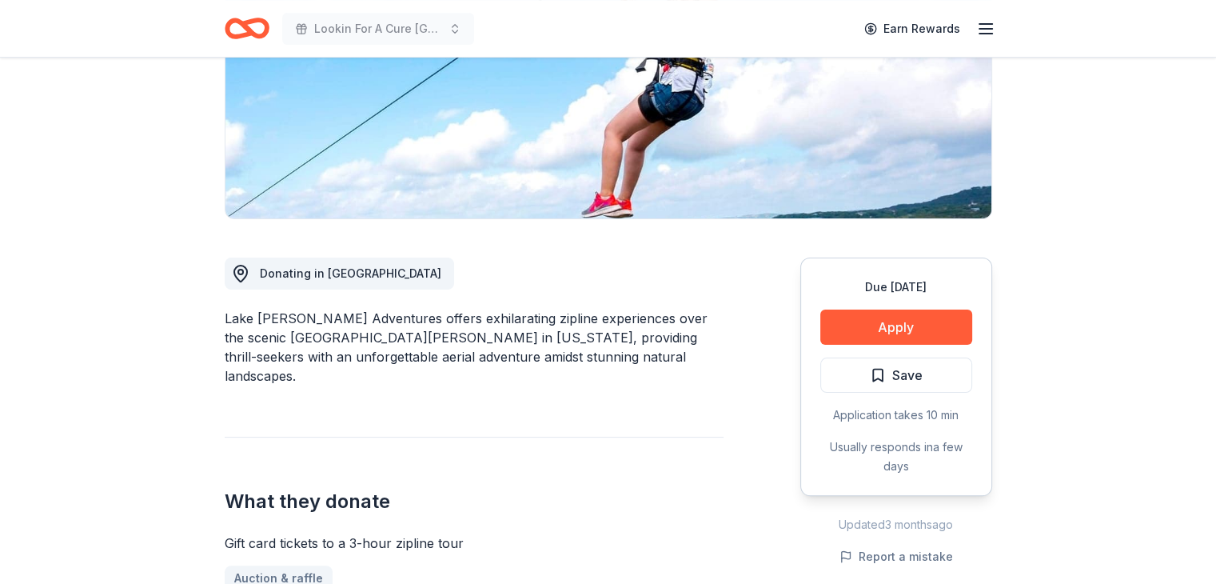
scroll to position [160, 0]
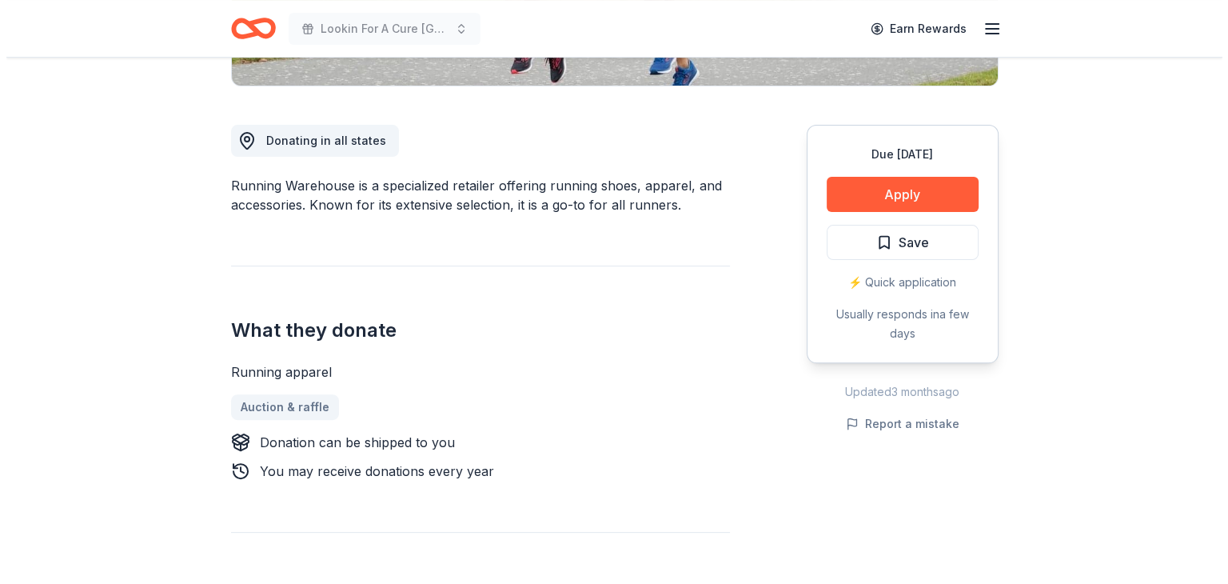
scroll to position [240, 0]
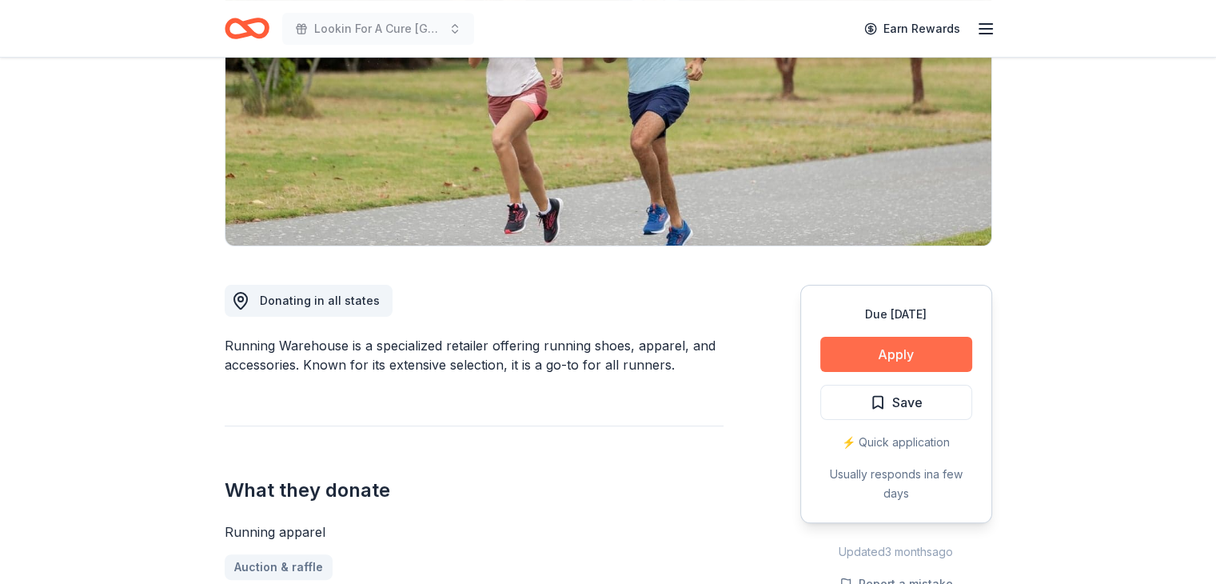
click at [878, 353] on button "Apply" at bounding box center [897, 354] width 152 height 35
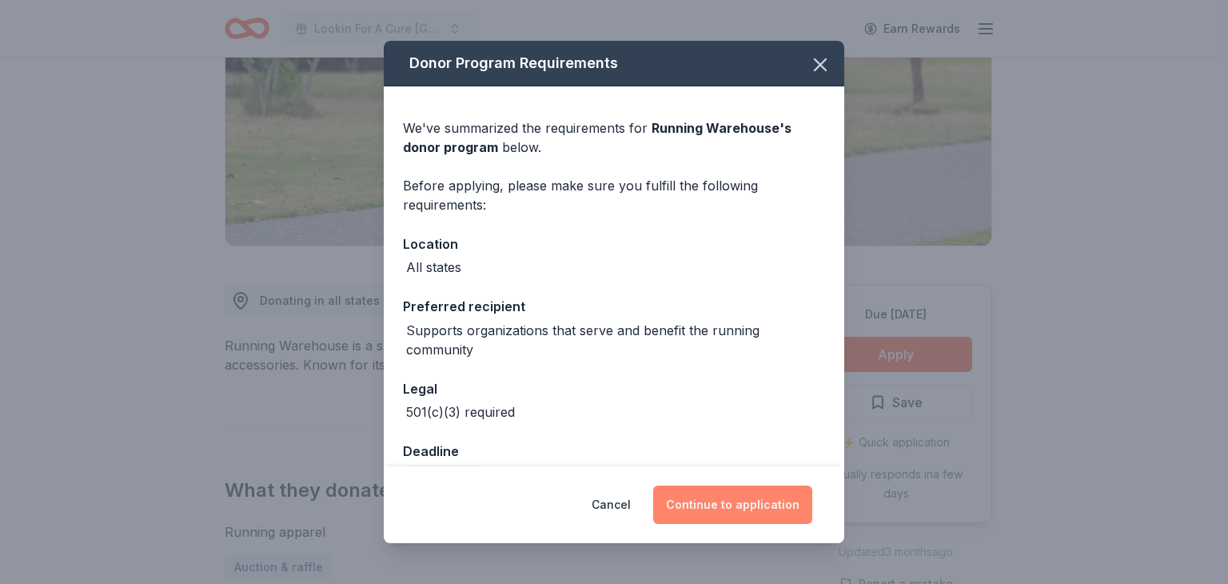
click at [738, 504] on button "Continue to application" at bounding box center [732, 504] width 159 height 38
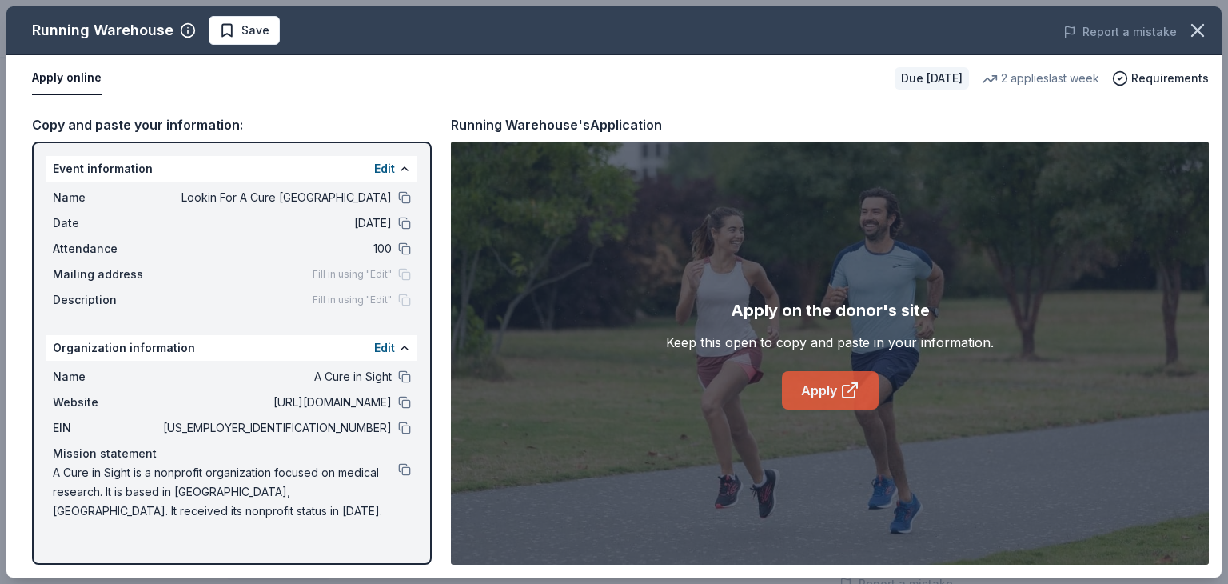
click at [837, 387] on link "Apply" at bounding box center [830, 390] width 97 height 38
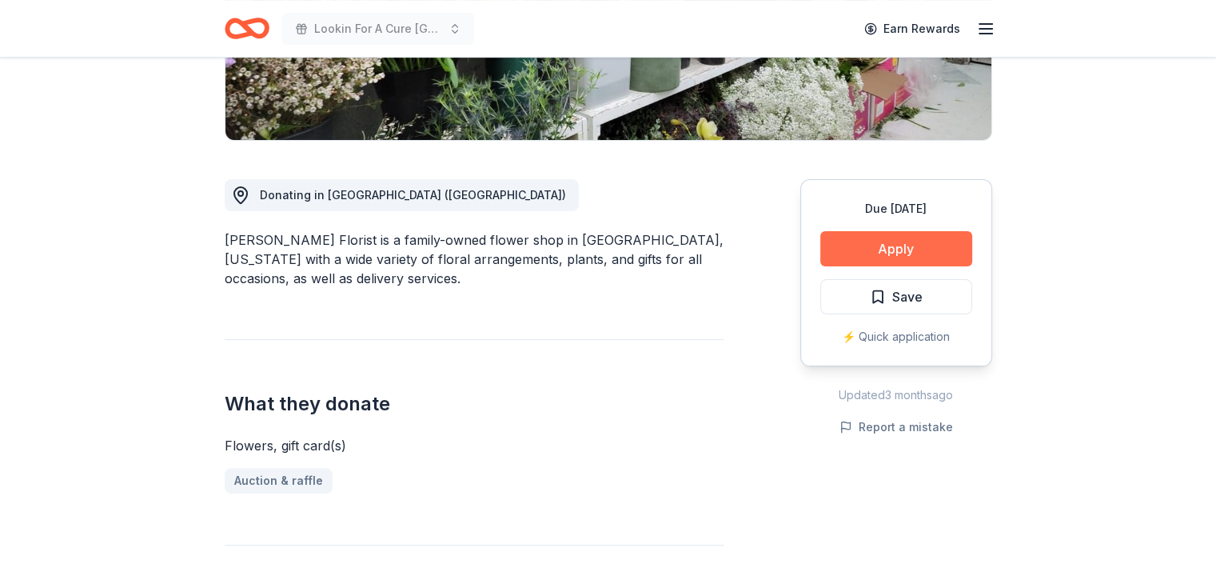
scroll to position [320, 0]
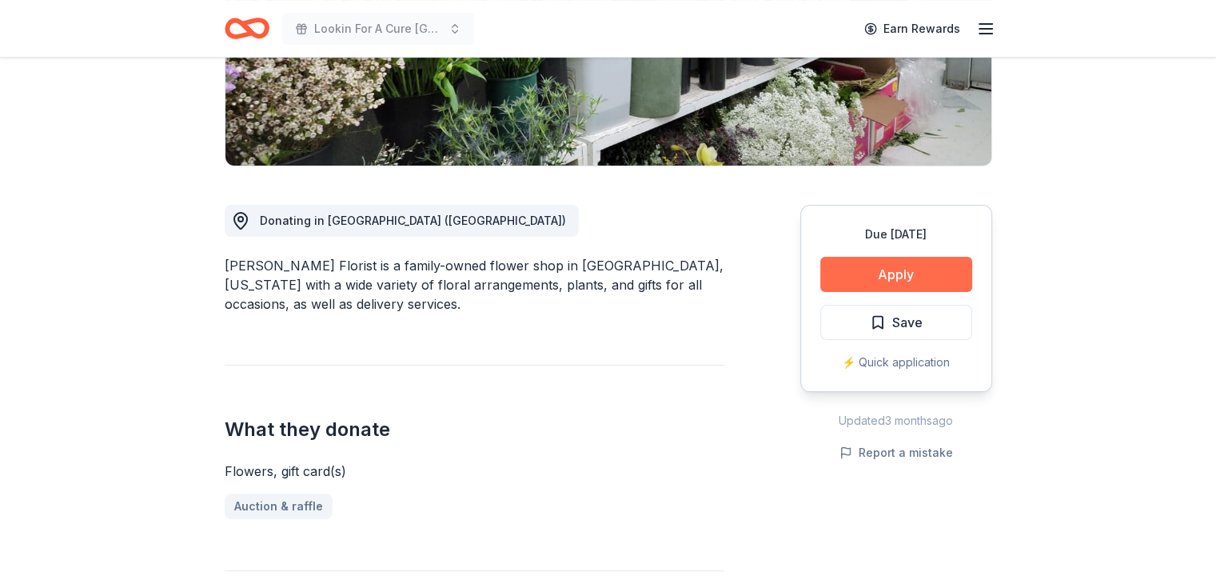
click at [921, 279] on button "Apply" at bounding box center [897, 274] width 152 height 35
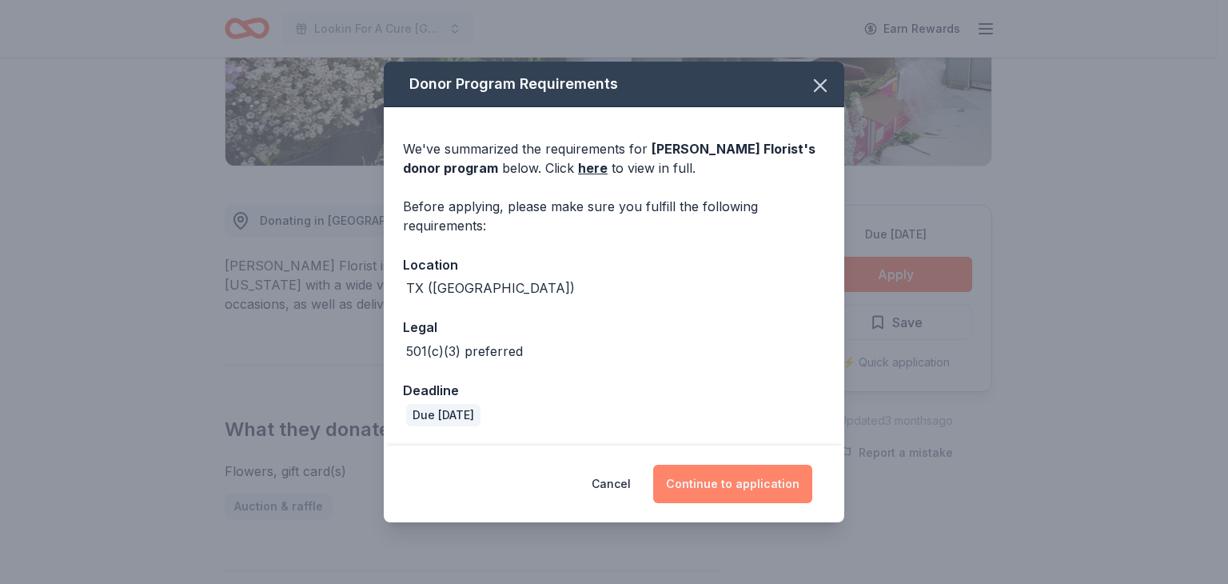
click at [710, 487] on button "Continue to application" at bounding box center [732, 484] width 159 height 38
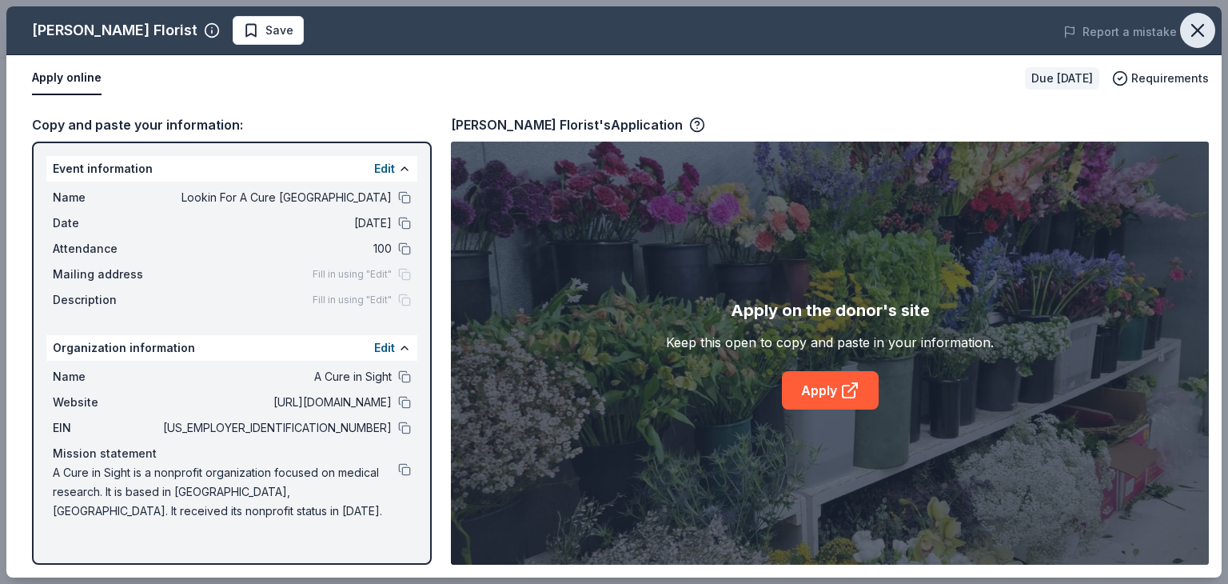
click at [1196, 42] on button "button" at bounding box center [1197, 30] width 35 height 35
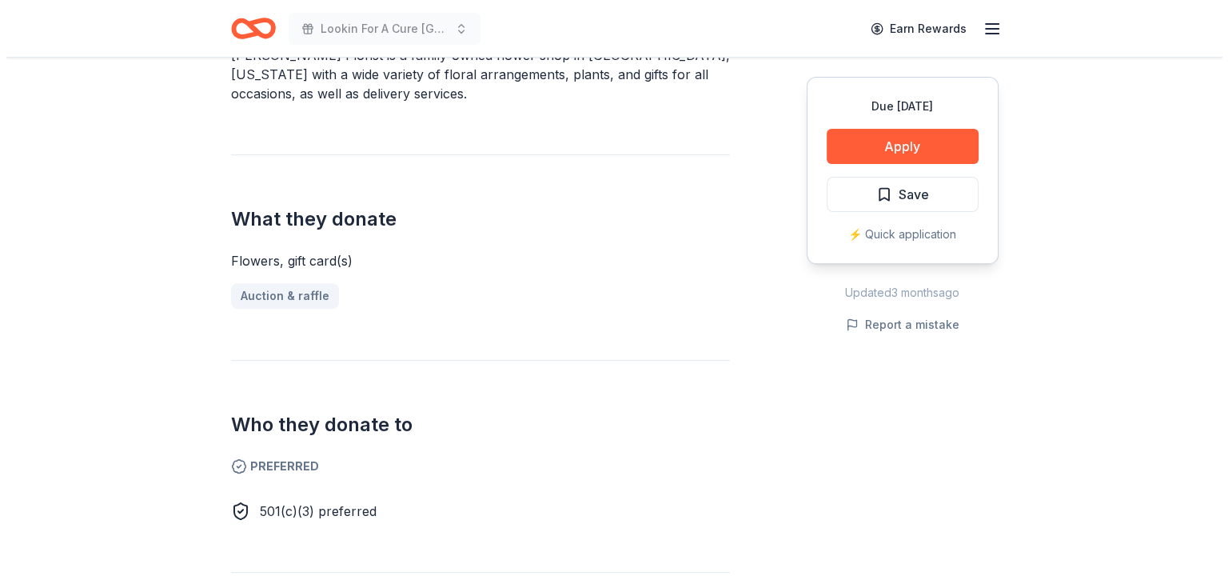
scroll to position [560, 0]
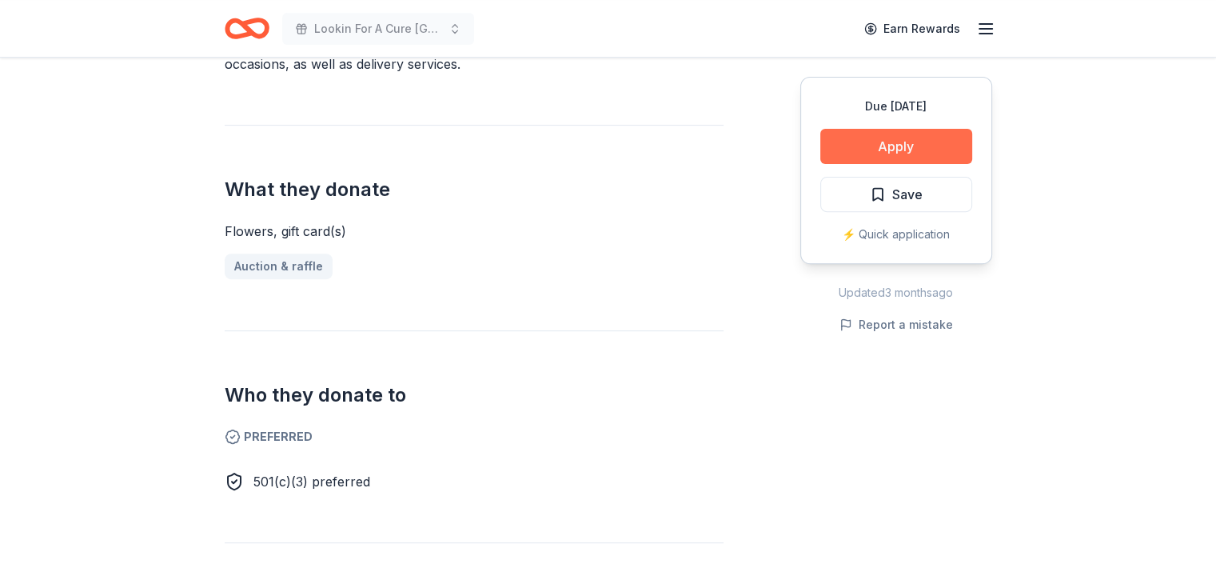
click at [924, 148] on button "Apply" at bounding box center [897, 146] width 152 height 35
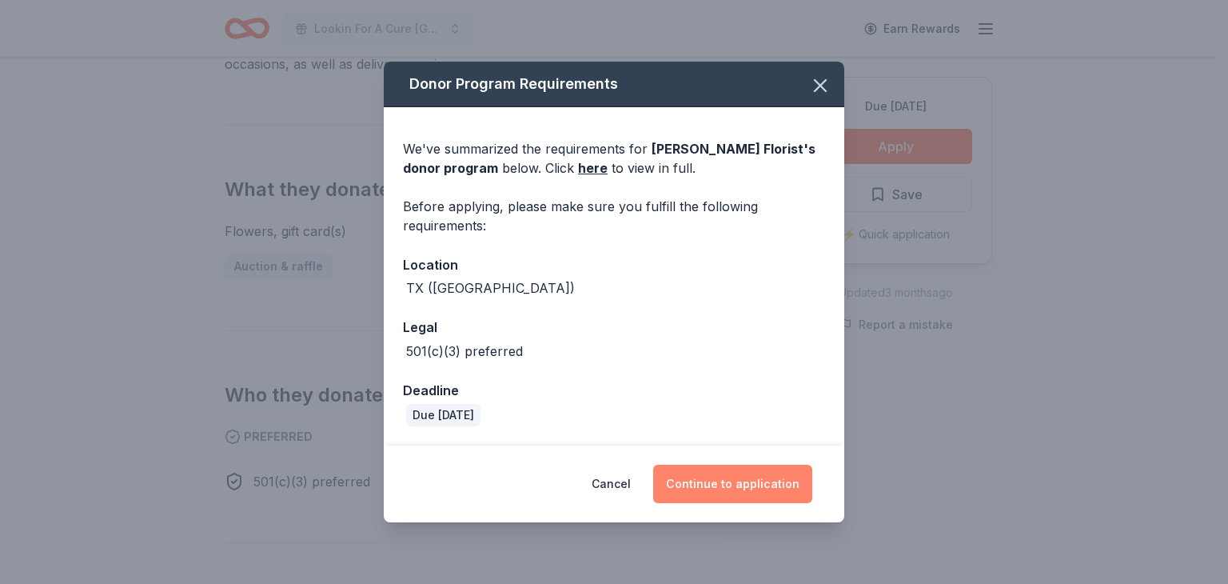
click at [733, 497] on button "Continue to application" at bounding box center [732, 484] width 159 height 38
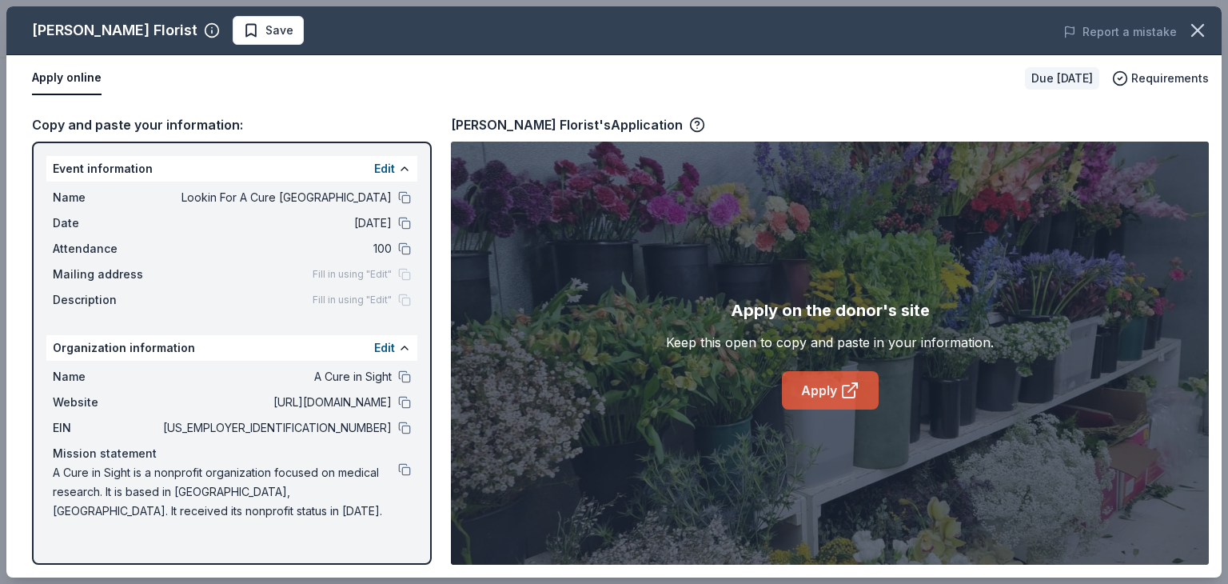
click at [848, 385] on icon at bounding box center [849, 391] width 12 height 12
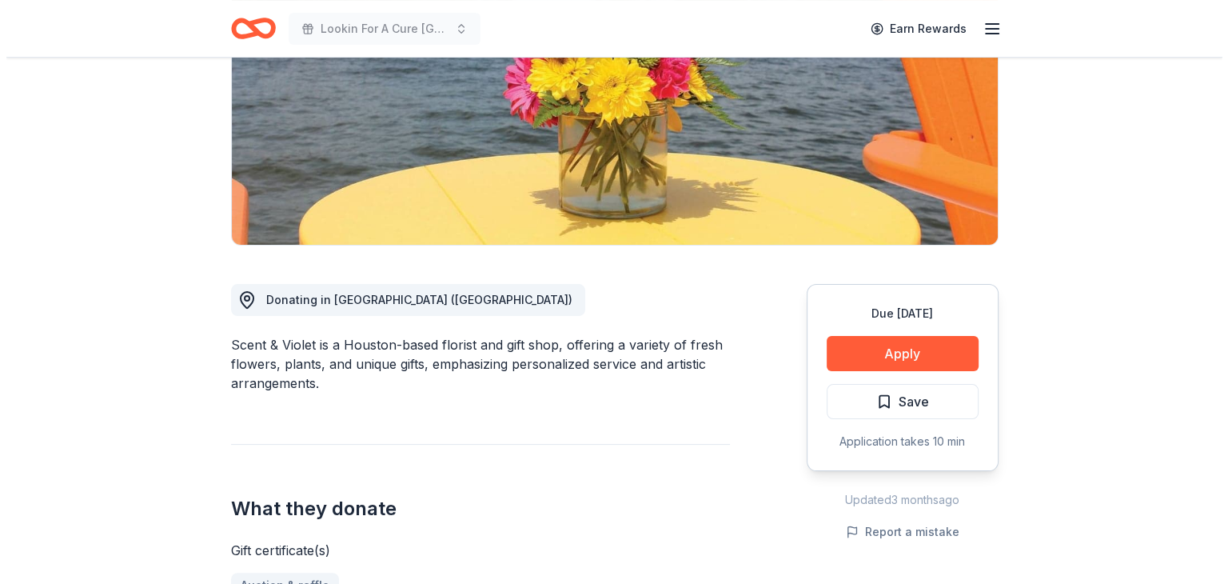
scroll to position [240, 0]
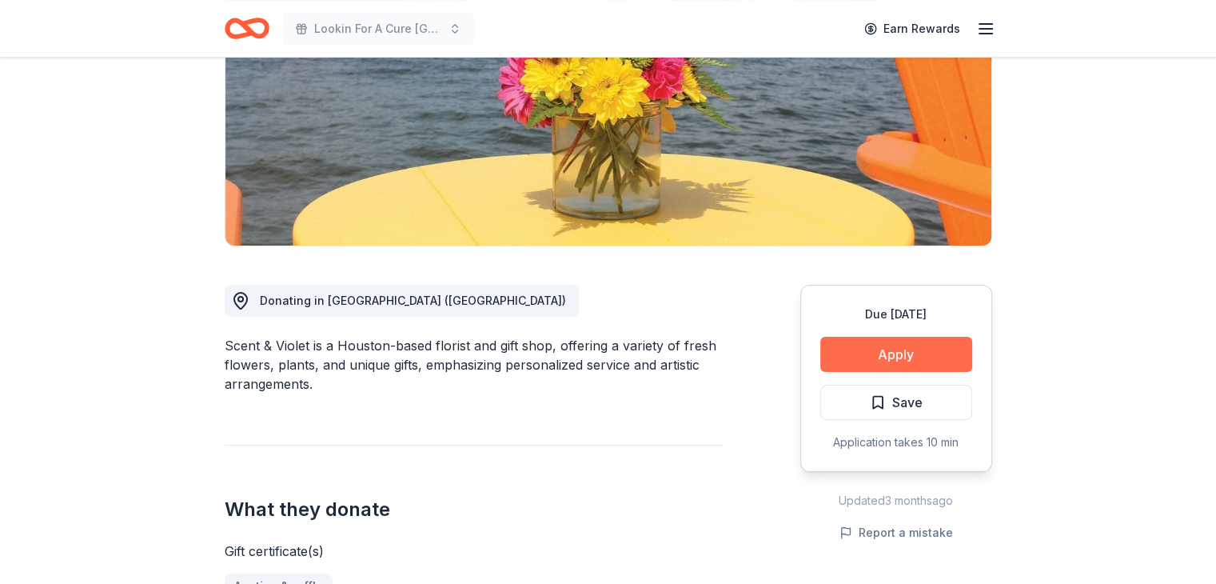
click at [896, 349] on button "Apply" at bounding box center [897, 354] width 152 height 35
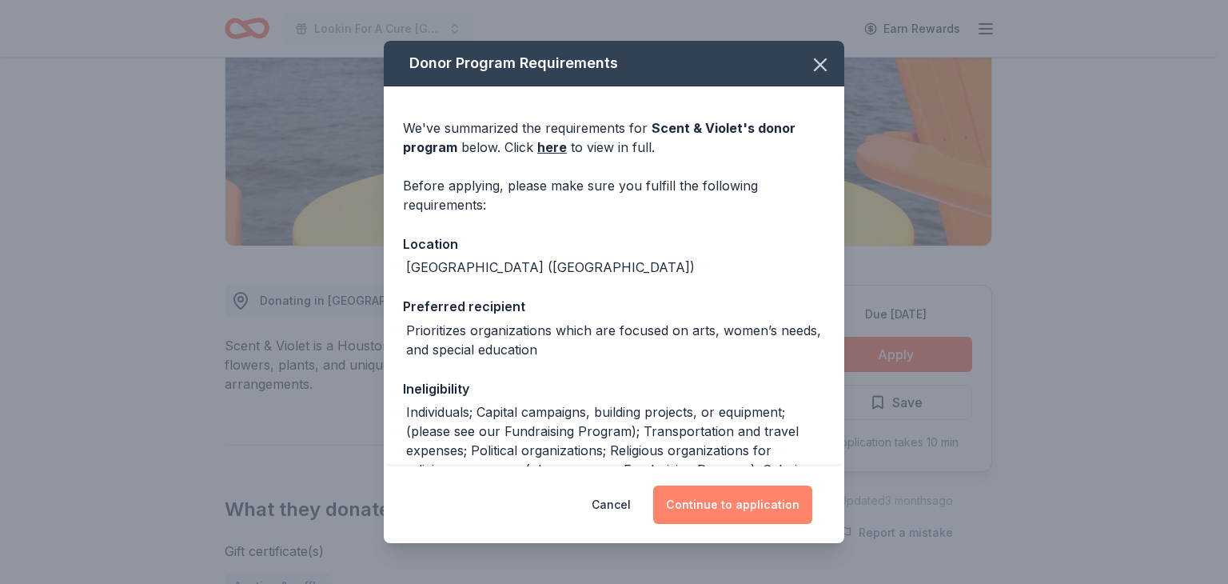
click at [769, 503] on button "Continue to application" at bounding box center [732, 504] width 159 height 38
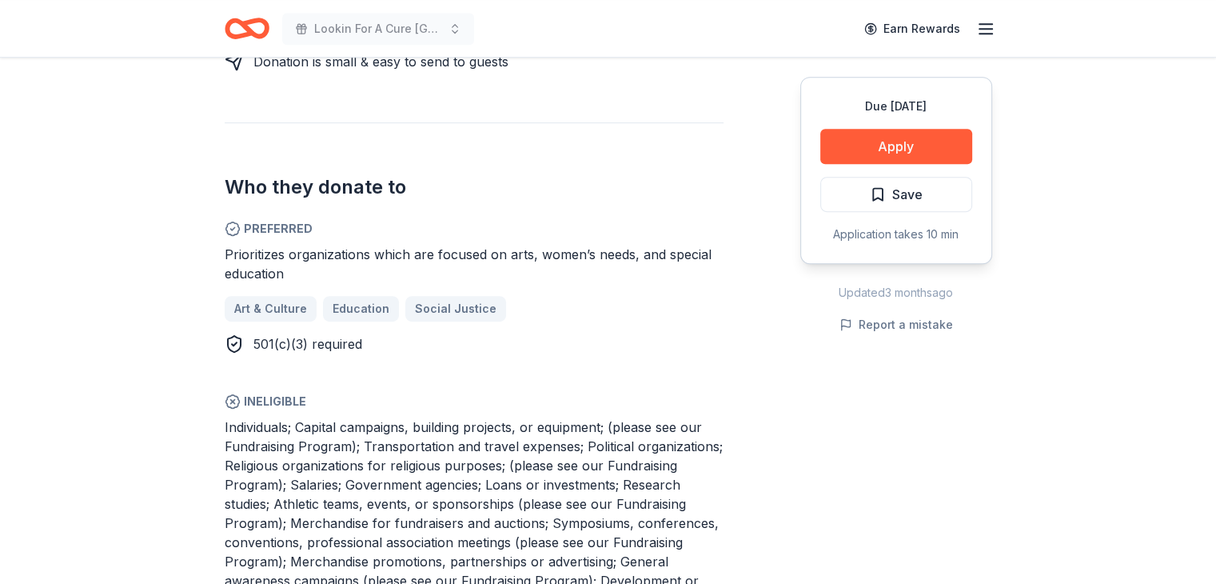
scroll to position [880, 0]
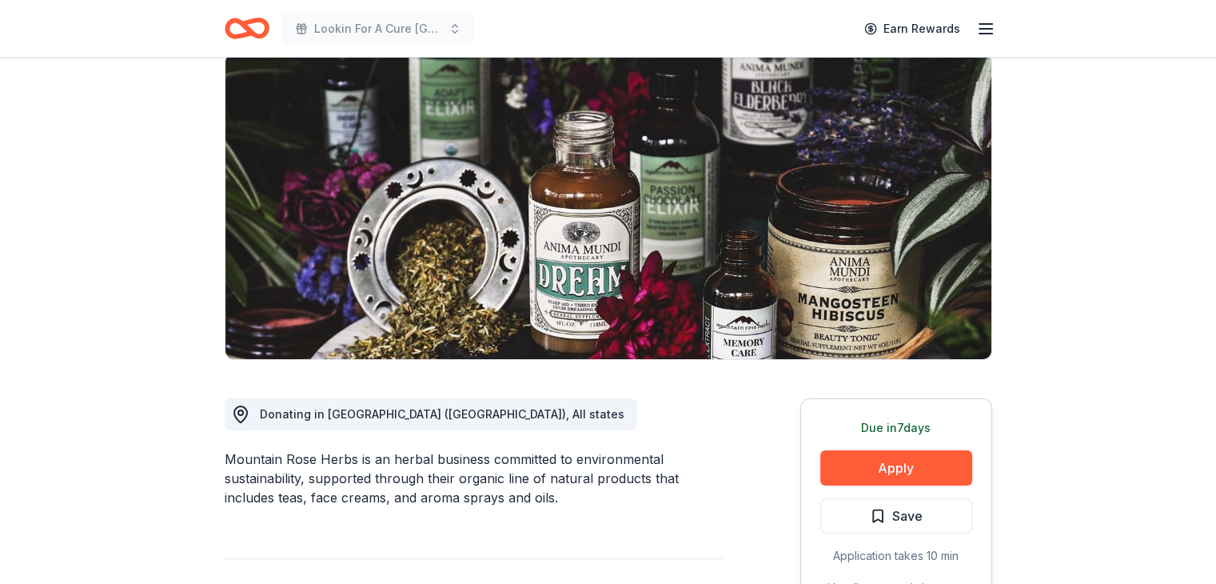
scroll to position [160, 0]
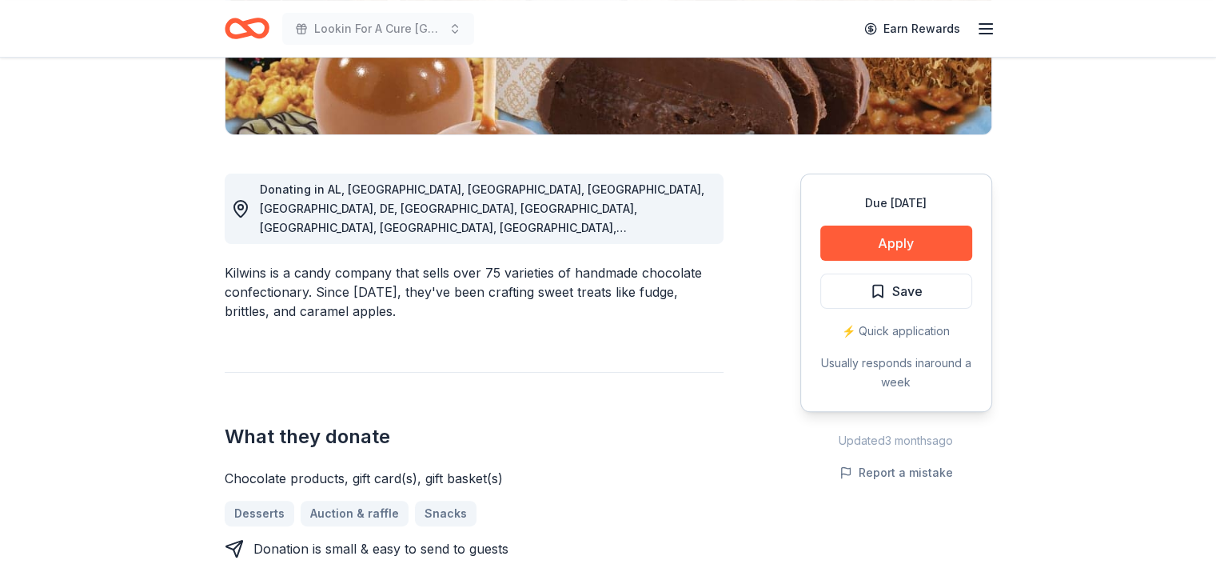
scroll to position [160, 0]
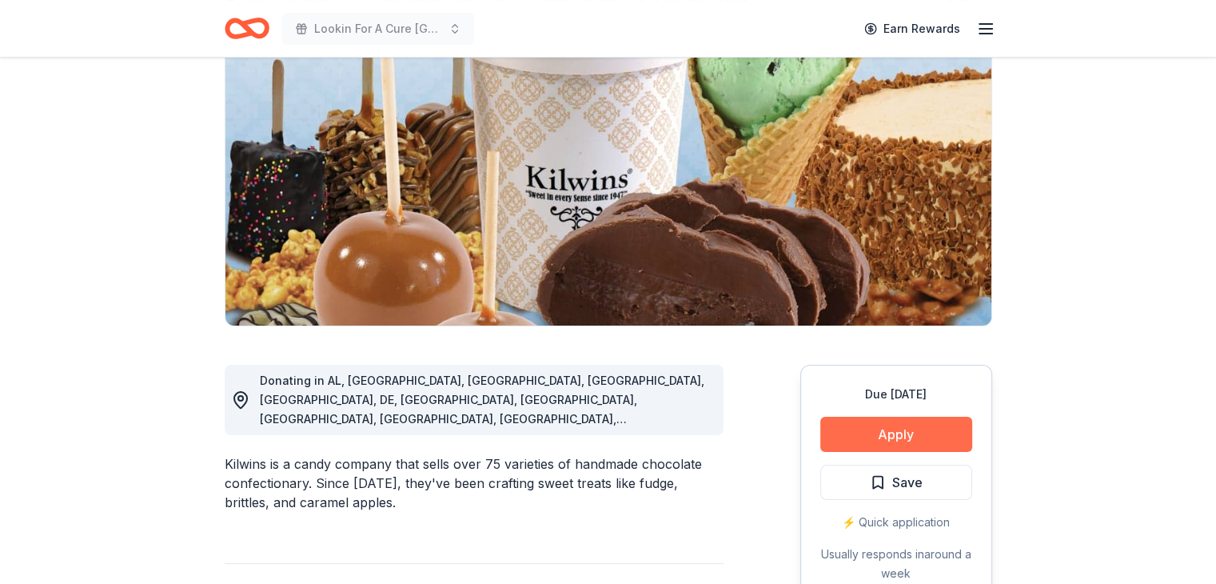
click at [905, 433] on button "Apply" at bounding box center [897, 434] width 152 height 35
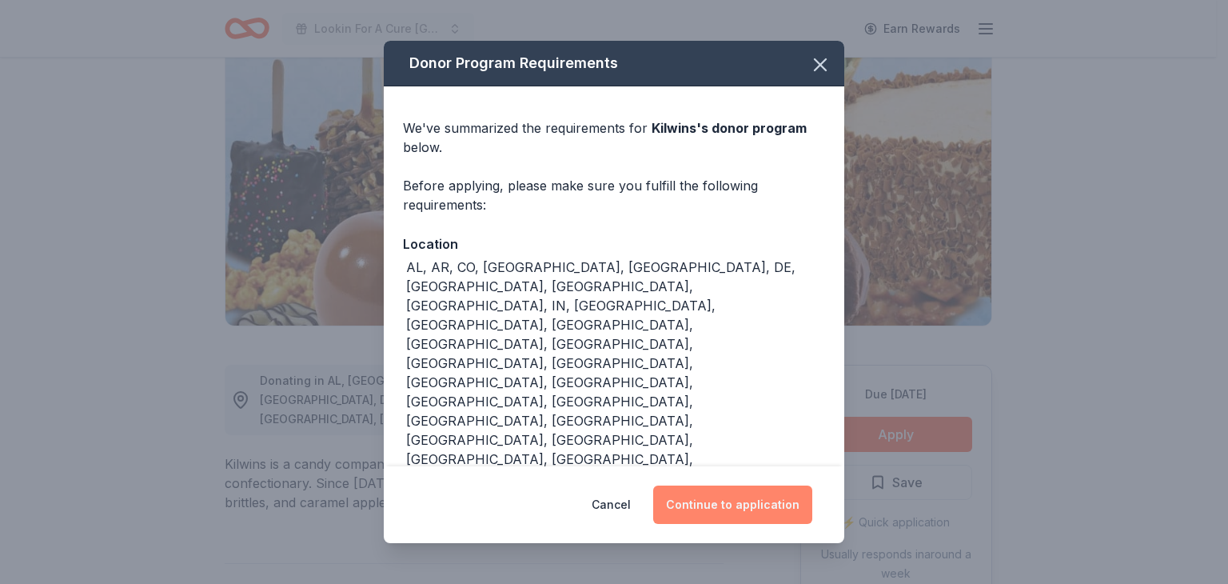
click at [732, 485] on button "Continue to application" at bounding box center [732, 504] width 159 height 38
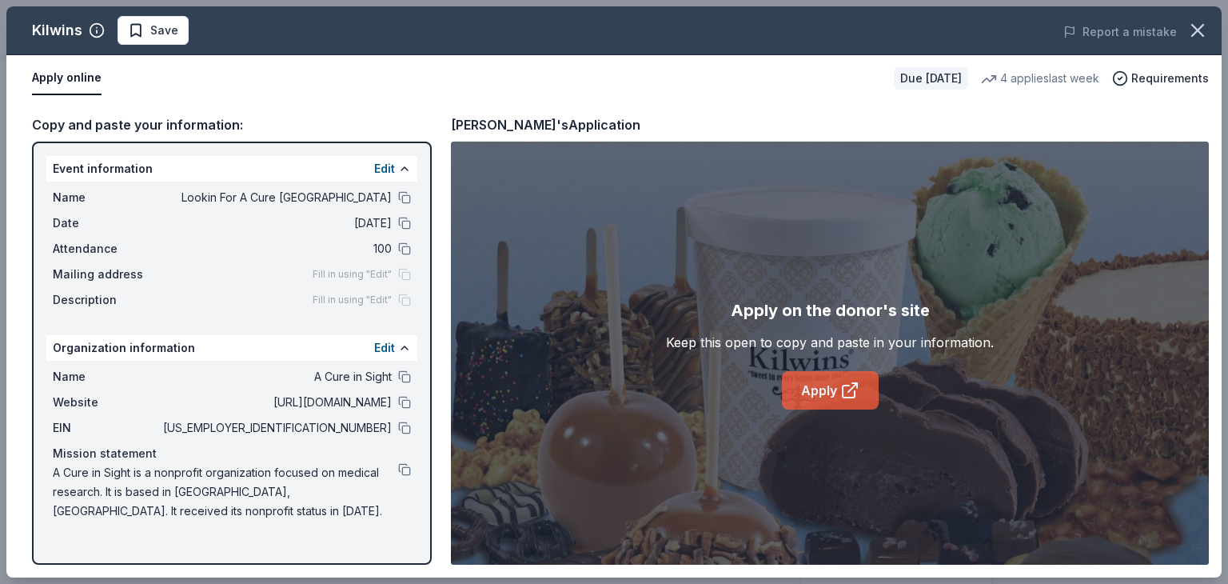
click at [835, 383] on link "Apply" at bounding box center [830, 390] width 97 height 38
click at [1192, 32] on icon "button" at bounding box center [1198, 30] width 22 height 22
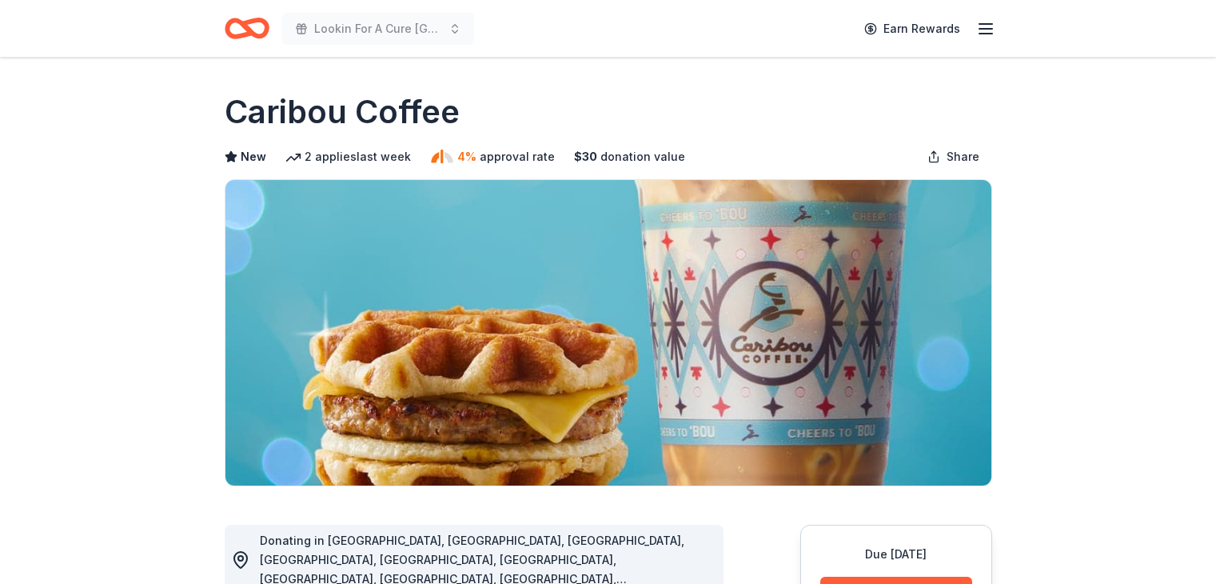
scroll to position [240, 0]
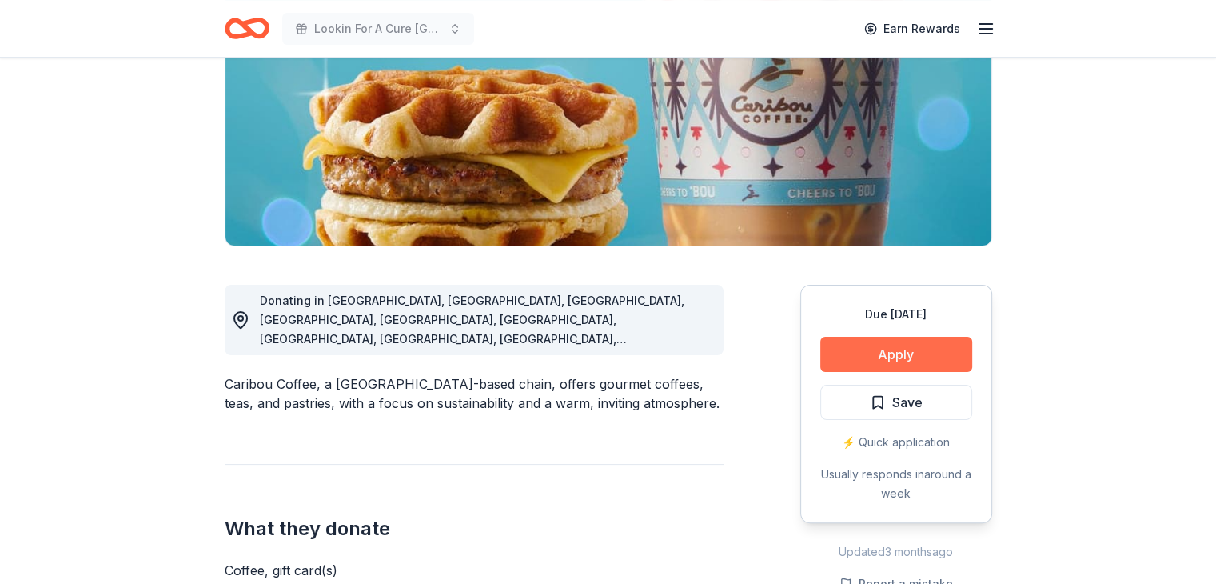
click at [914, 350] on button "Apply" at bounding box center [897, 354] width 152 height 35
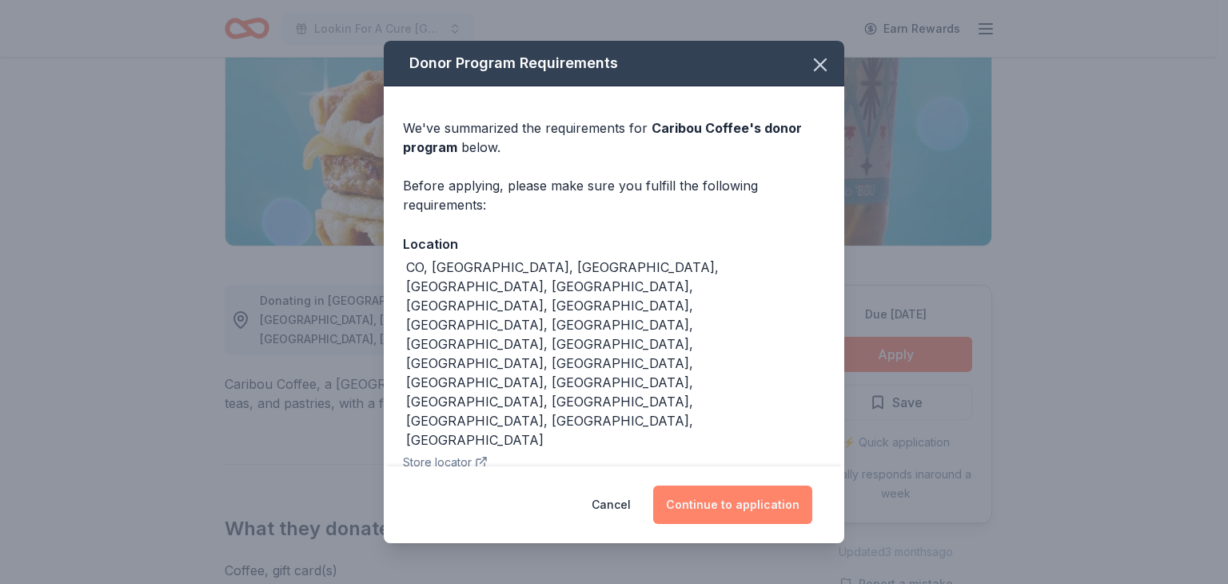
click at [740, 497] on button "Continue to application" at bounding box center [732, 504] width 159 height 38
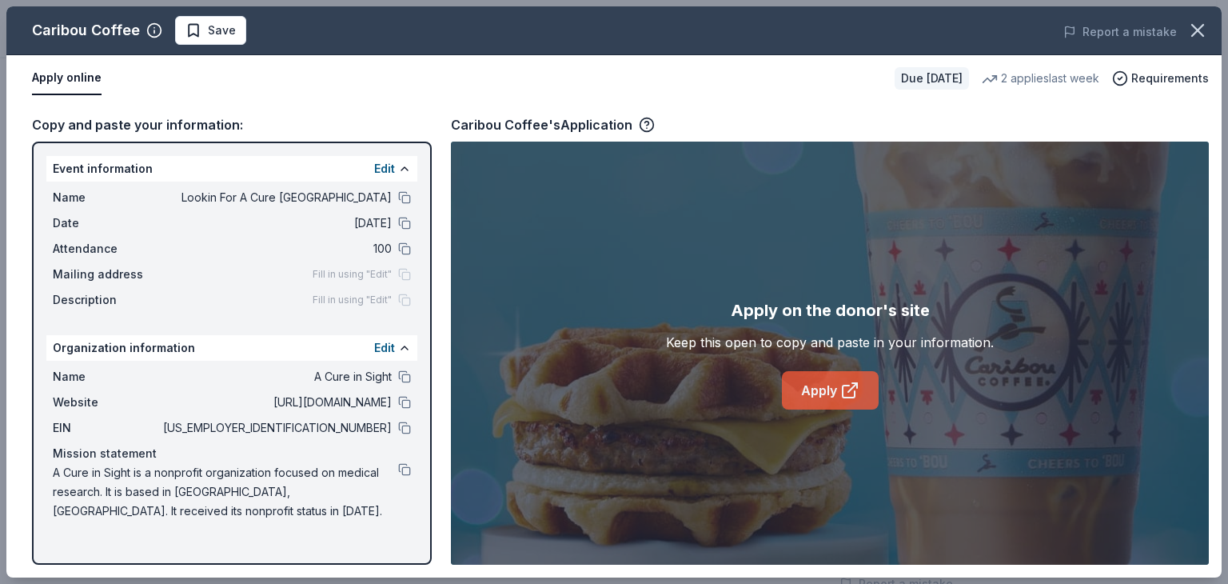
click at [833, 388] on link "Apply" at bounding box center [830, 390] width 97 height 38
click at [1197, 30] on icon "button" at bounding box center [1197, 30] width 11 height 11
